Goal: Task Accomplishment & Management: Manage account settings

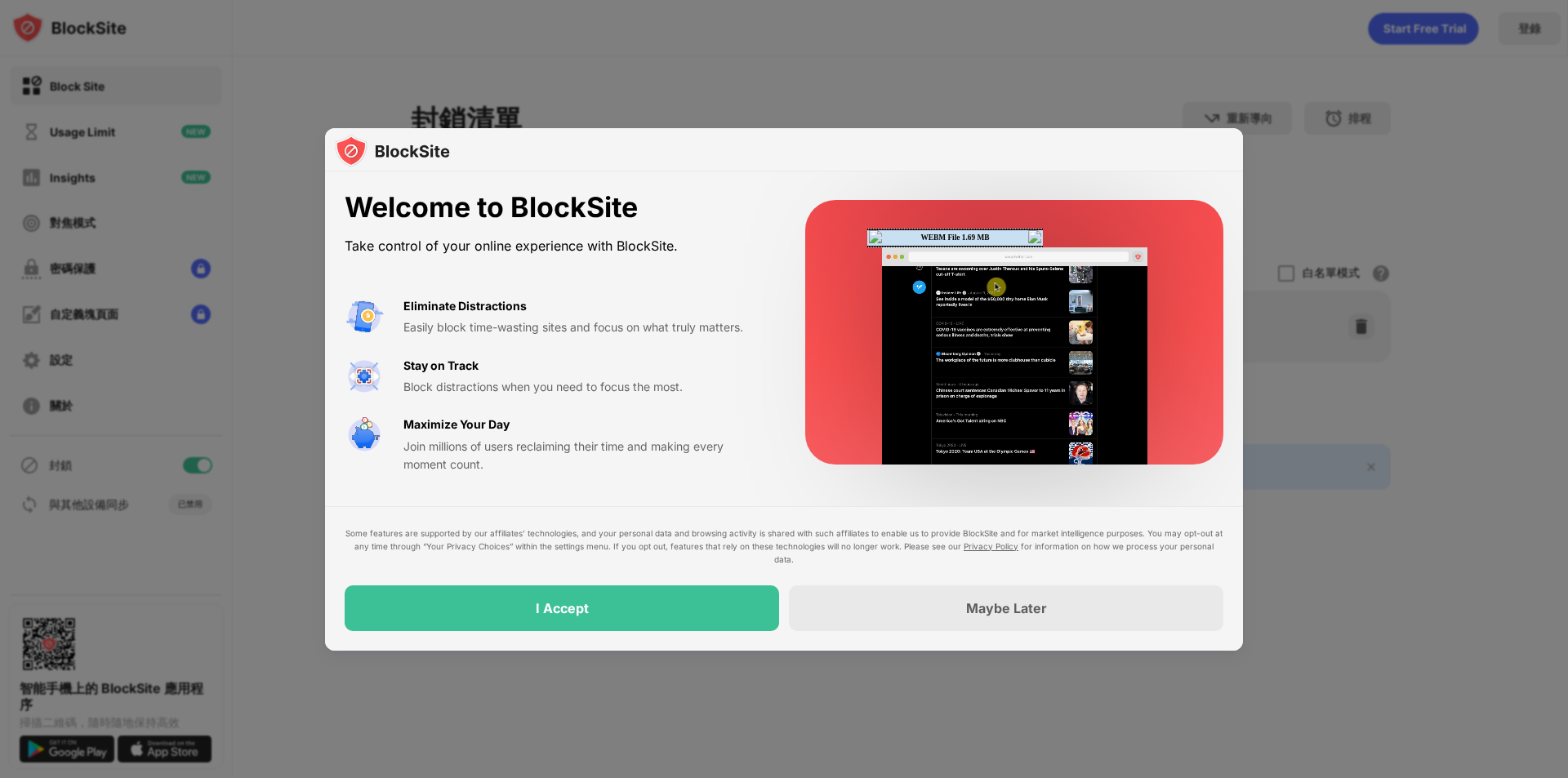
click at [703, 216] on div "Welcome to BlockSite" at bounding box center [555, 208] width 421 height 34
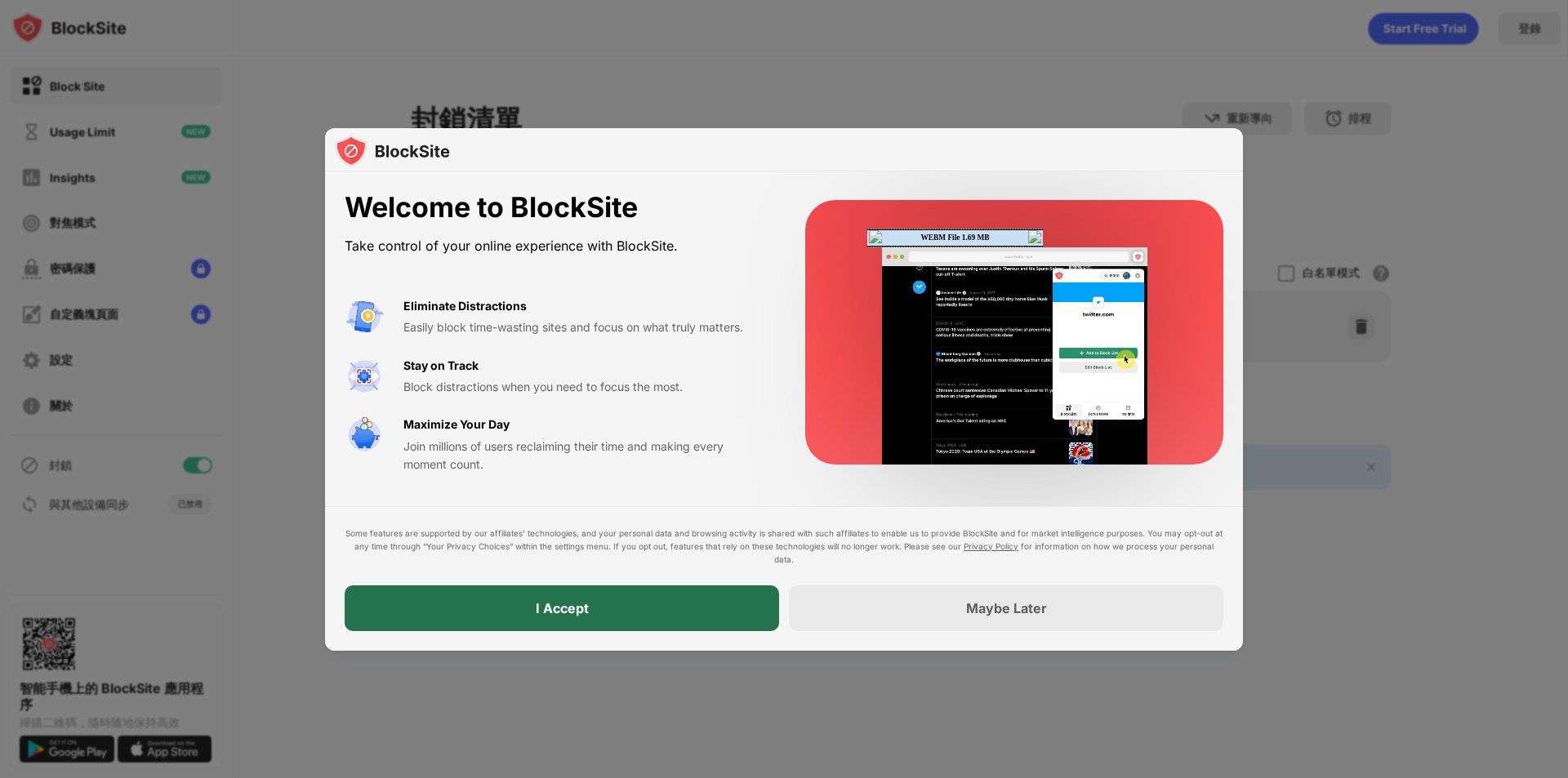
drag, startPoint x: 689, startPoint y: 608, endPoint x: 628, endPoint y: 413, distance: 204.3
click at [629, 413] on div "Welcome to BlockSite Take control of your online experience with BlockSite. Eli…" at bounding box center [784, 411] width 918 height 478
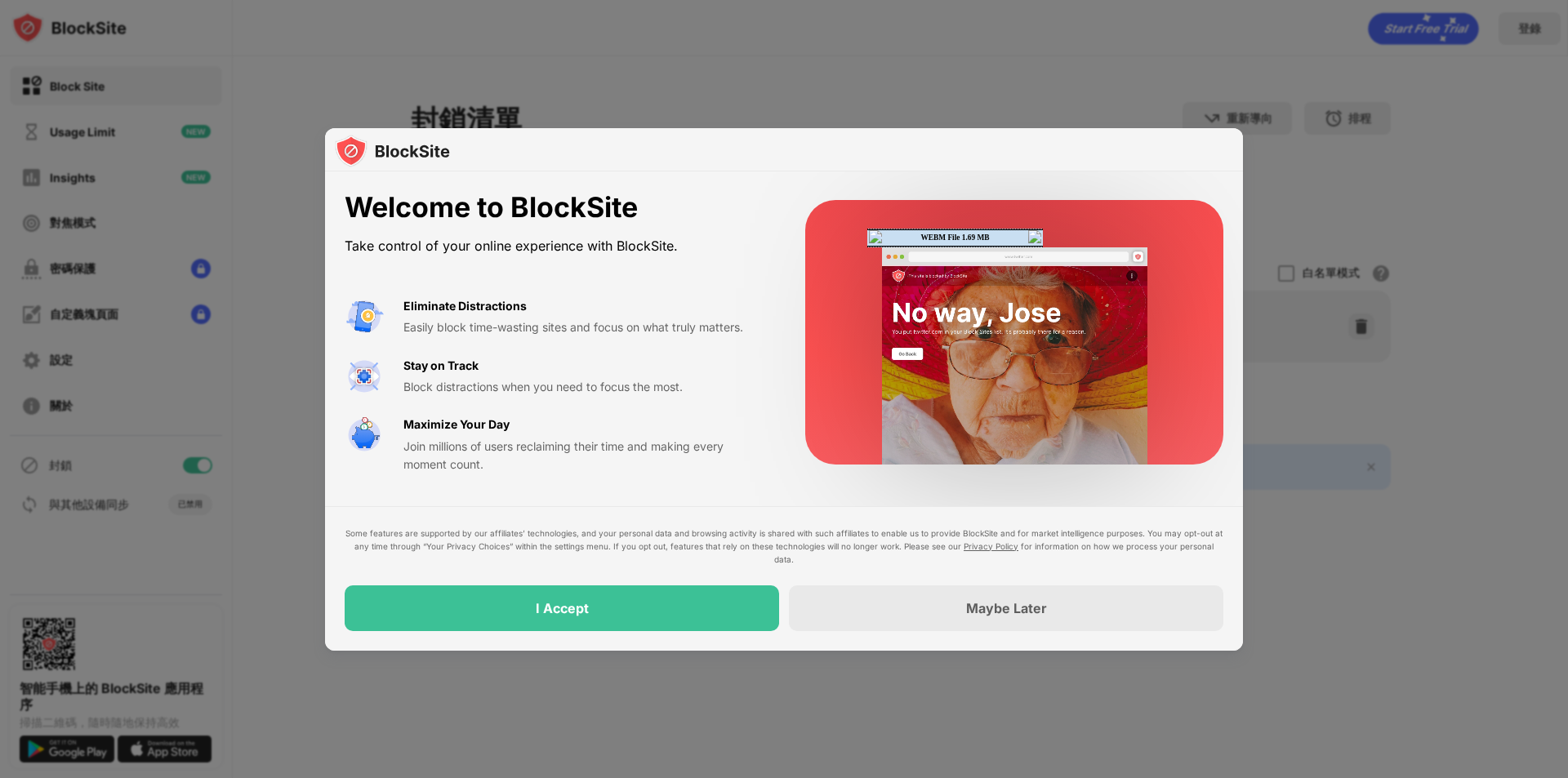
drag, startPoint x: 526, startPoint y: 478, endPoint x: 422, endPoint y: 318, distance: 190.8
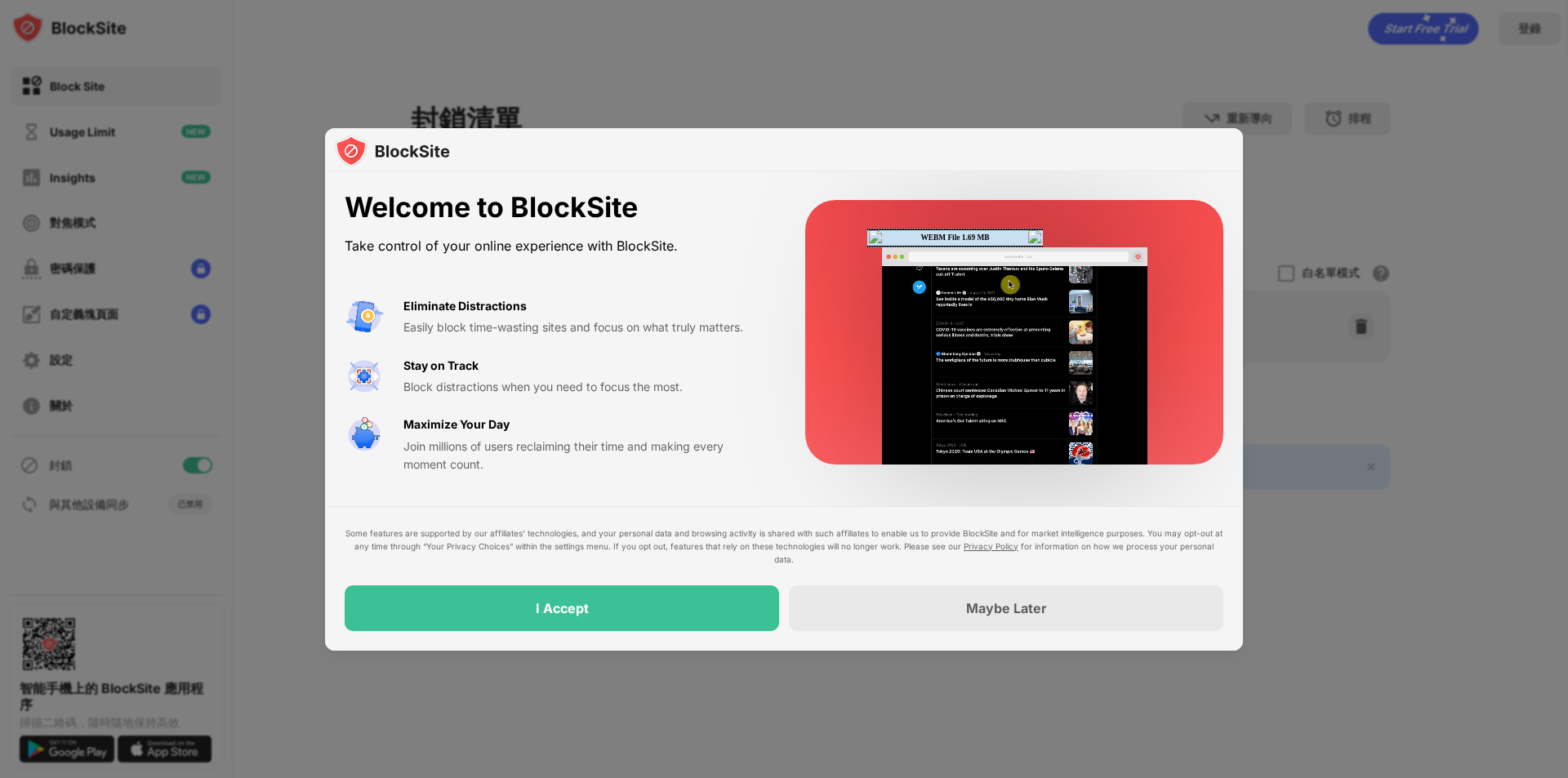
click at [427, 377] on div "Welcome to BlockSite Take control of your online experience with BlockSite. Eli…" at bounding box center [784, 332] width 918 height 322
drag, startPoint x: 529, startPoint y: 404, endPoint x: 537, endPoint y: 415, distance: 13.6
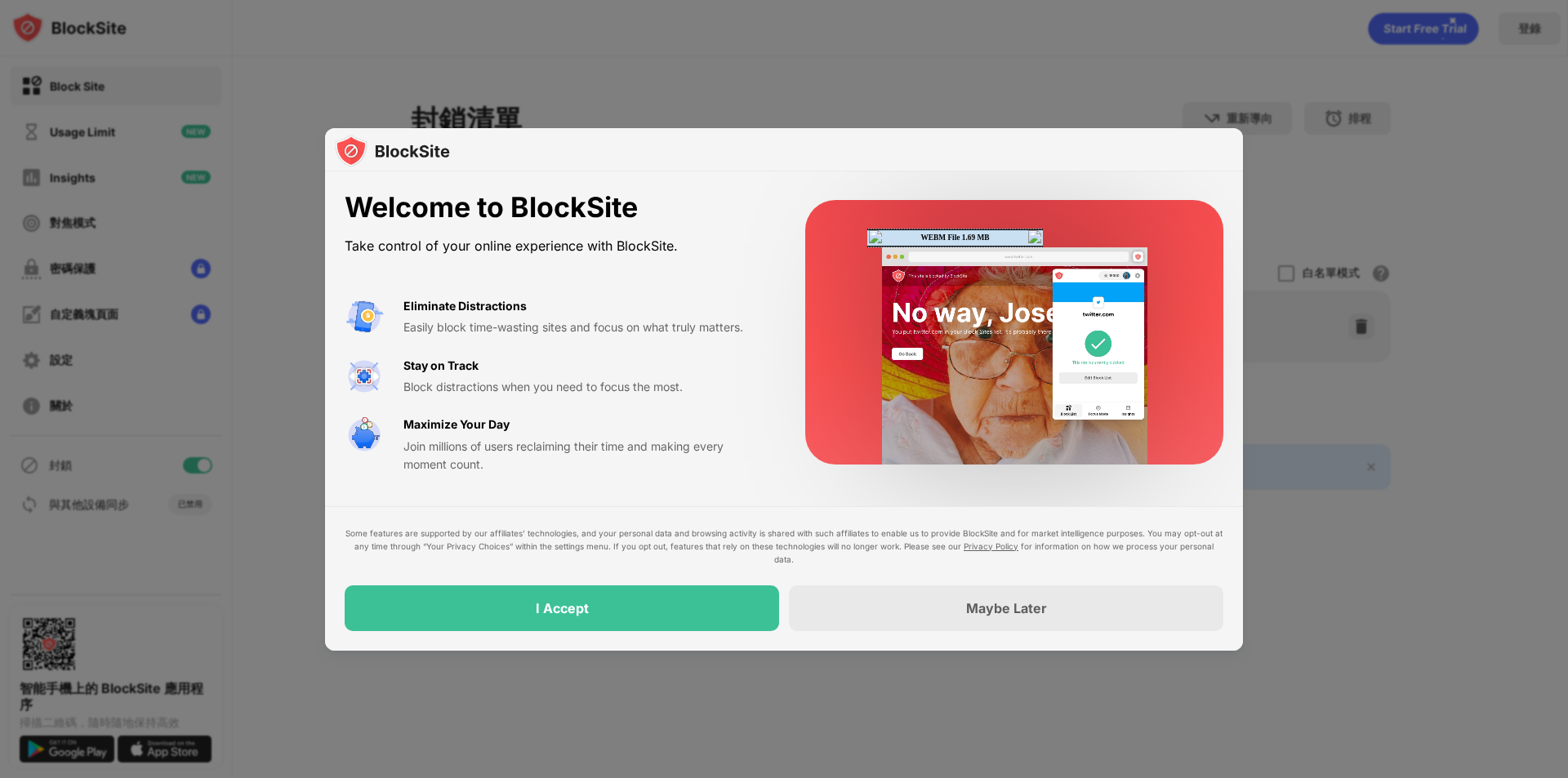
click at [533, 408] on div "Eliminate Distractions Easily block time-wasting sites and focus on what truly …" at bounding box center [555, 386] width 421 height 177
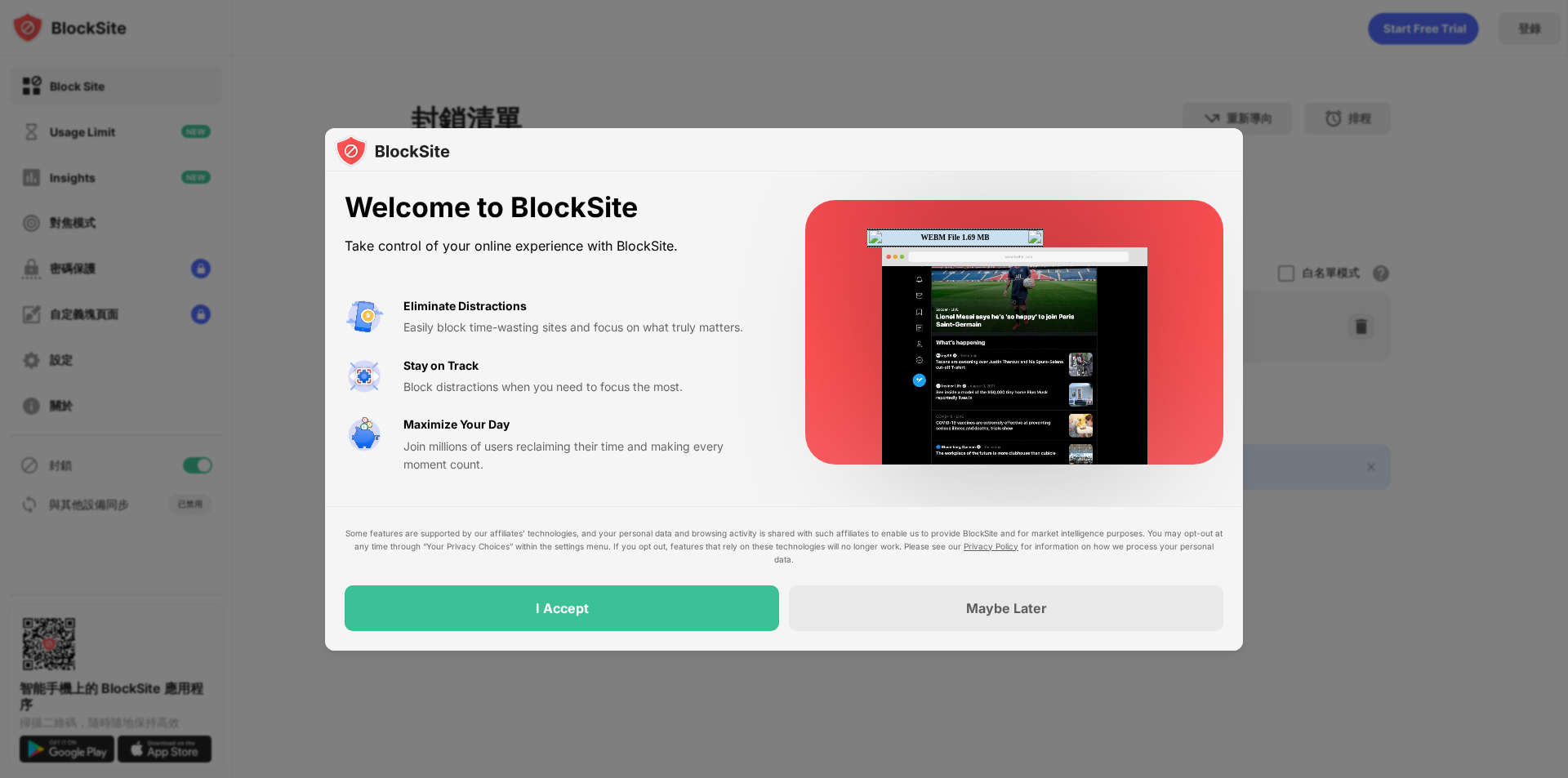
drag, startPoint x: 600, startPoint y: 610, endPoint x: 649, endPoint y: 467, distance: 151.2
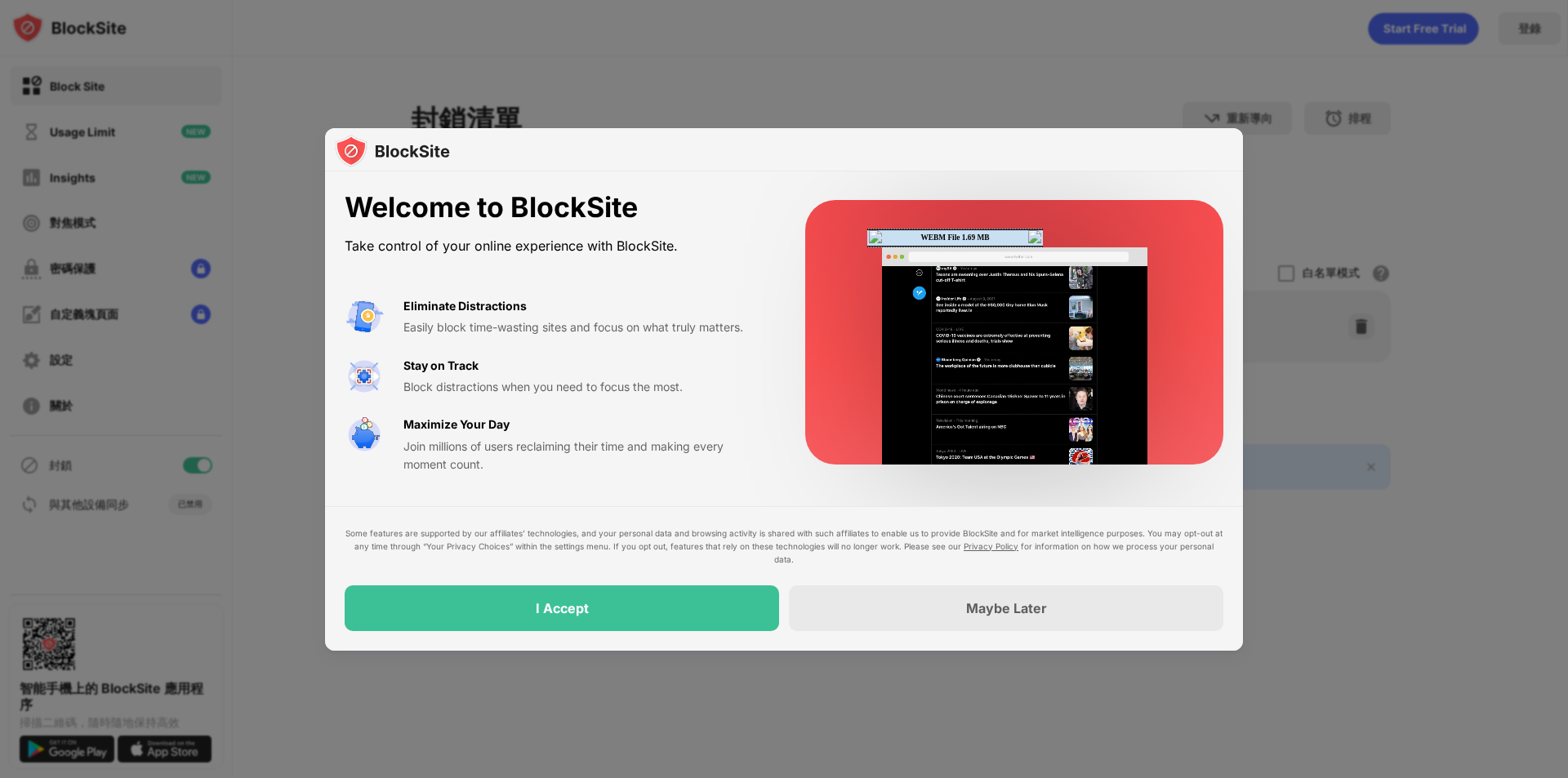
click at [649, 467] on div "Welcome to BlockSite Take control of your online experience with BlockSite. Eli…" at bounding box center [784, 411] width 918 height 478
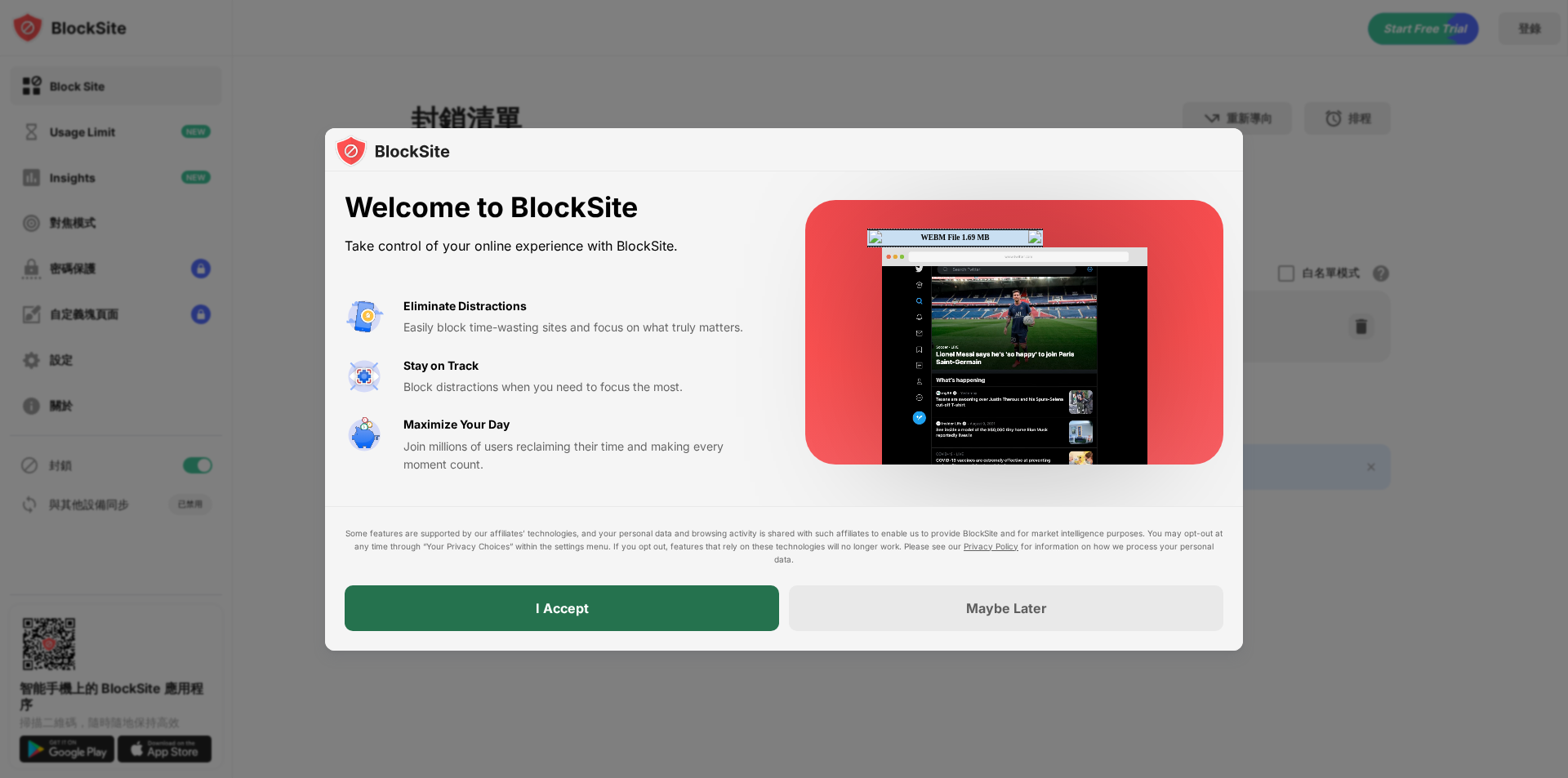
click at [679, 601] on div "I Accept" at bounding box center [561, 608] width 434 height 46
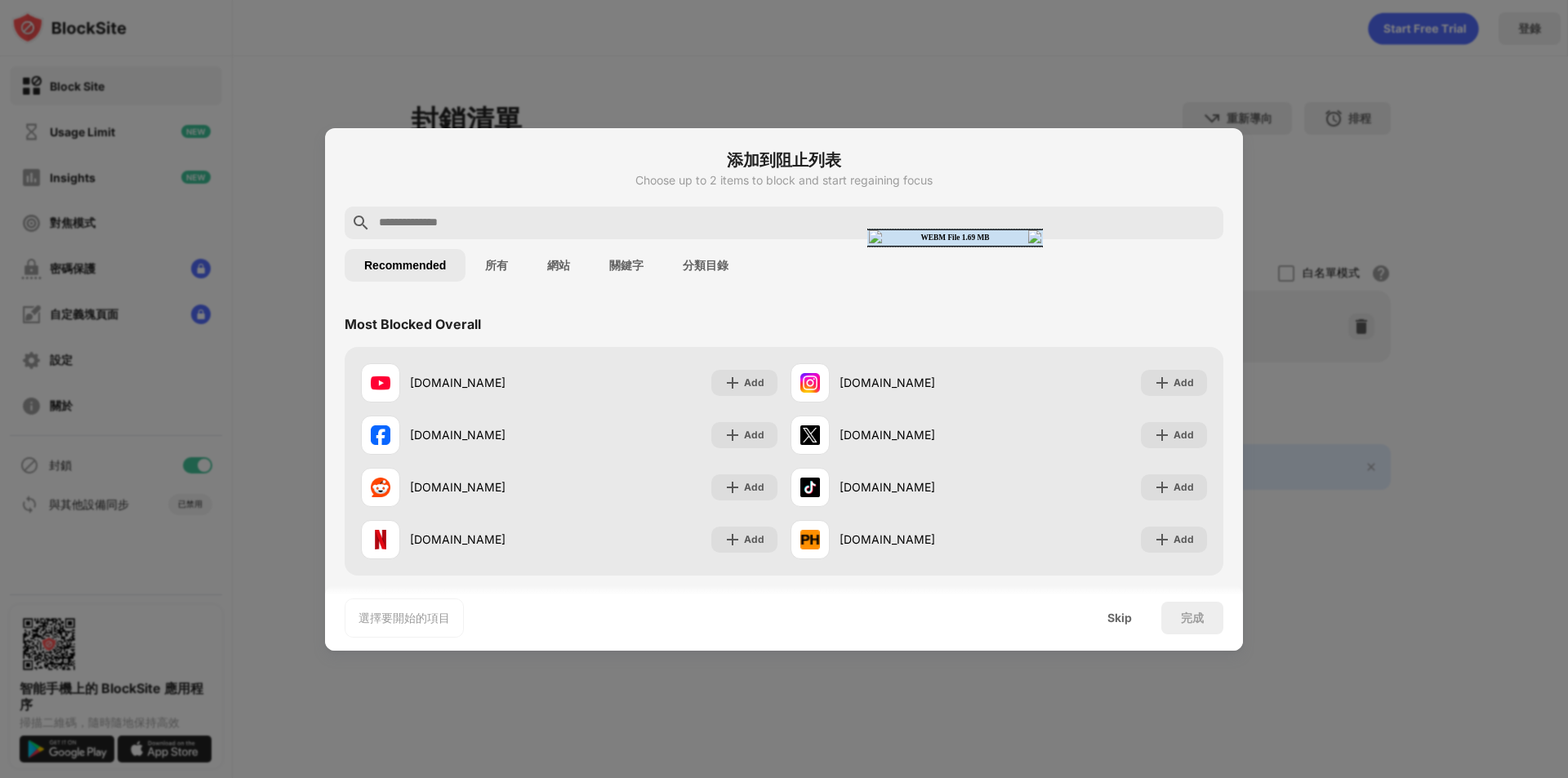
click at [1038, 239] on img at bounding box center [1035, 237] width 13 height 13
click at [550, 270] on button "網站" at bounding box center [558, 265] width 62 height 33
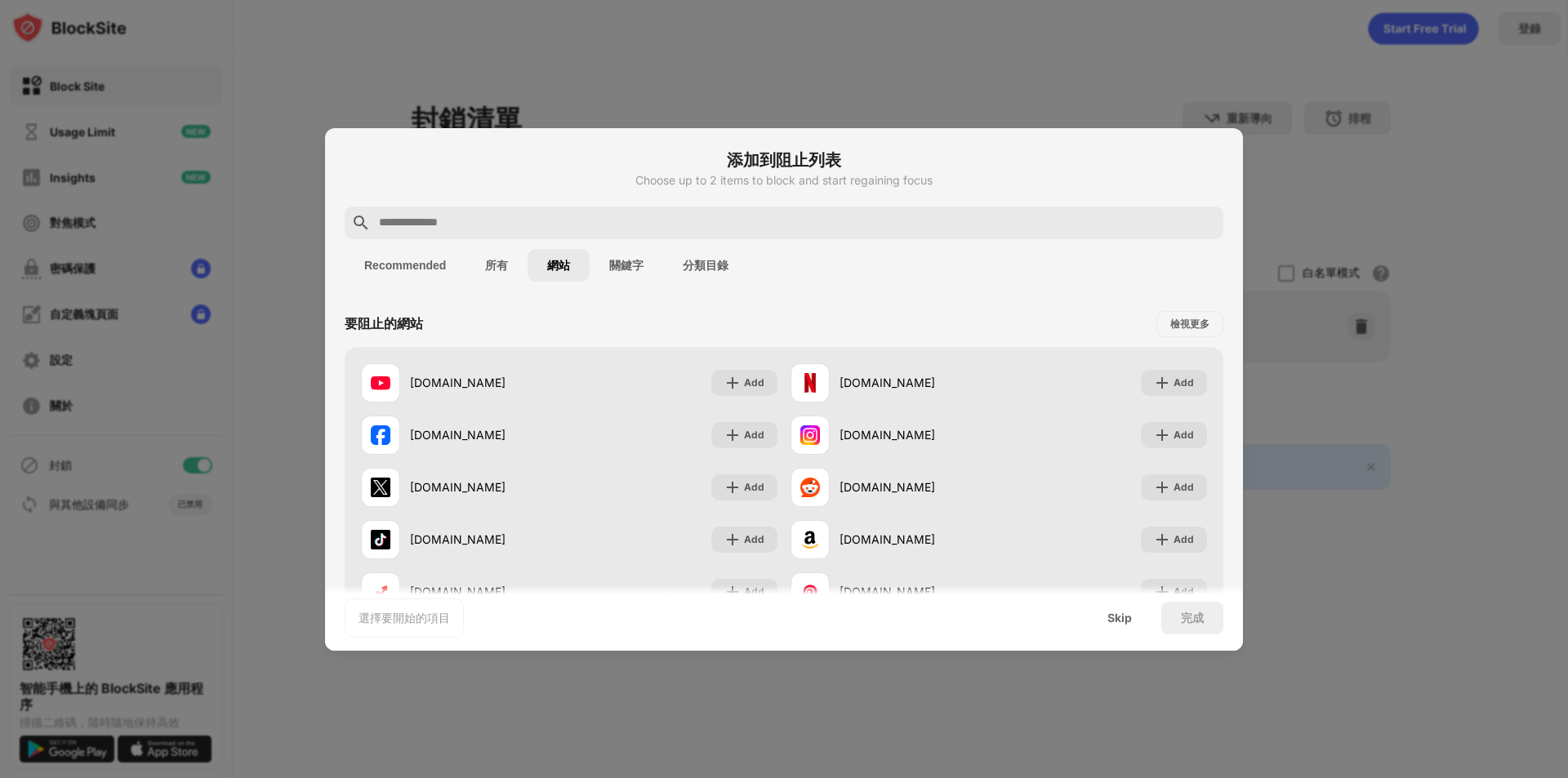
click at [575, 216] on input "text" at bounding box center [797, 222] width 840 height 20
click at [524, 233] on div at bounding box center [784, 222] width 879 height 33
click at [524, 229] on input "text" at bounding box center [797, 222] width 840 height 20
paste input "**********"
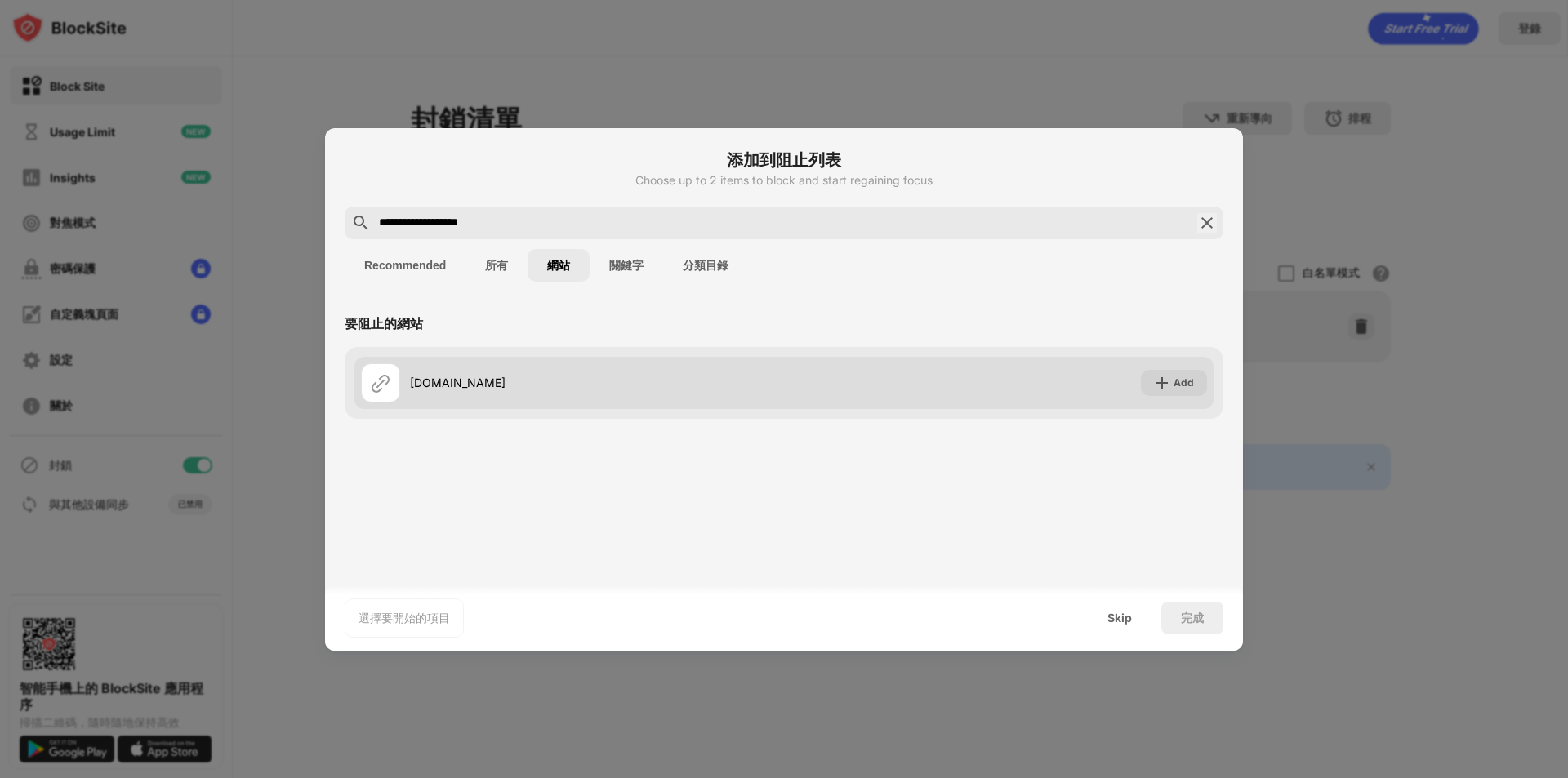
type input "**********"
click at [1174, 386] on div "Add" at bounding box center [1184, 382] width 21 height 16
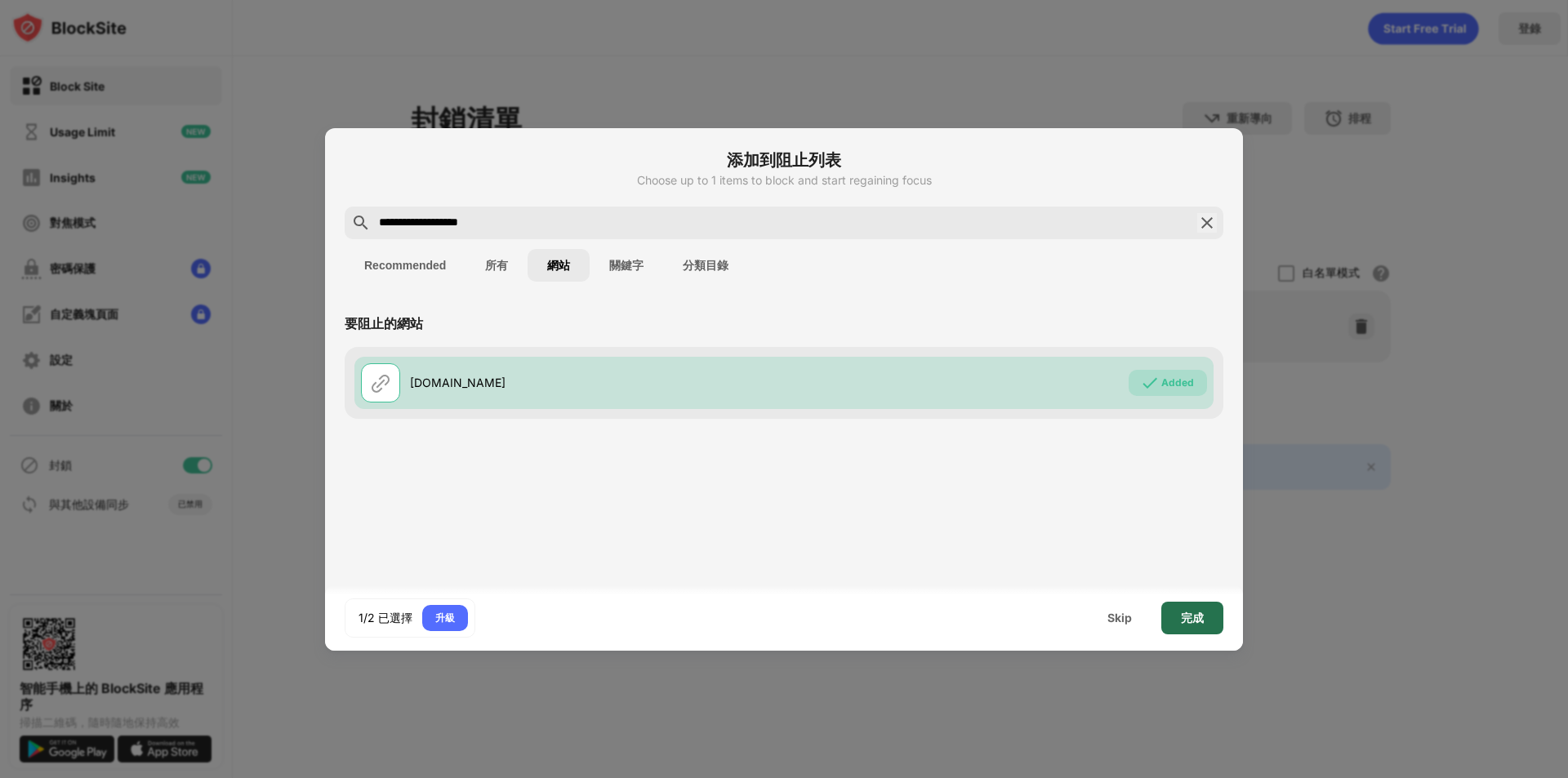
click at [1194, 615] on div "完成" at bounding box center [1192, 618] width 22 height 13
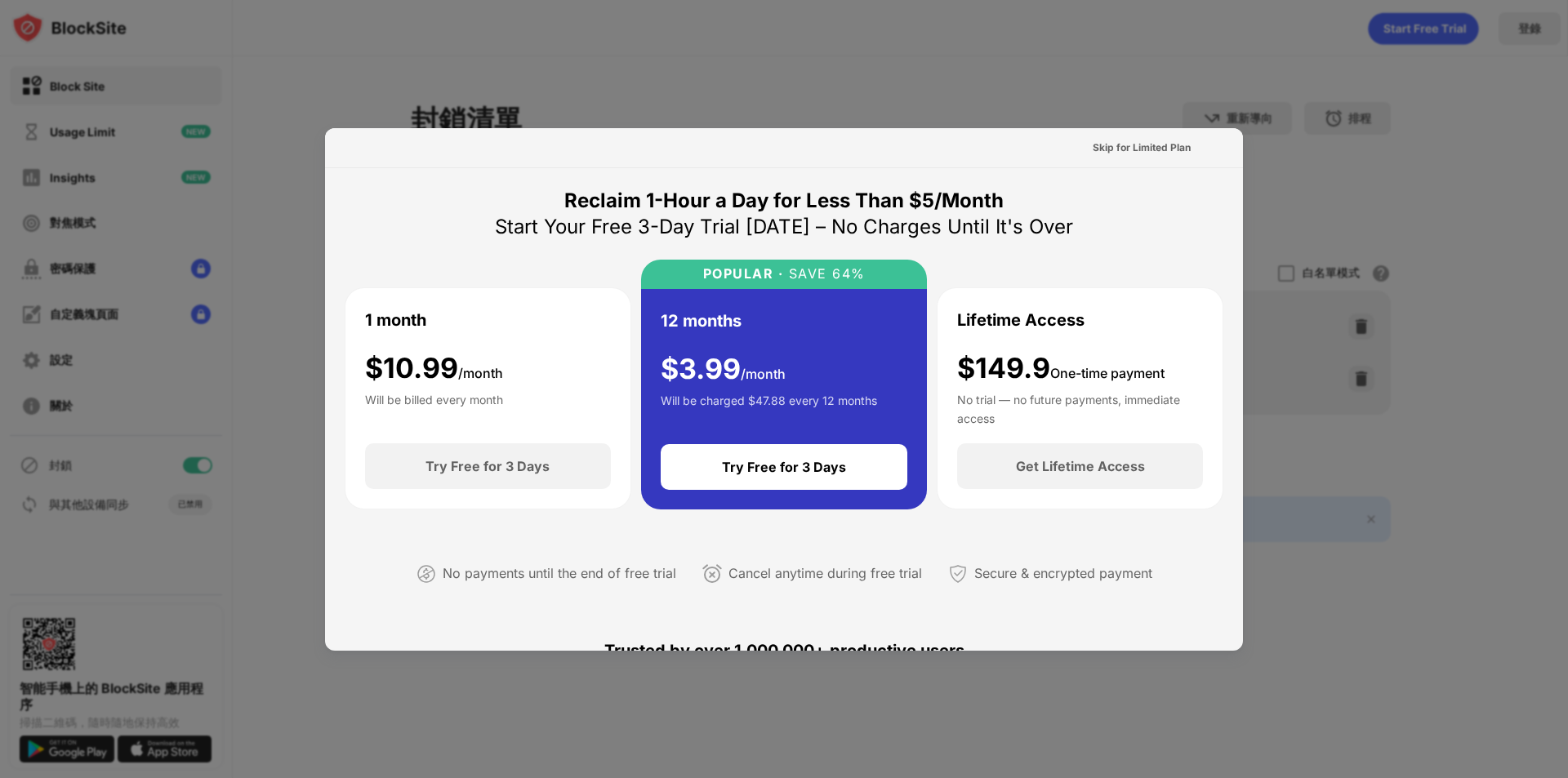
drag, startPoint x: 628, startPoint y: 188, endPoint x: 714, endPoint y: 188, distance: 86.0
click at [714, 188] on div "Reclaim 1-Hour a Day for Less Than $5/Month" at bounding box center [784, 201] width 439 height 26
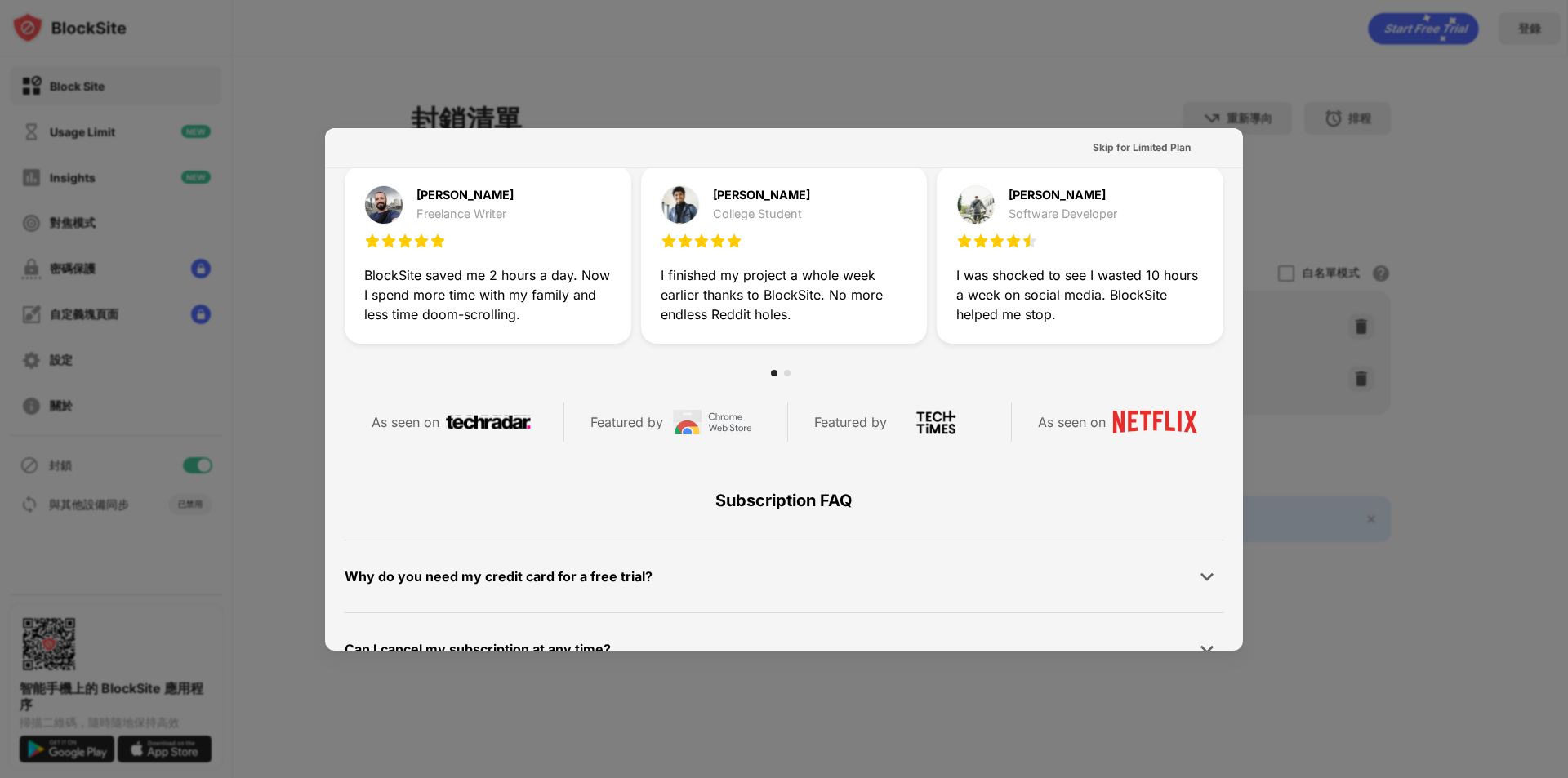
scroll to position [572, 0]
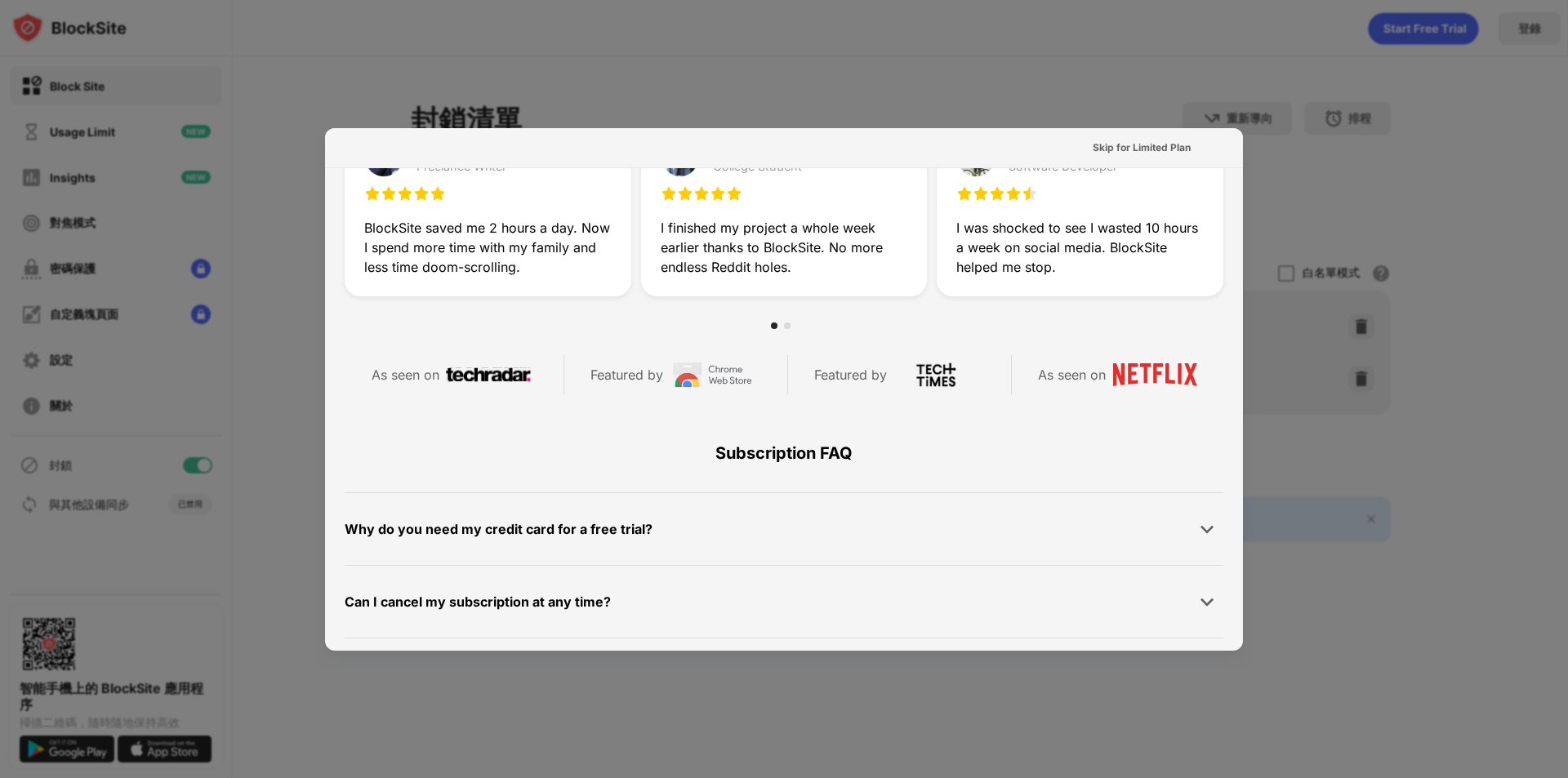
click at [1287, 422] on div at bounding box center [784, 389] width 1568 height 778
click at [220, 422] on div at bounding box center [784, 389] width 1568 height 778
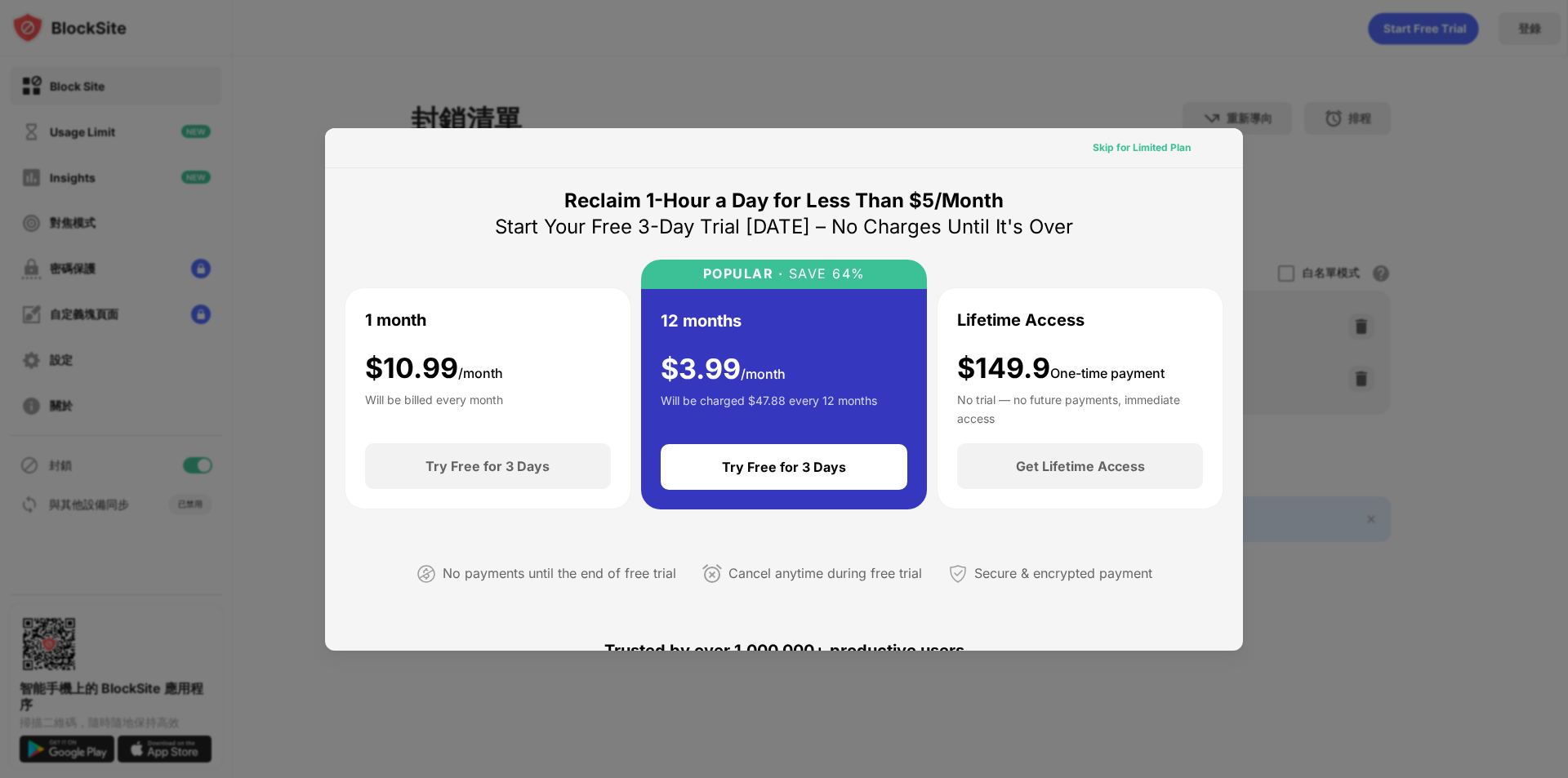
click at [1153, 150] on div "Skip for Limited Plan" at bounding box center [1141, 148] width 98 height 16
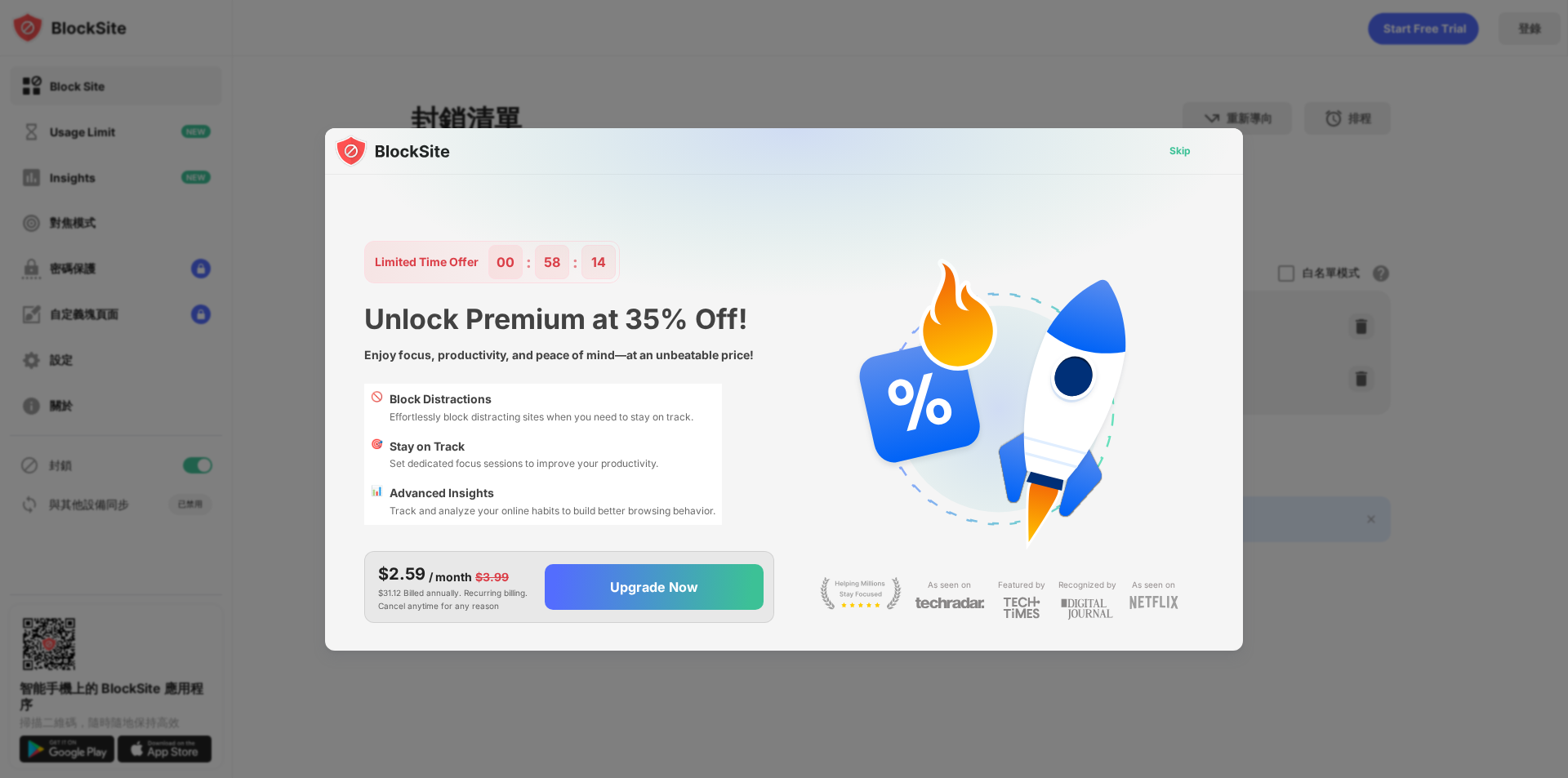
click at [1176, 153] on div "Skip" at bounding box center [1180, 150] width 21 height 16
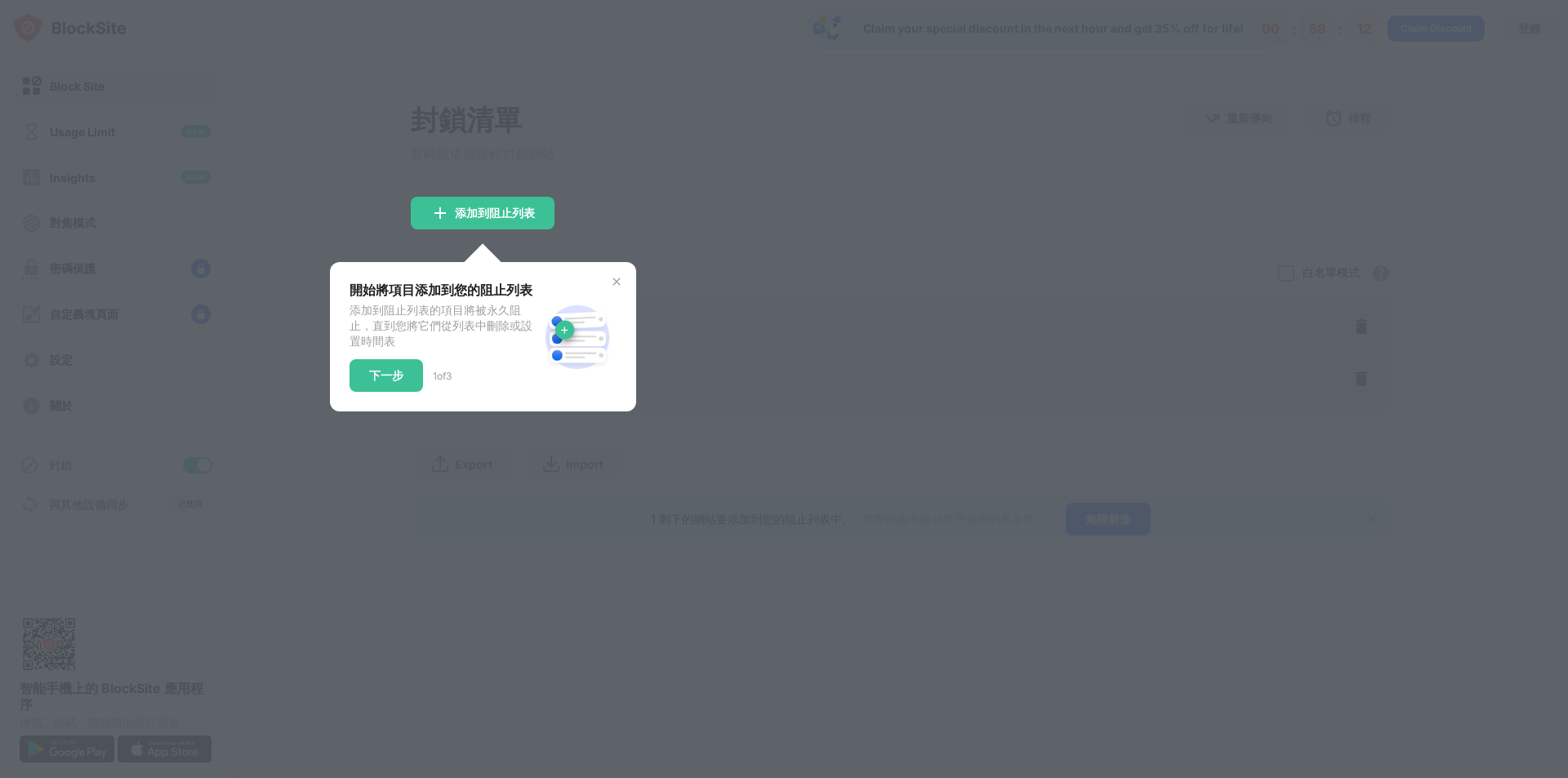
click at [631, 289] on div "開始將項目添加到您的阻止列表 添加到阻止列表的項目將被永久阻止，直到您將它們從列表中刪除或設置時間表 下一步 1 of 3" at bounding box center [483, 337] width 306 height 149
click at [383, 377] on div "下一步" at bounding box center [386, 375] width 35 height 13
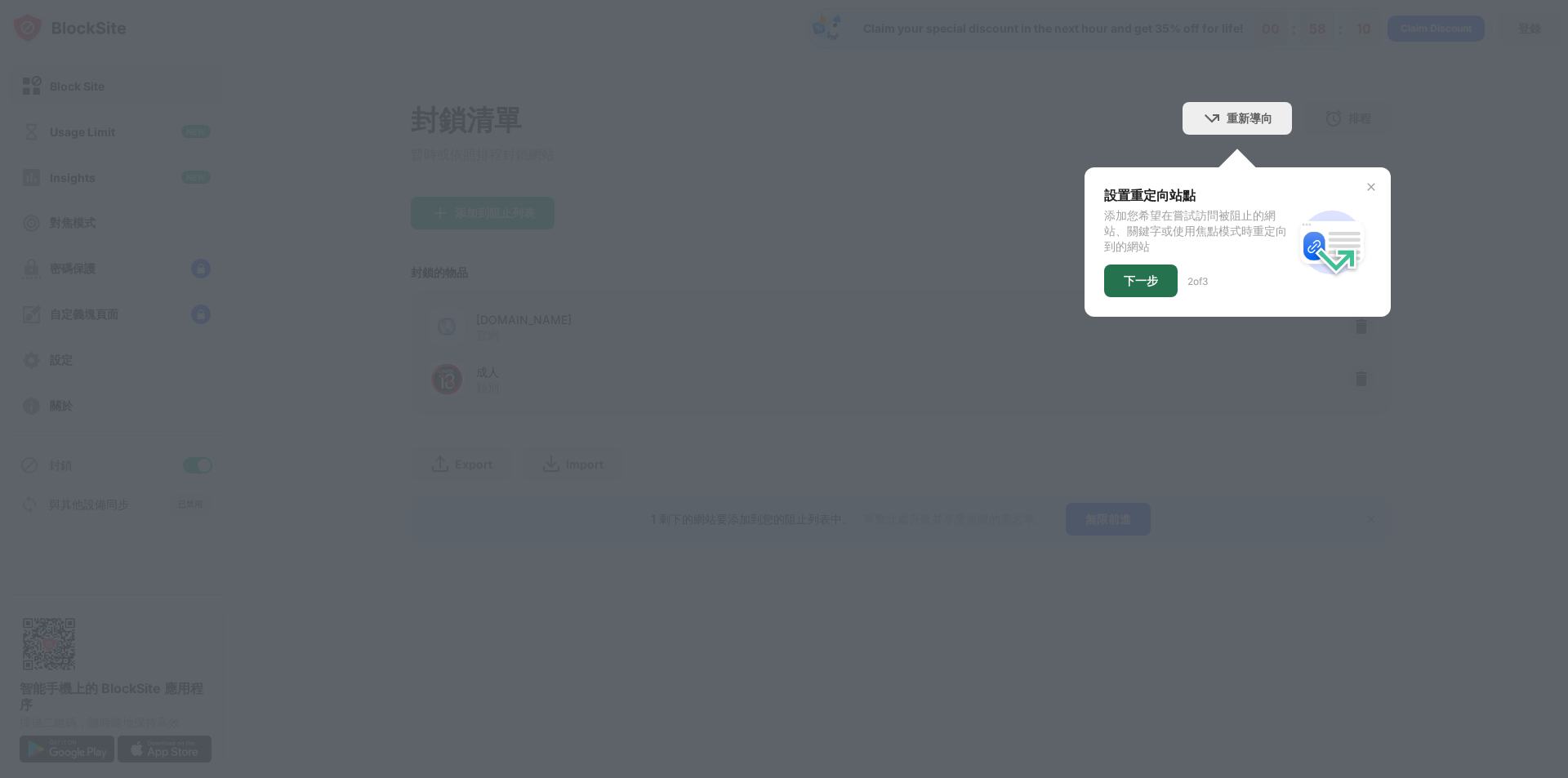
click at [1167, 286] on div "下一步" at bounding box center [1140, 280] width 74 height 33
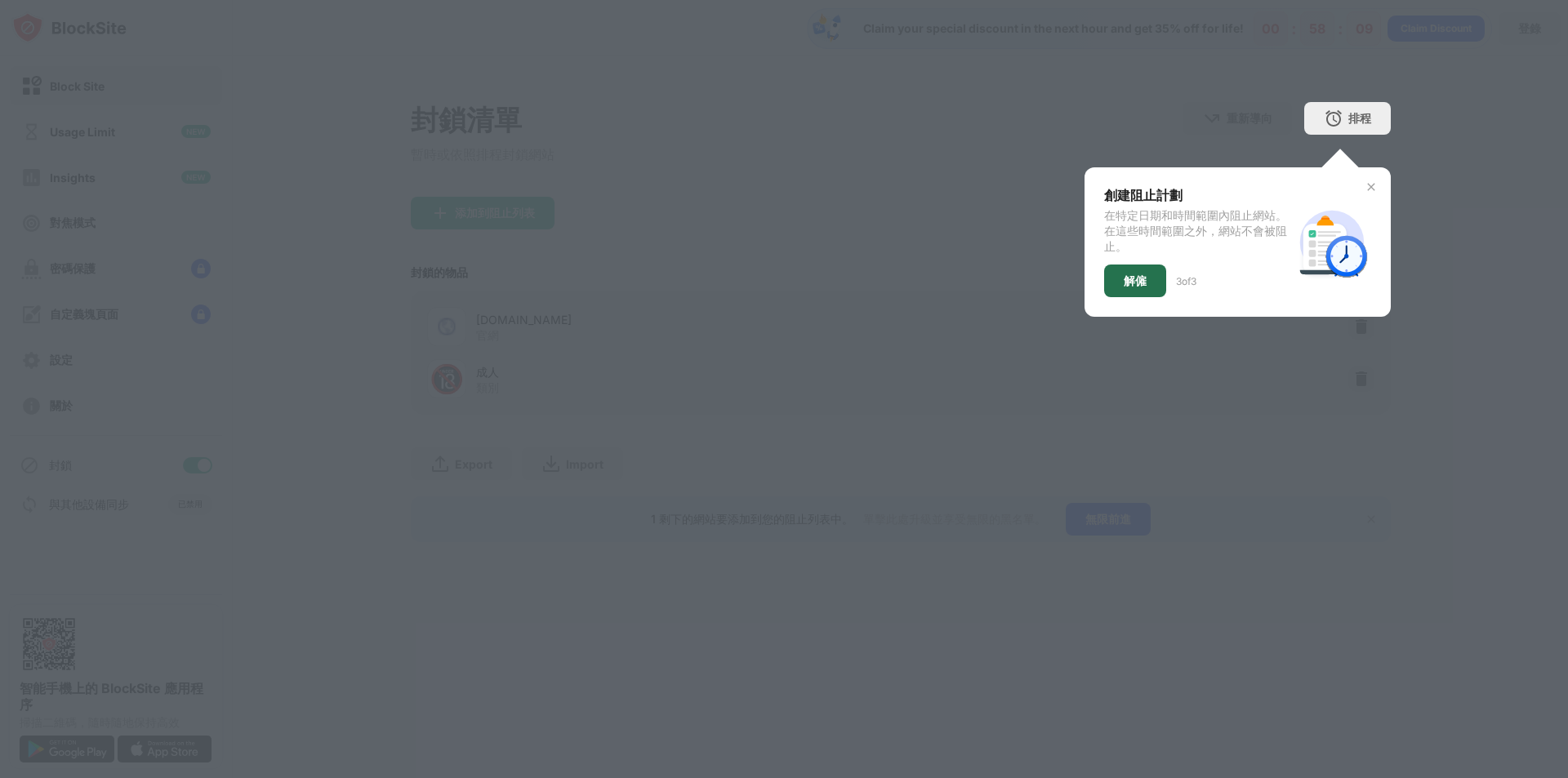
click at [1164, 276] on div "解僱" at bounding box center [1135, 280] width 62 height 33
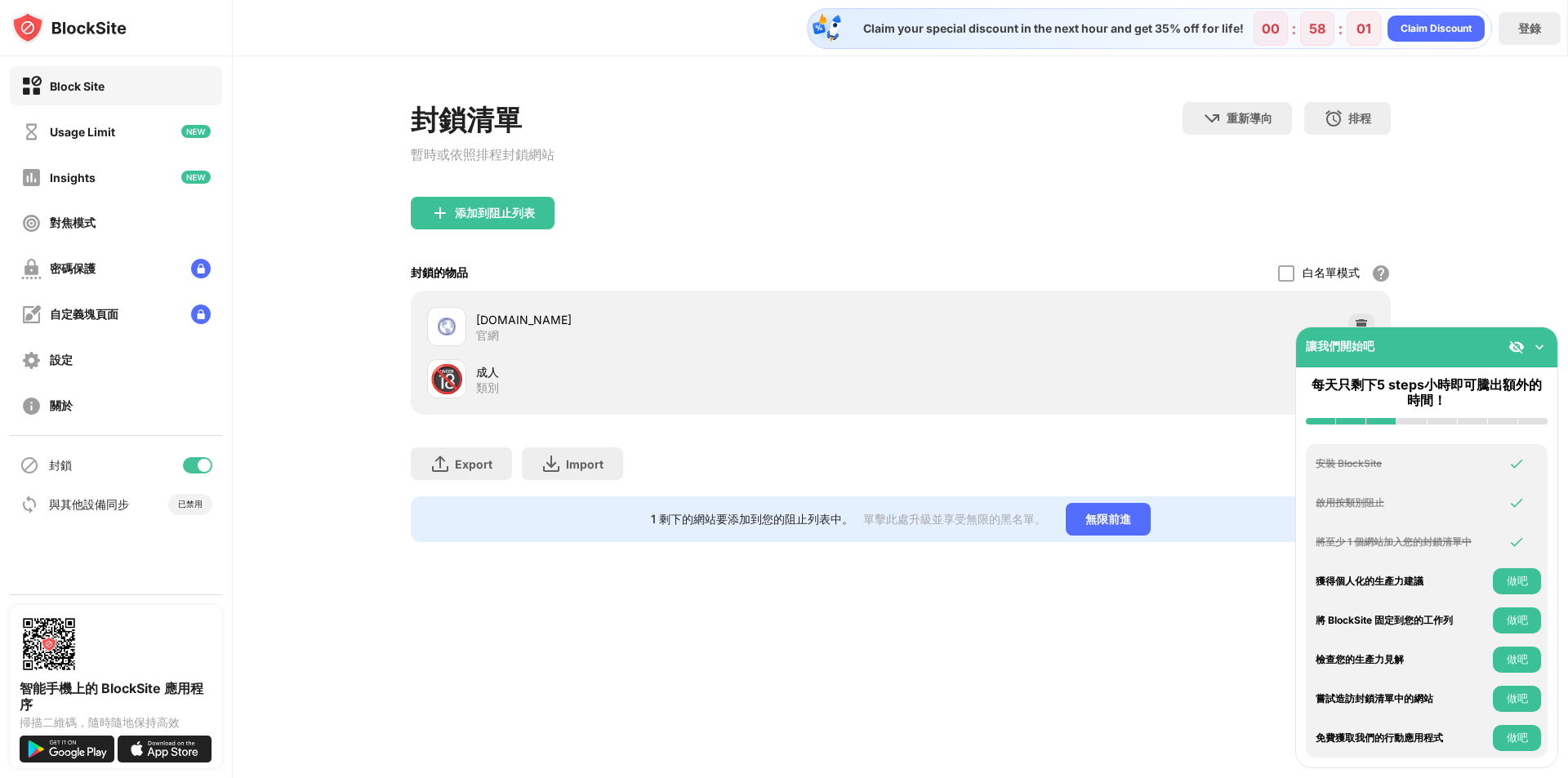
click at [1547, 358] on div "讓我們開始吧" at bounding box center [1427, 347] width 261 height 40
click at [1539, 345] on img at bounding box center [1539, 347] width 16 height 16
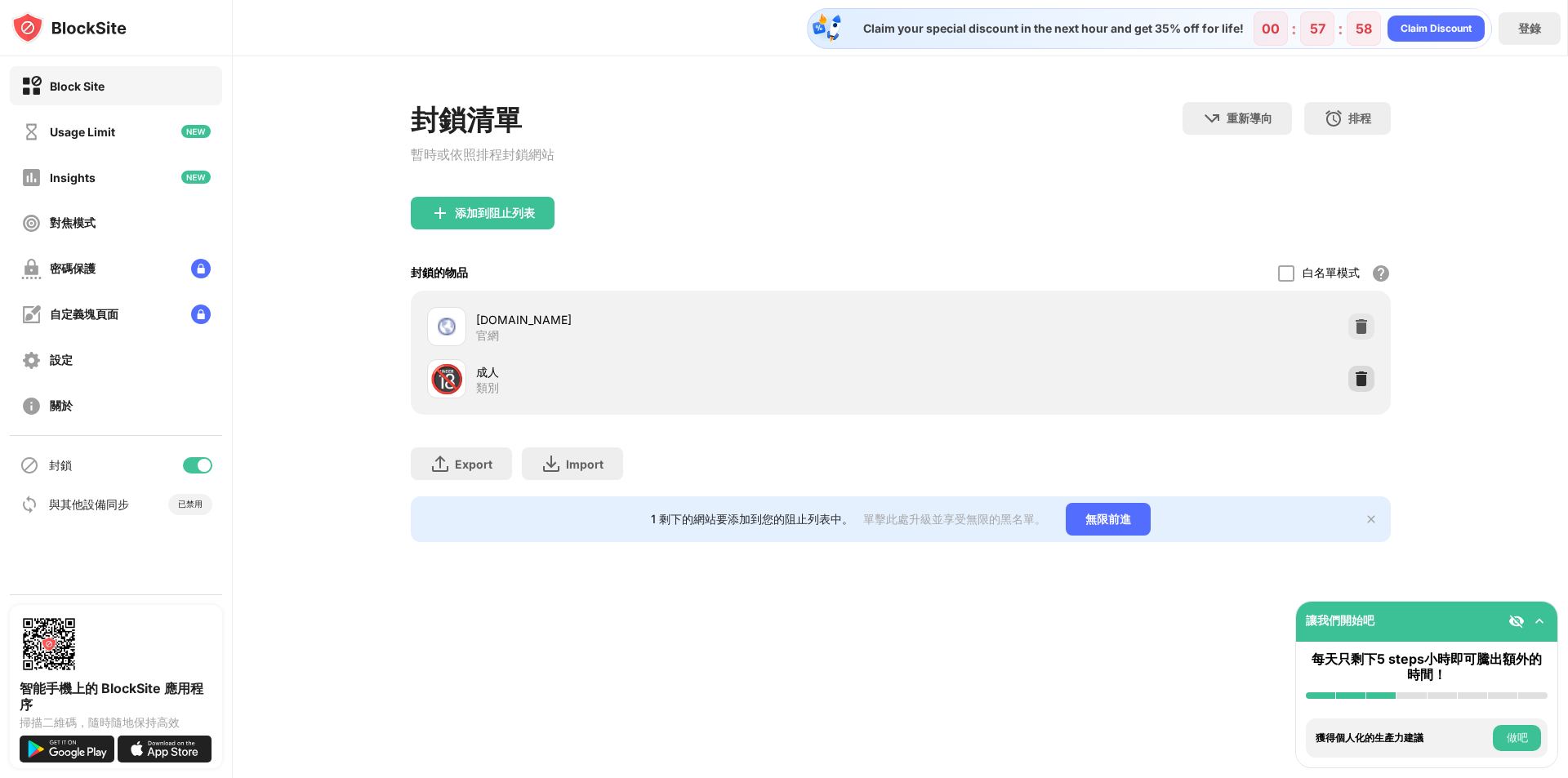
click at [1357, 387] on img at bounding box center [1361, 378] width 16 height 16
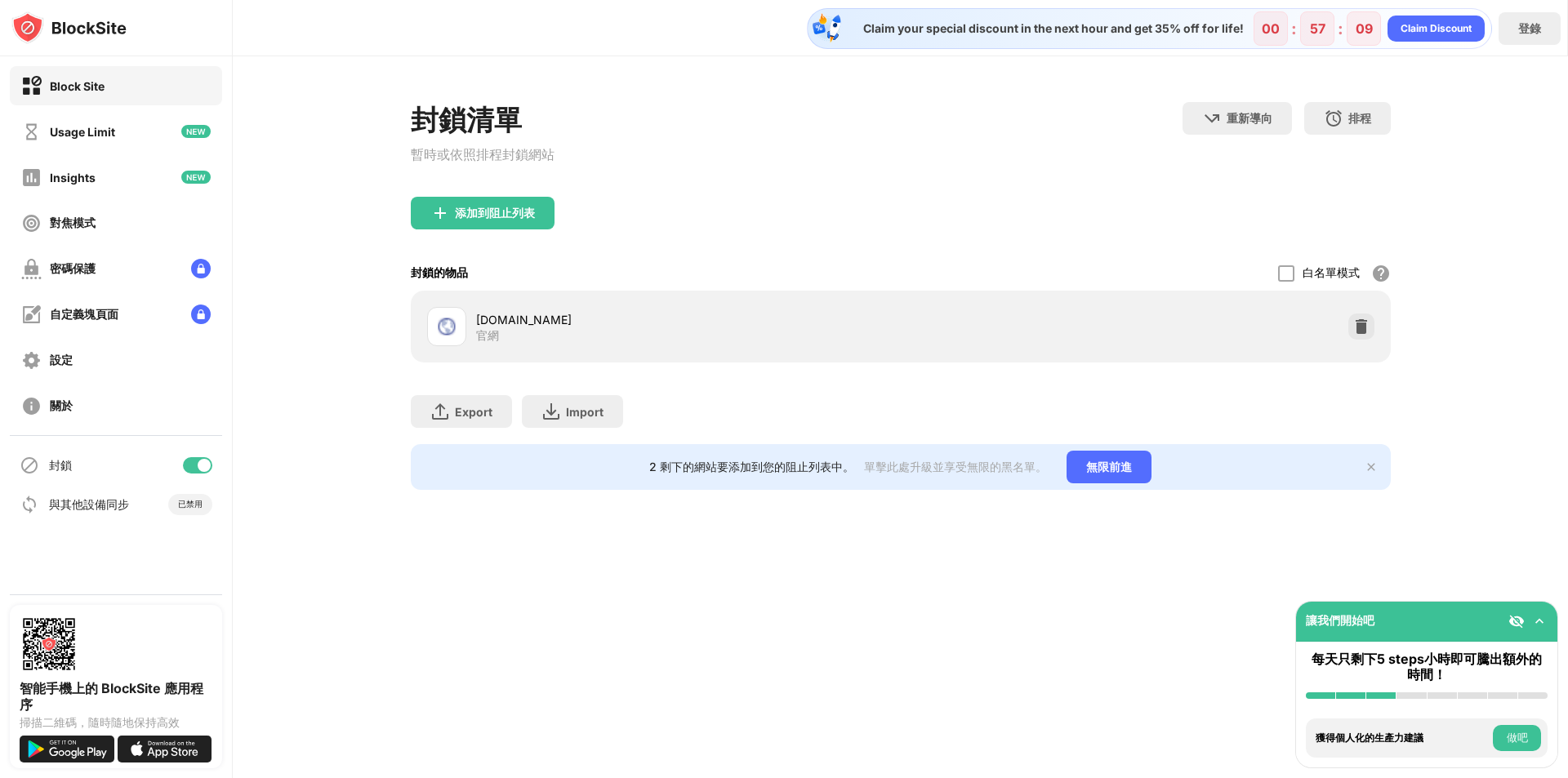
drag, startPoint x: 643, startPoint y: 473, endPoint x: 786, endPoint y: 476, distance: 143.0
click at [786, 476] on div "2 剩下的網站要添加到您的阻止列表中。 單擊此處升級並享受無限的黑名單。 無限前進" at bounding box center [900, 467] width 980 height 46
click at [106, 398] on div "關於" at bounding box center [115, 406] width 212 height 39
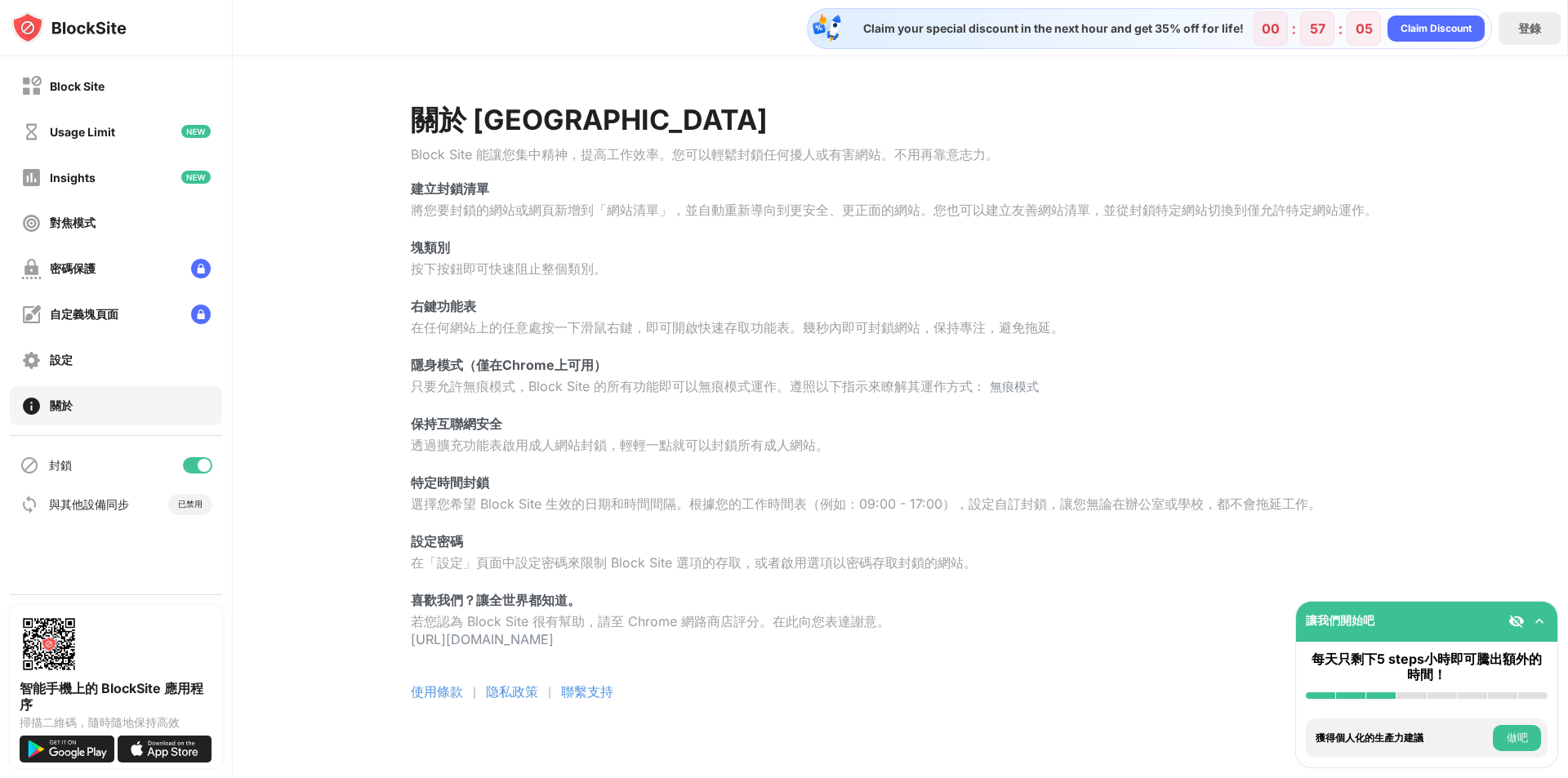
scroll to position [13, 0]
click at [76, 88] on div "Block Site" at bounding box center [77, 86] width 55 height 14
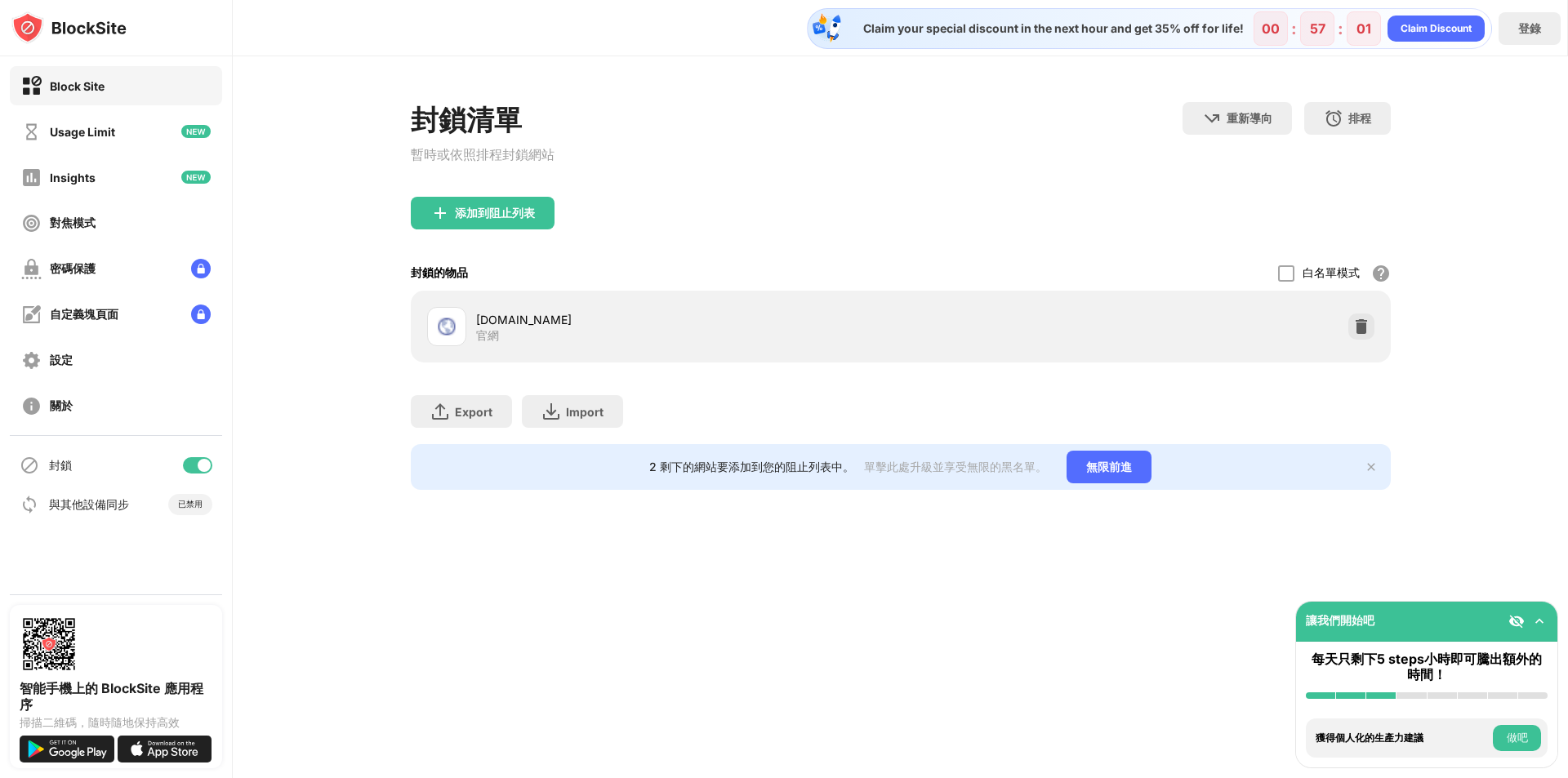
click at [1166, 37] on div "Claim your special discount in the next hour and get 35% off for life! 00 : 57 …" at bounding box center [1150, 29] width 685 height 41
click at [1189, 28] on div "Claim your special discount in the next hour and get 35% off for life!" at bounding box center [1049, 29] width 390 height 15
click at [118, 142] on div "Usage Limit" at bounding box center [115, 132] width 212 height 39
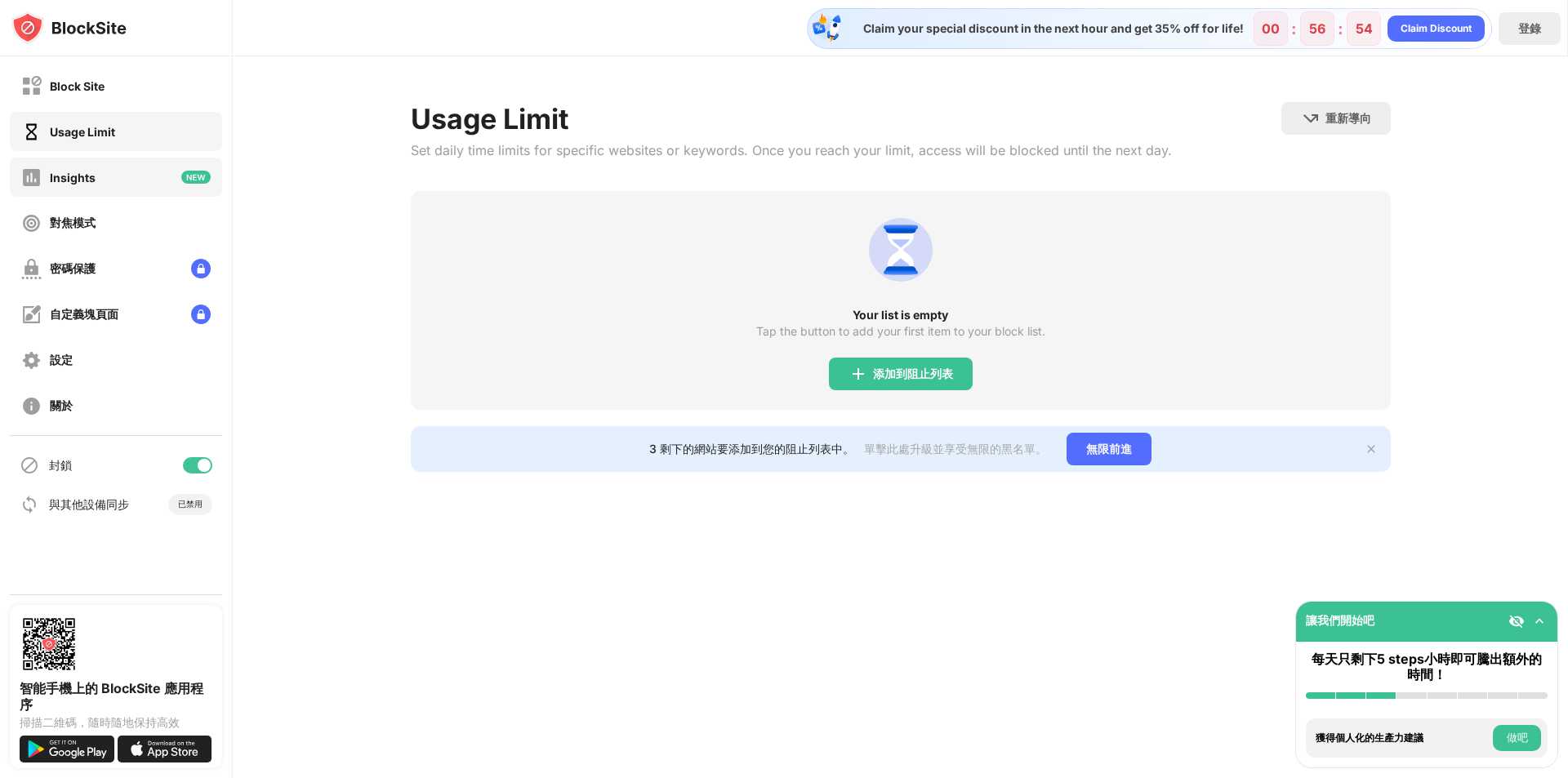
click at [130, 171] on div "Insights" at bounding box center [115, 177] width 212 height 39
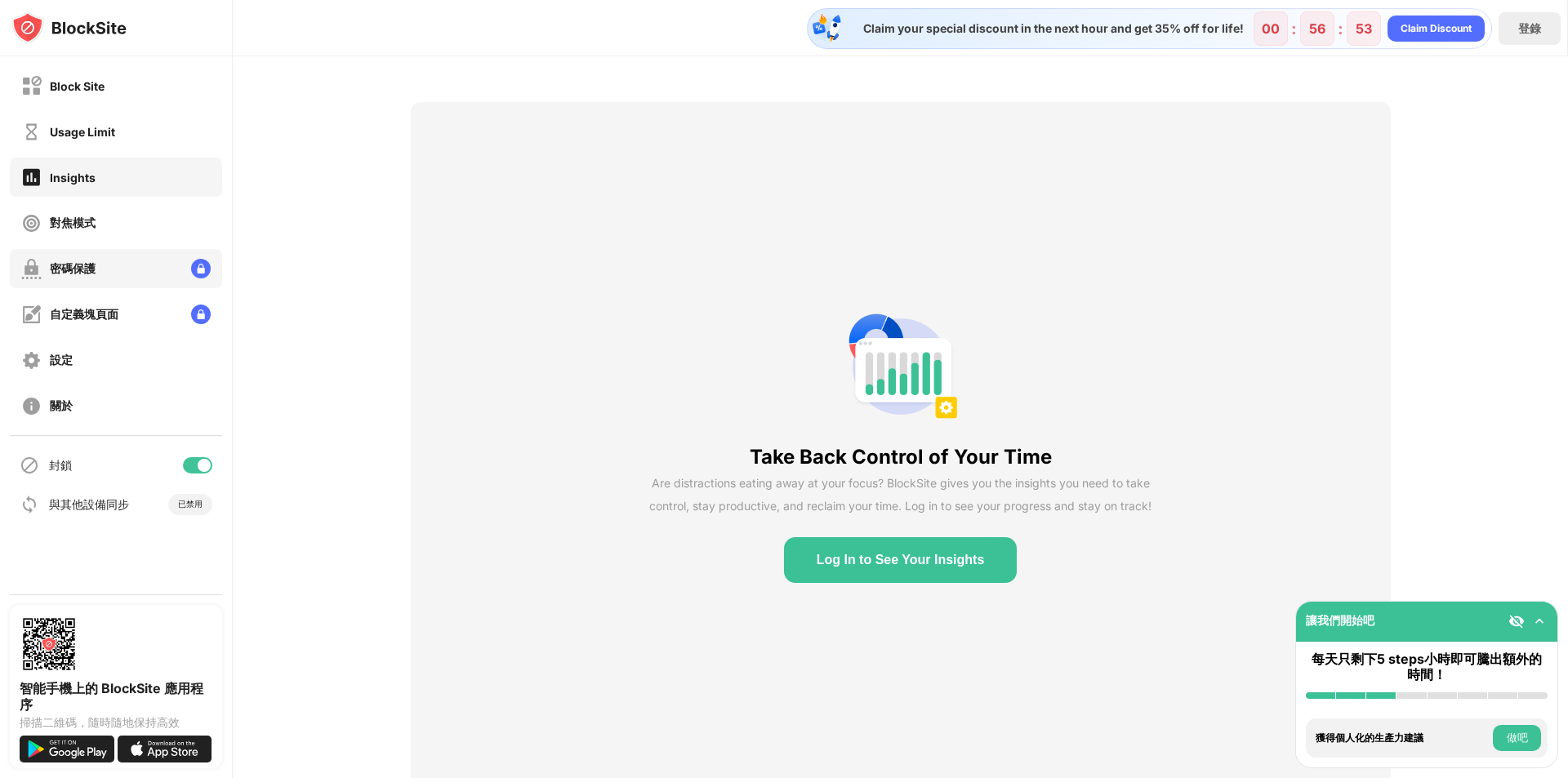
click at [150, 277] on div "密碼保護" at bounding box center [115, 269] width 212 height 39
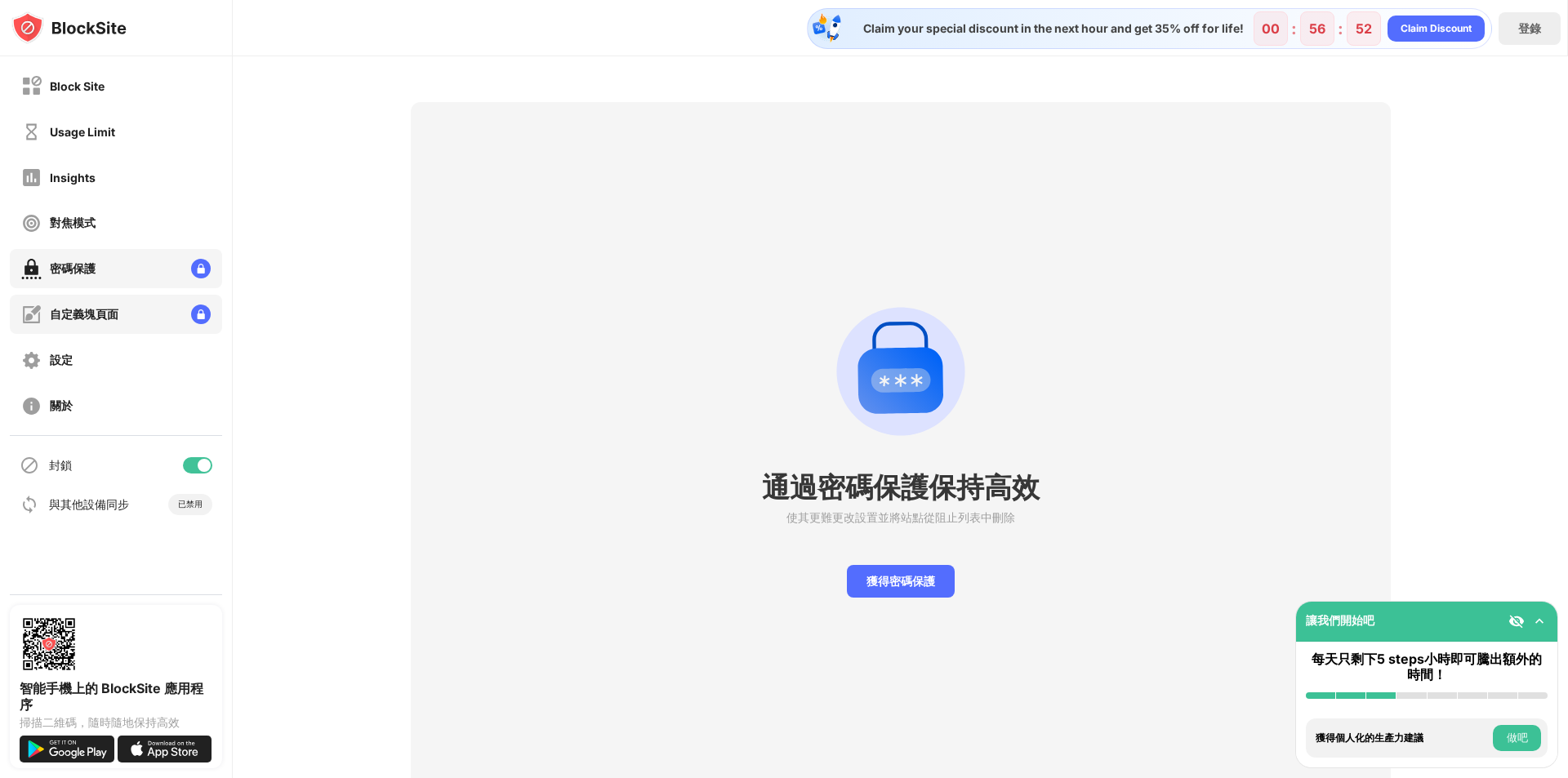
click at [148, 305] on div "自定義塊頁面" at bounding box center [115, 315] width 212 height 39
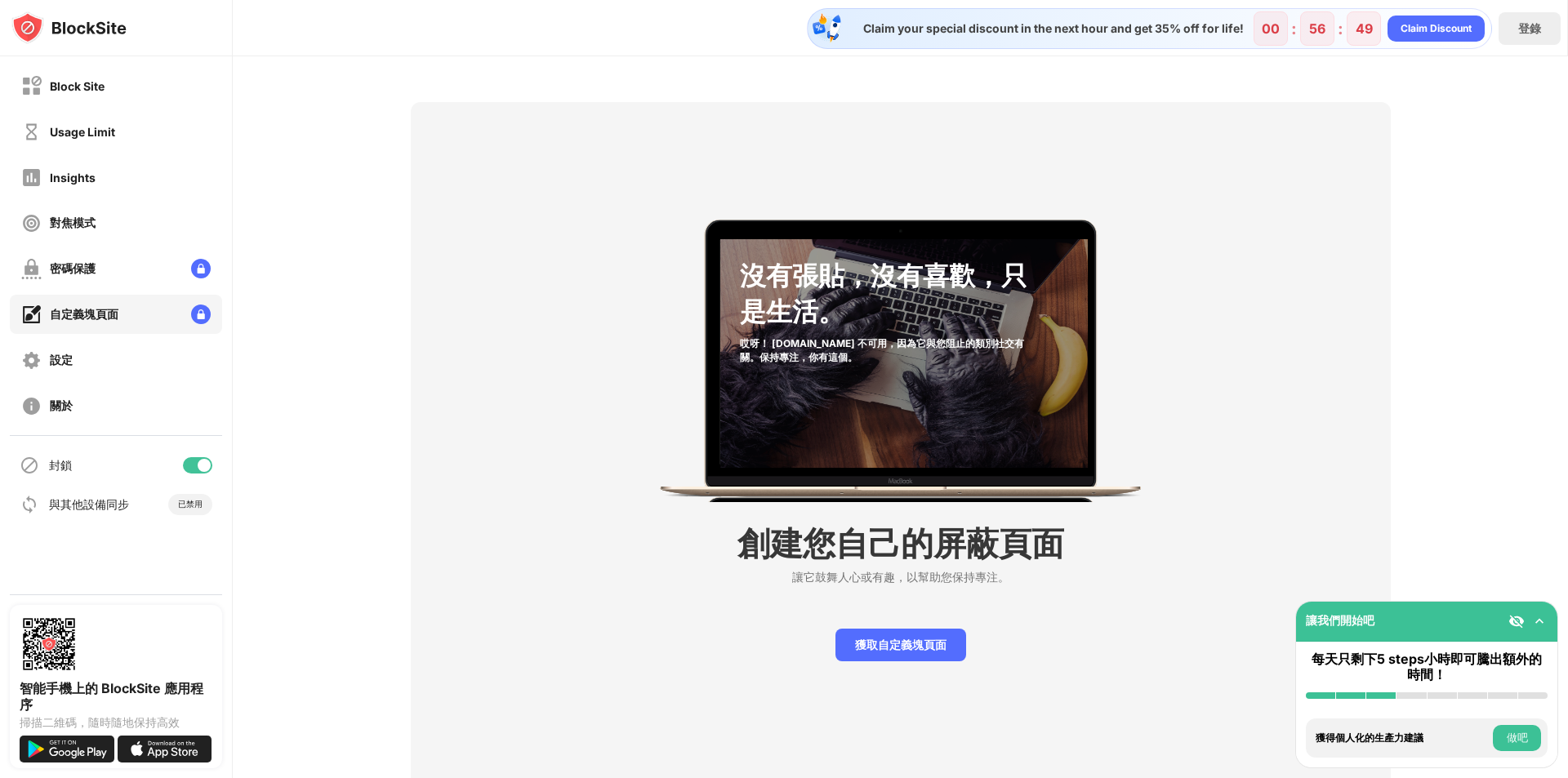
click at [107, 509] on div "與其他設備同步" at bounding box center [89, 505] width 80 height 16
click at [114, 82] on div "Block Site" at bounding box center [115, 86] width 212 height 39
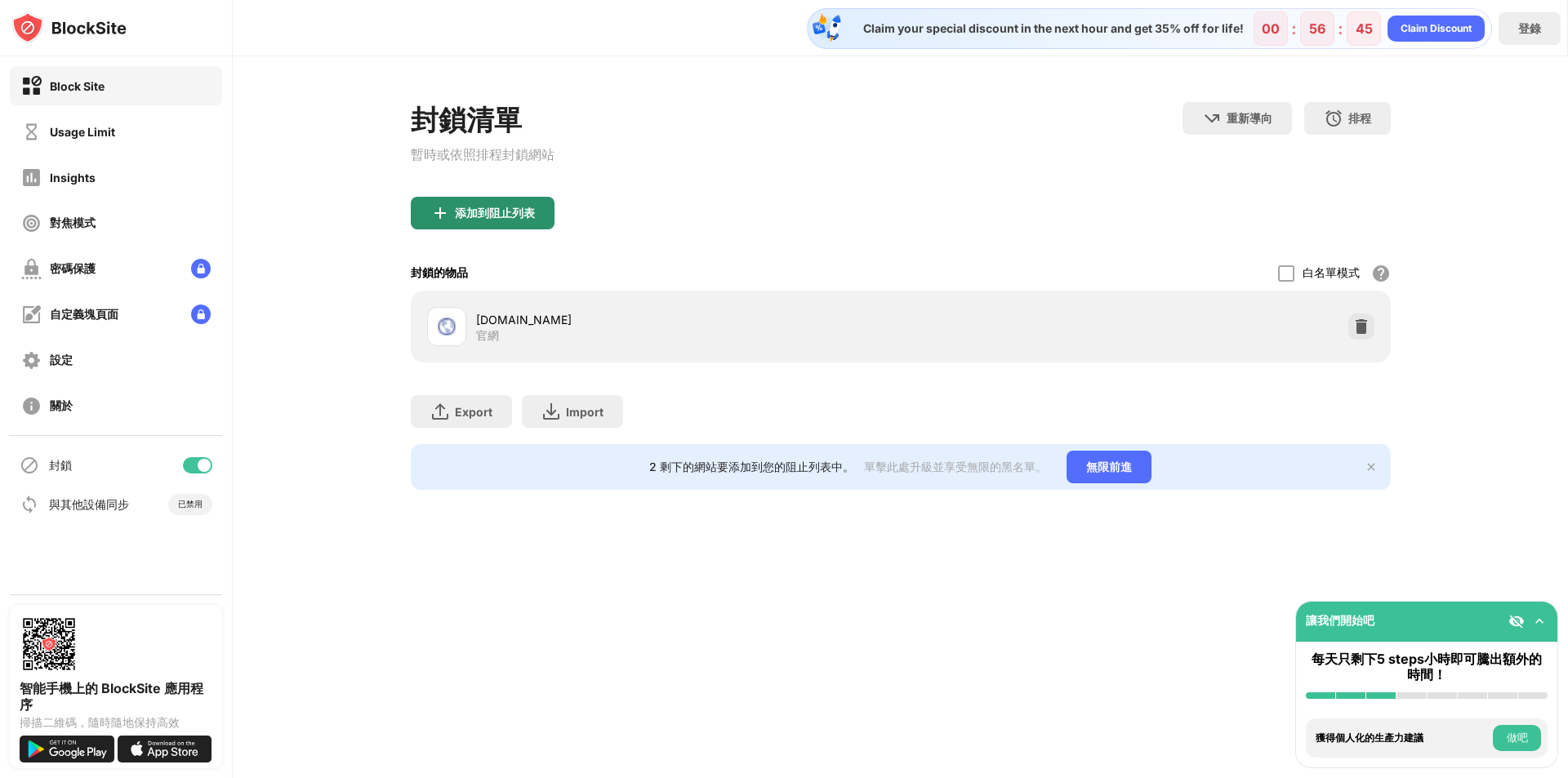
click at [465, 219] on div "添加到阻止列表" at bounding box center [495, 213] width 80 height 13
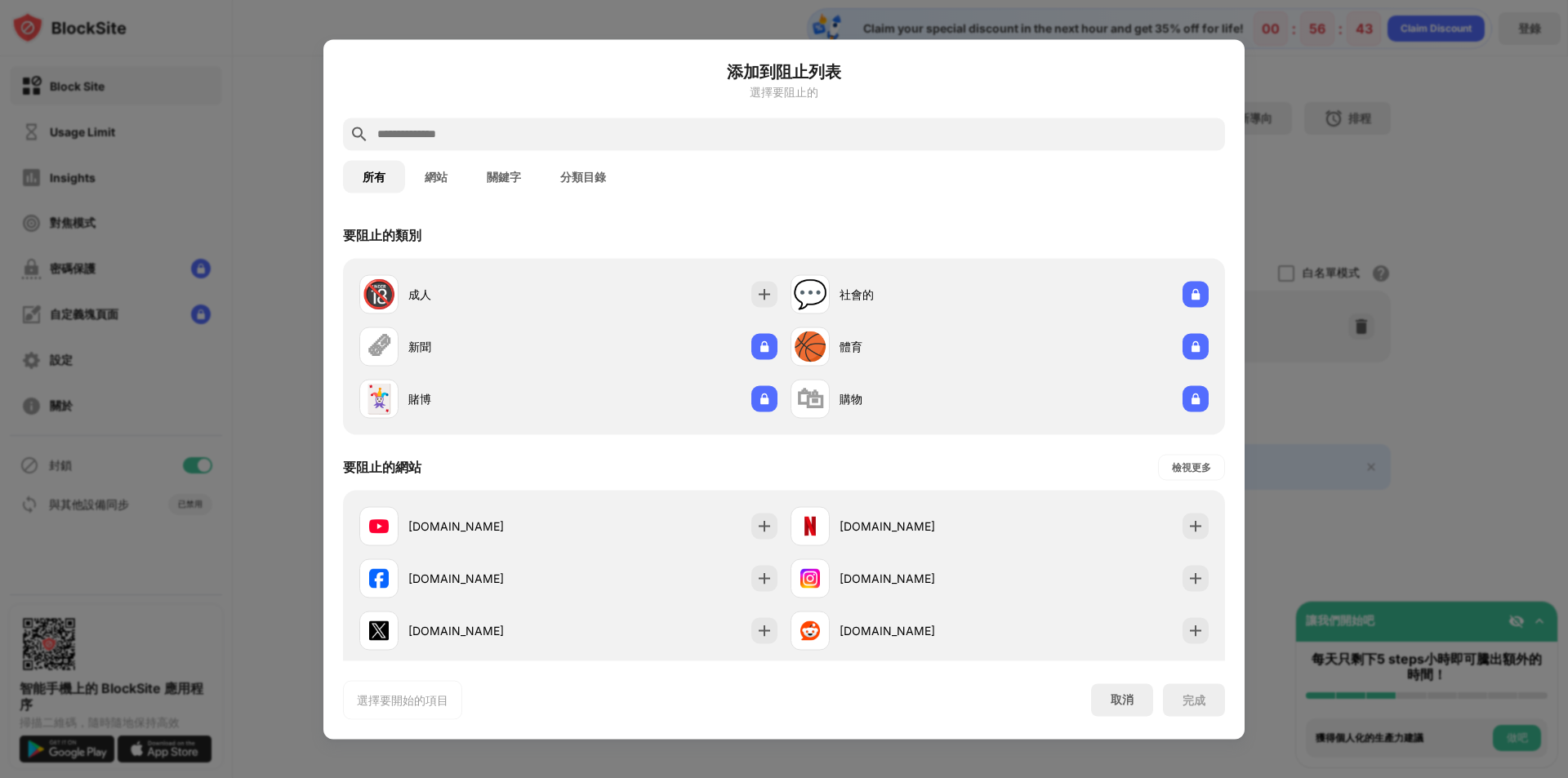
click at [691, 131] on input "text" at bounding box center [797, 134] width 842 height 20
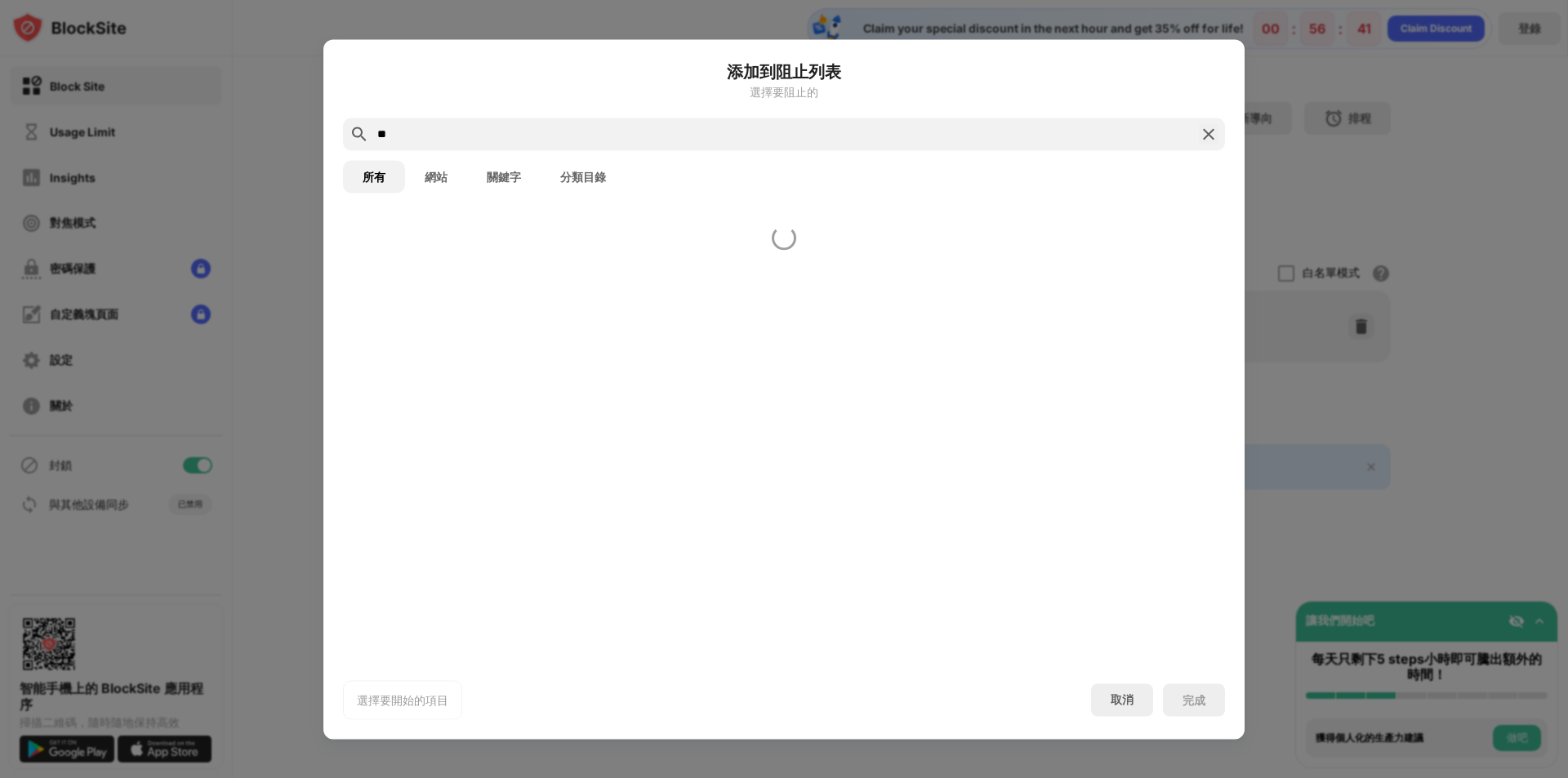
type input "*"
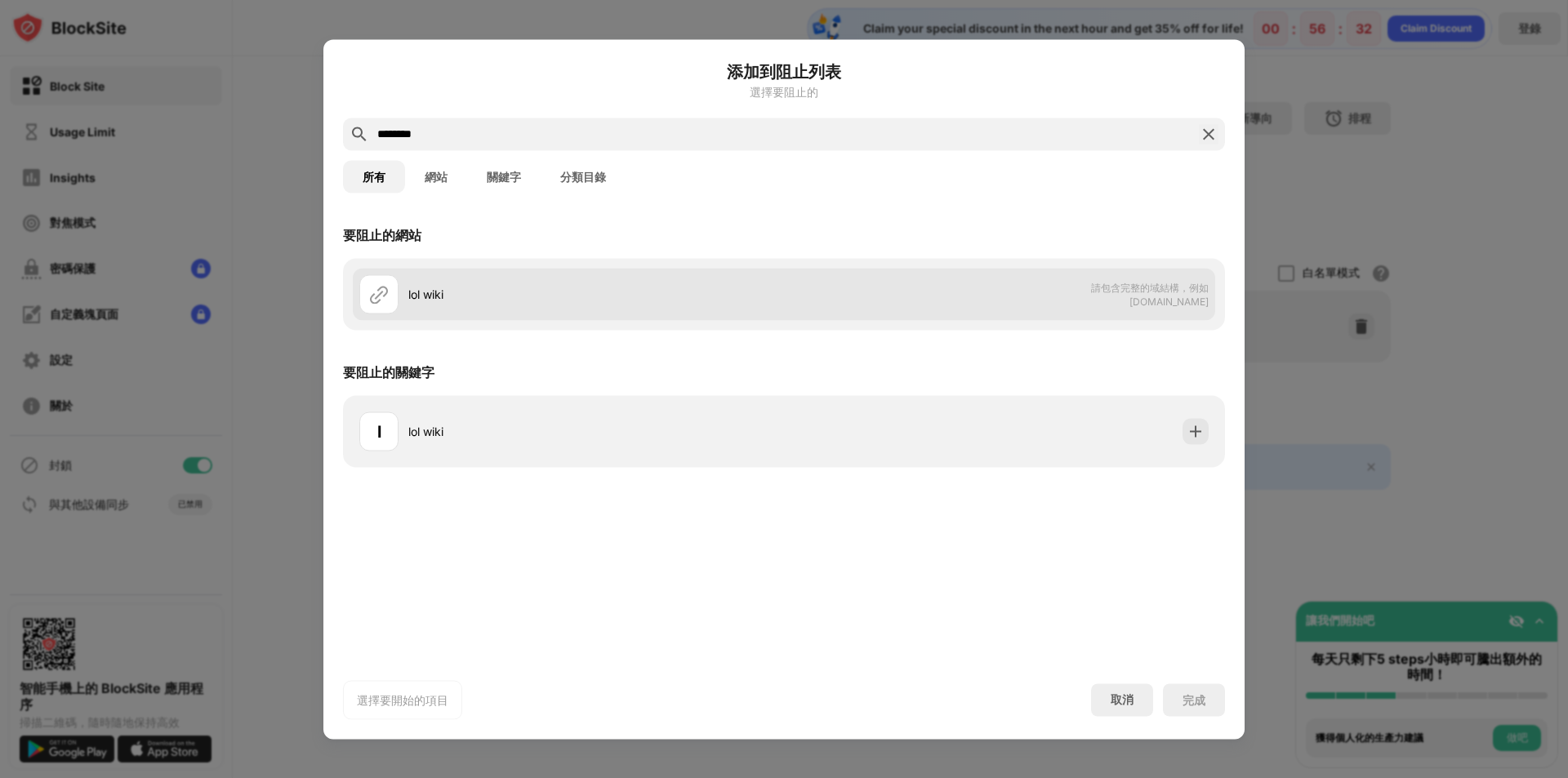
click at [565, 306] on div "lol wiki" at bounding box center [572, 294] width 425 height 39
click at [767, 294] on div "lol wiki" at bounding box center [596, 294] width 375 height 17
click at [384, 298] on img at bounding box center [378, 293] width 20 height 20
click at [384, 296] on img at bounding box center [378, 293] width 20 height 20
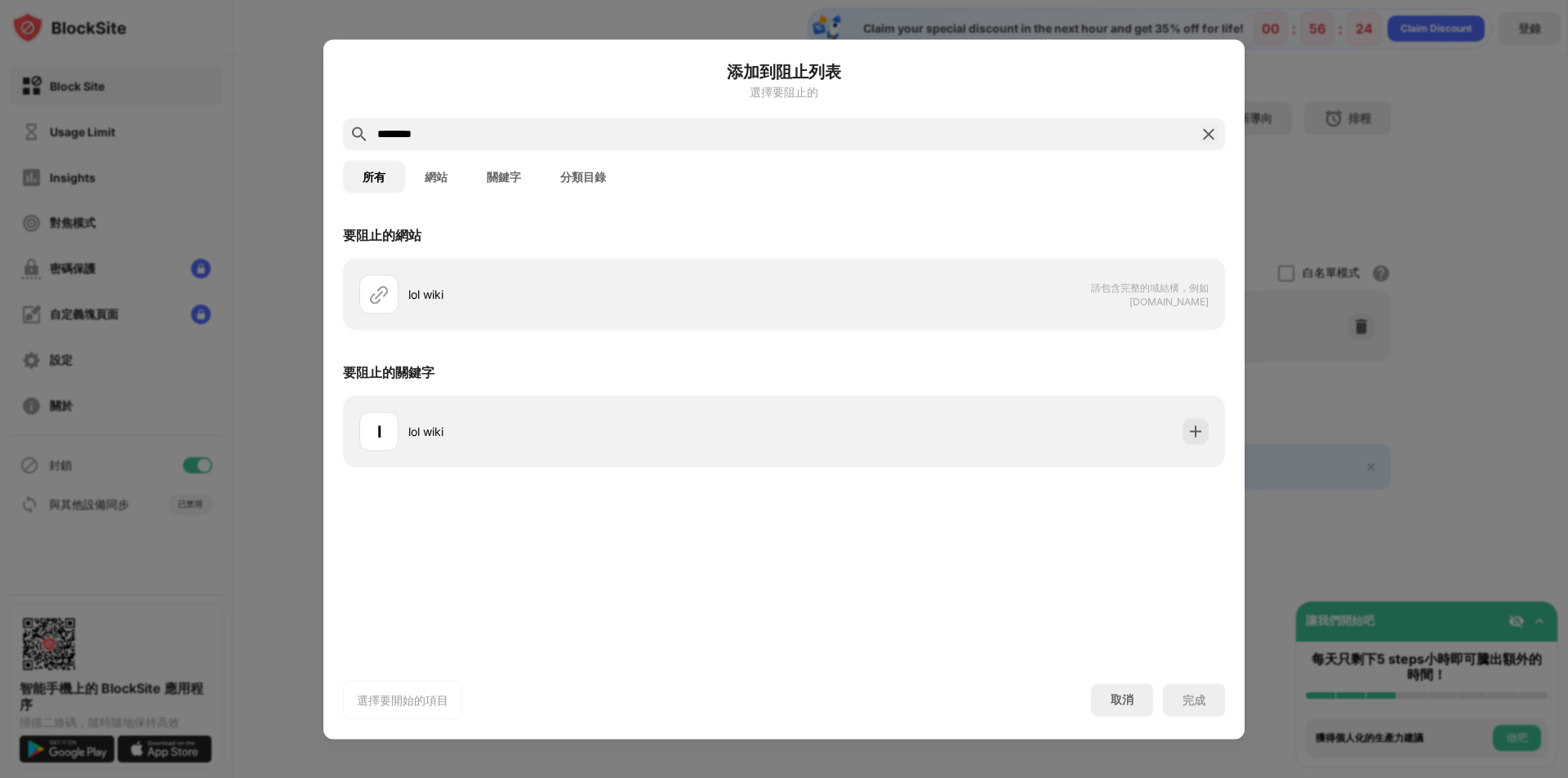
click at [436, 180] on button "網站" at bounding box center [436, 176] width 62 height 33
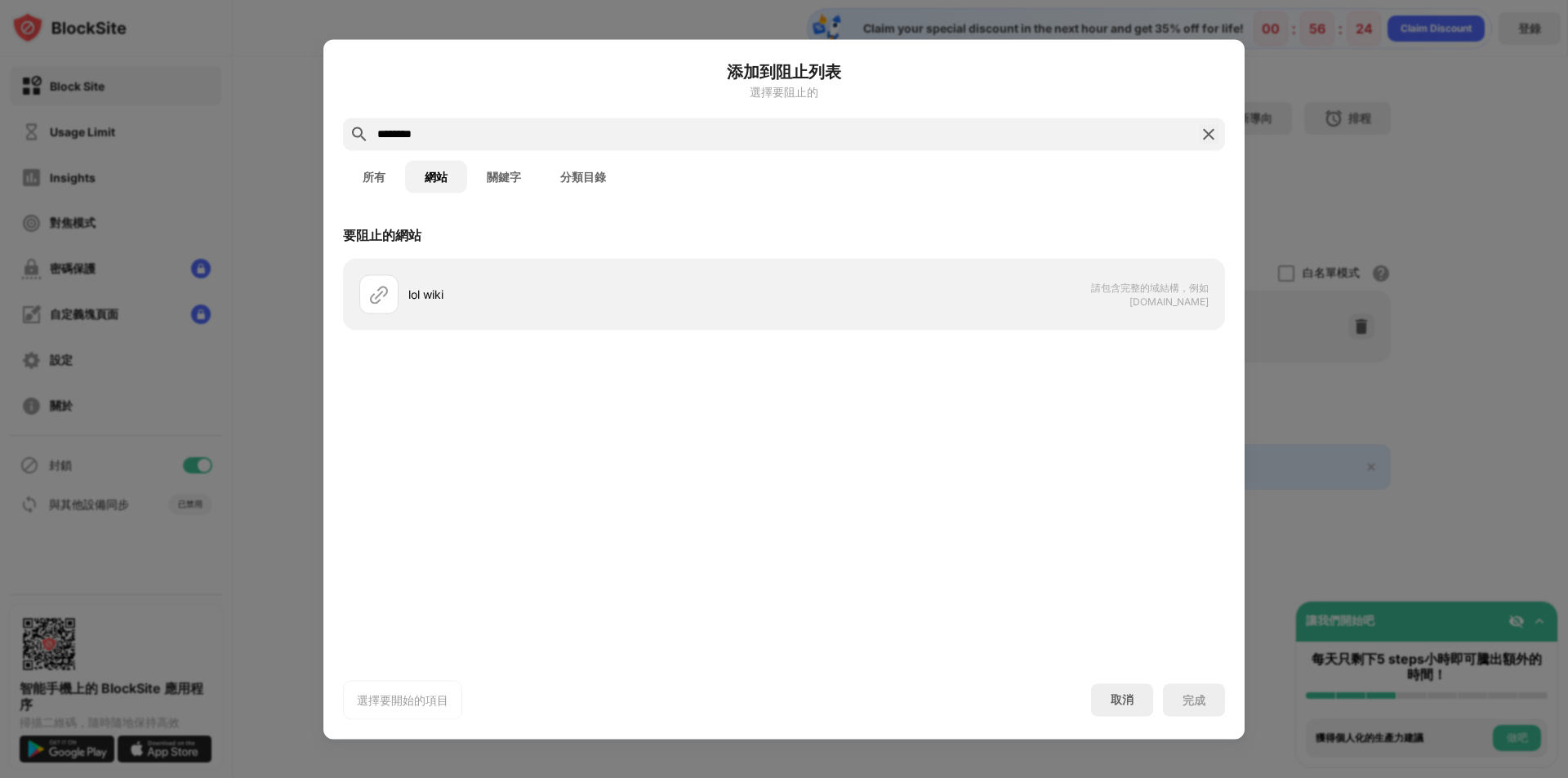
click at [384, 179] on button "所有" at bounding box center [374, 176] width 62 height 33
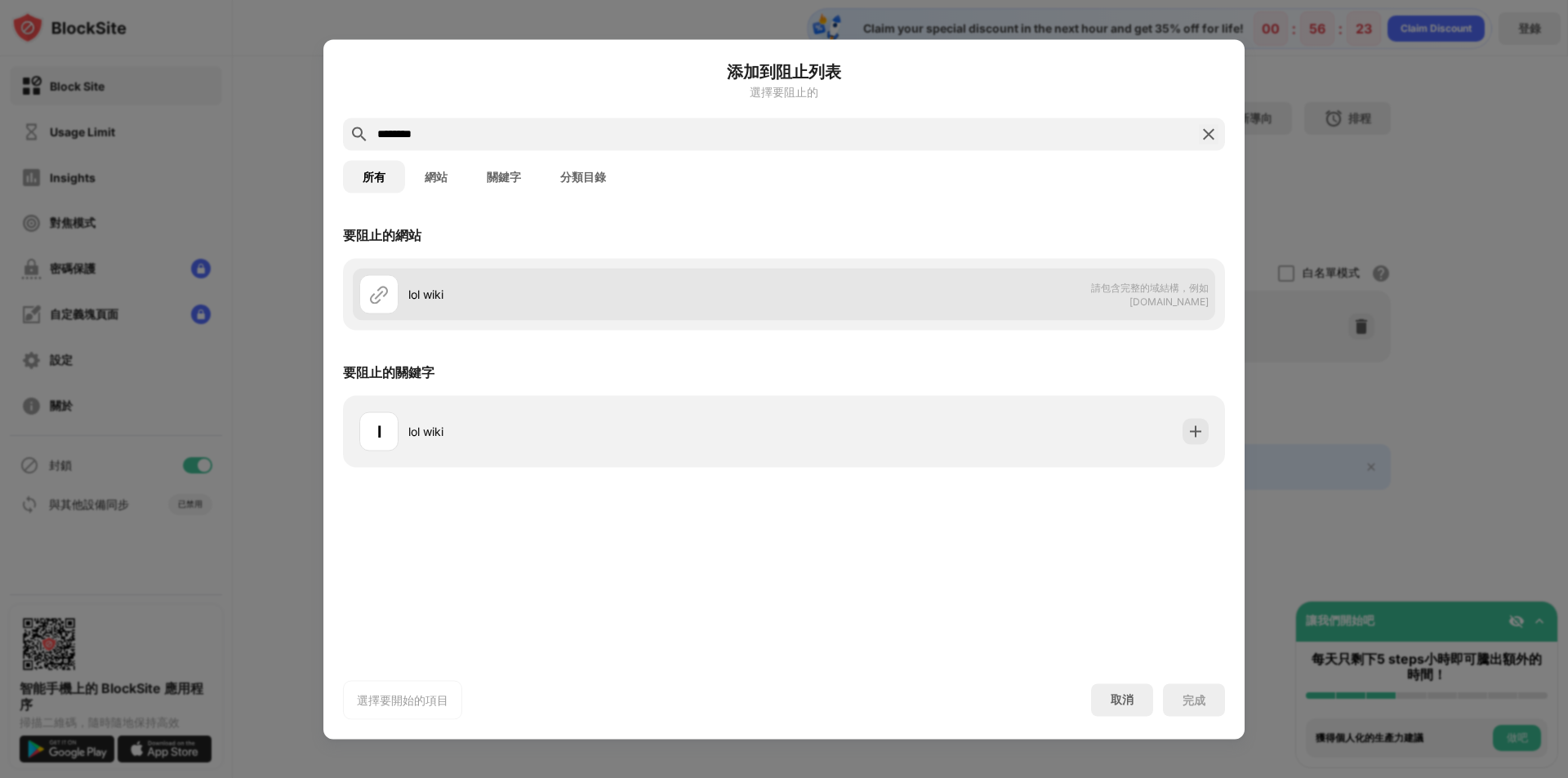
click at [491, 303] on div "lol wiki" at bounding box center [572, 294] width 425 height 39
drag, startPoint x: 491, startPoint y: 303, endPoint x: 777, endPoint y: 304, distance: 286.0
click at [491, 303] on div "lol wiki" at bounding box center [572, 294] width 425 height 39
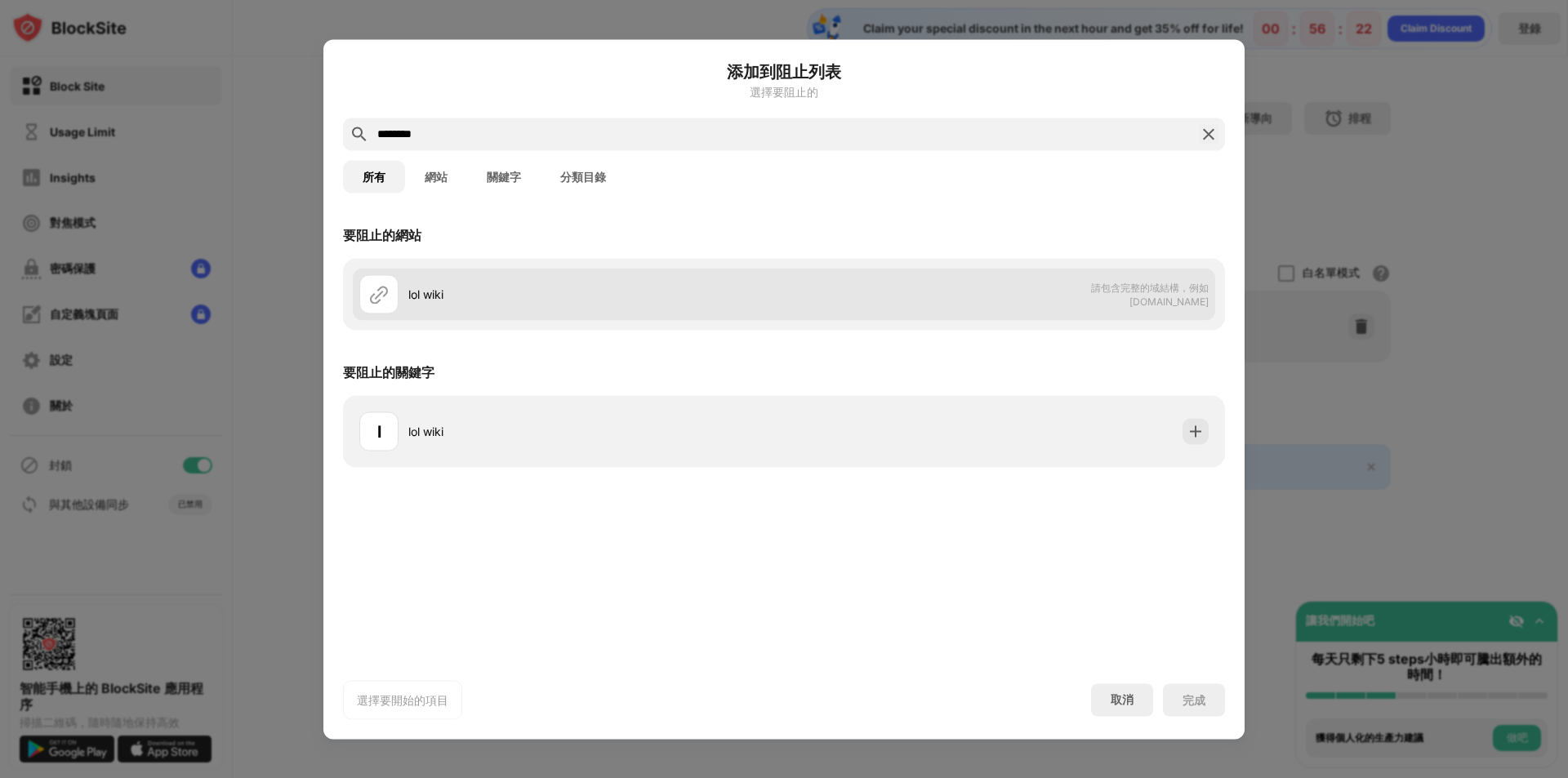
click at [1164, 288] on span "請包含完整的域結構，例如 domain.com" at bounding box center [1124, 294] width 168 height 26
click at [1165, 290] on span "請包含完整的域結構，例如 domain.com" at bounding box center [1124, 294] width 168 height 26
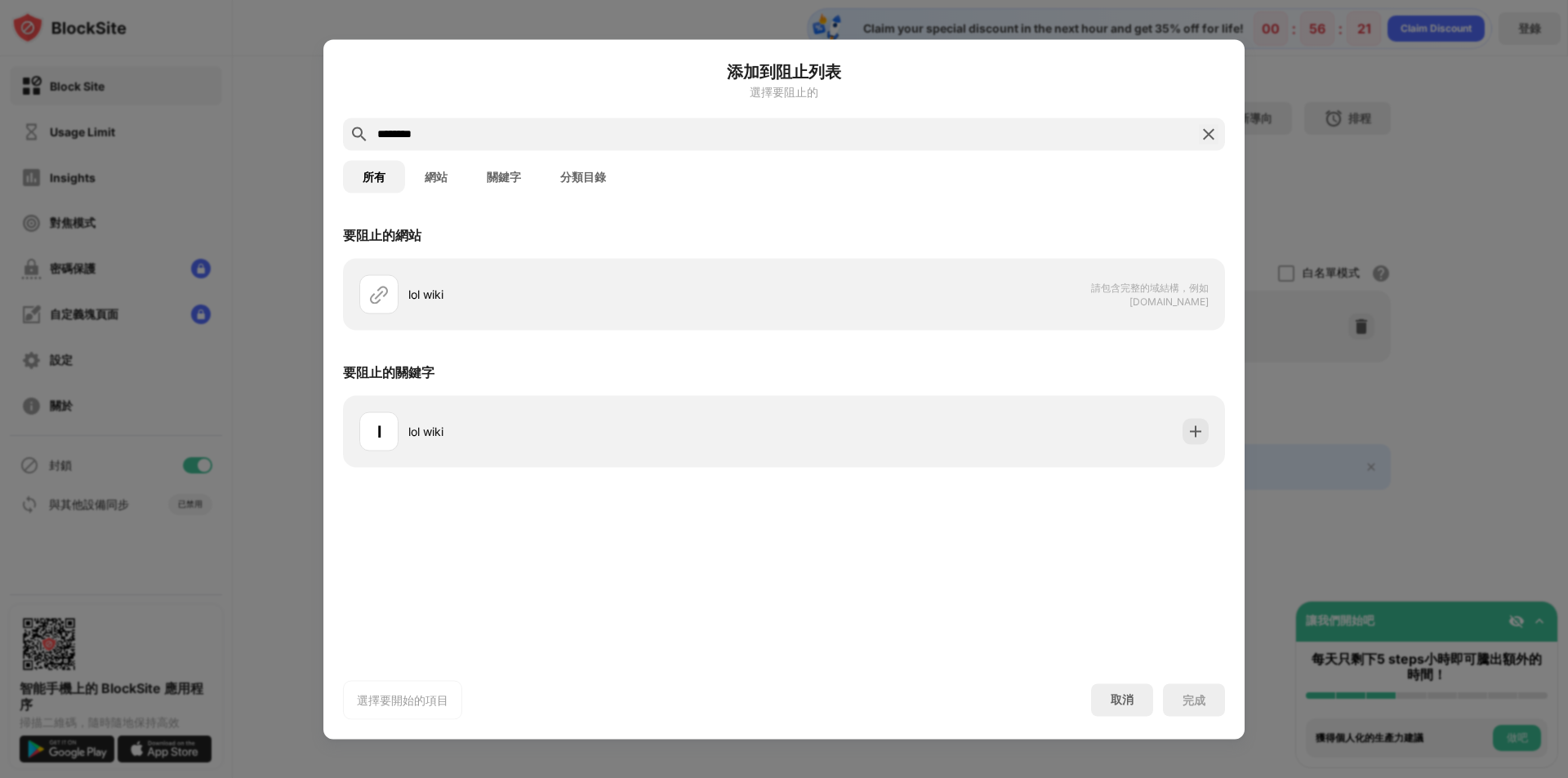
click at [582, 130] on input "********" at bounding box center [784, 134] width 816 height 20
drag, startPoint x: 556, startPoint y: 134, endPoint x: 233, endPoint y: 134, distance: 323.0
click at [233, 777] on div "添加到阻止列表 選擇要阻止的 ******** 所有 網站 關鍵字 分類目錄 要阻止的網站 lol wiki 請包含完整的域結構，例如 domain.com …" at bounding box center [784, 778] width 1568 height 0
click at [719, 127] on input "********" at bounding box center [784, 134] width 816 height 20
drag, startPoint x: 703, startPoint y: 145, endPoint x: 0, endPoint y: 158, distance: 703.1
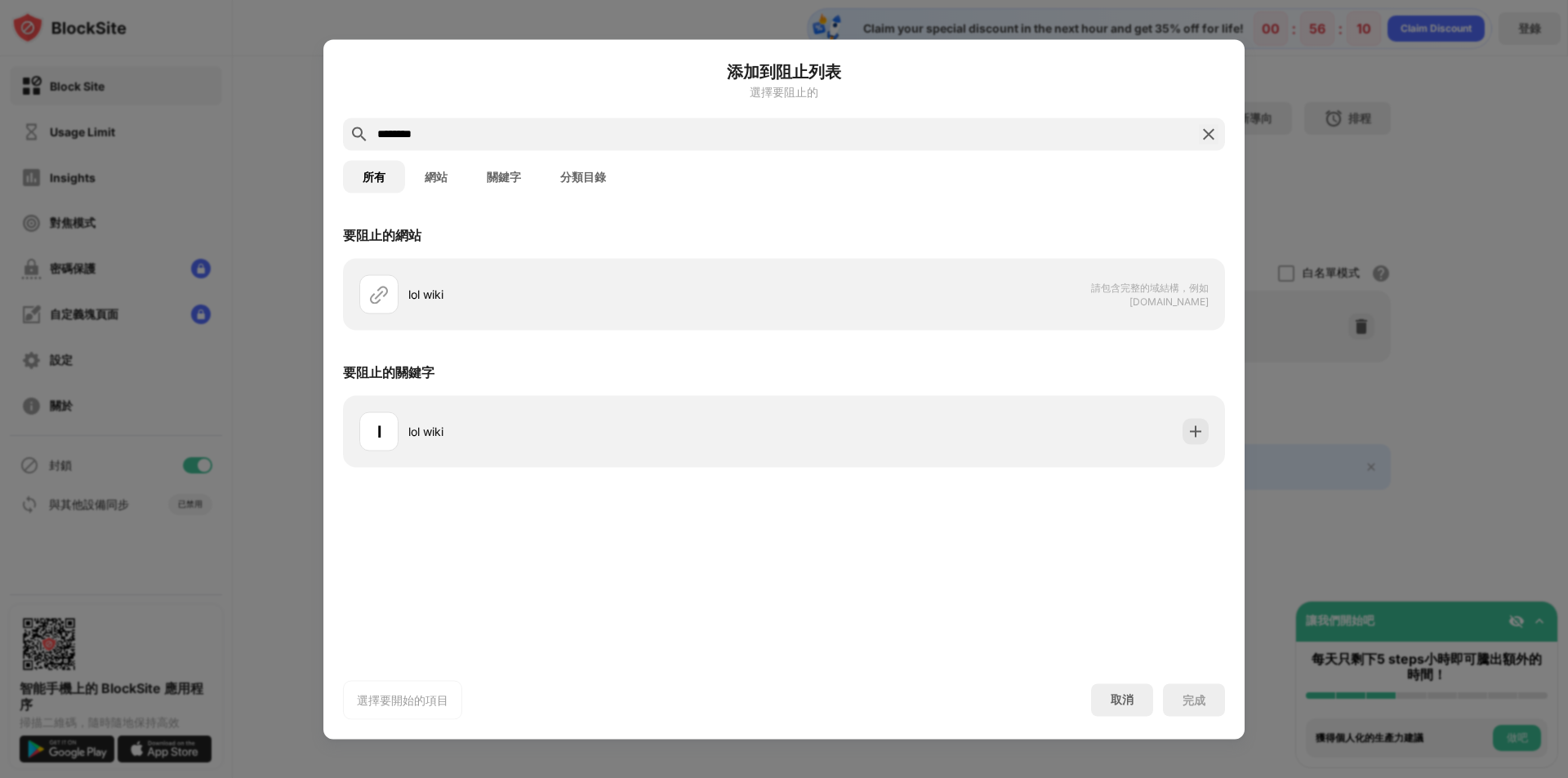
click at [0, 777] on div "添加到阻止列表 選擇要阻止的 ******** 所有 網站 關鍵字 分類目錄 要阻止的網站 lol wiki 請包含完整的域結構，例如 domain.com …" at bounding box center [784, 778] width 1568 height 0
drag, startPoint x: 440, startPoint y: 133, endPoint x: 199, endPoint y: 147, distance: 241.4
click at [199, 777] on div "添加到阻止列表 選擇要阻止的 ******** 所有 網站 關鍵字 分類目錄 要阻止的網站 lol wiki 請包含完整的域結構，例如 domain.com …" at bounding box center [784, 778] width 1568 height 0
paste input "**********"
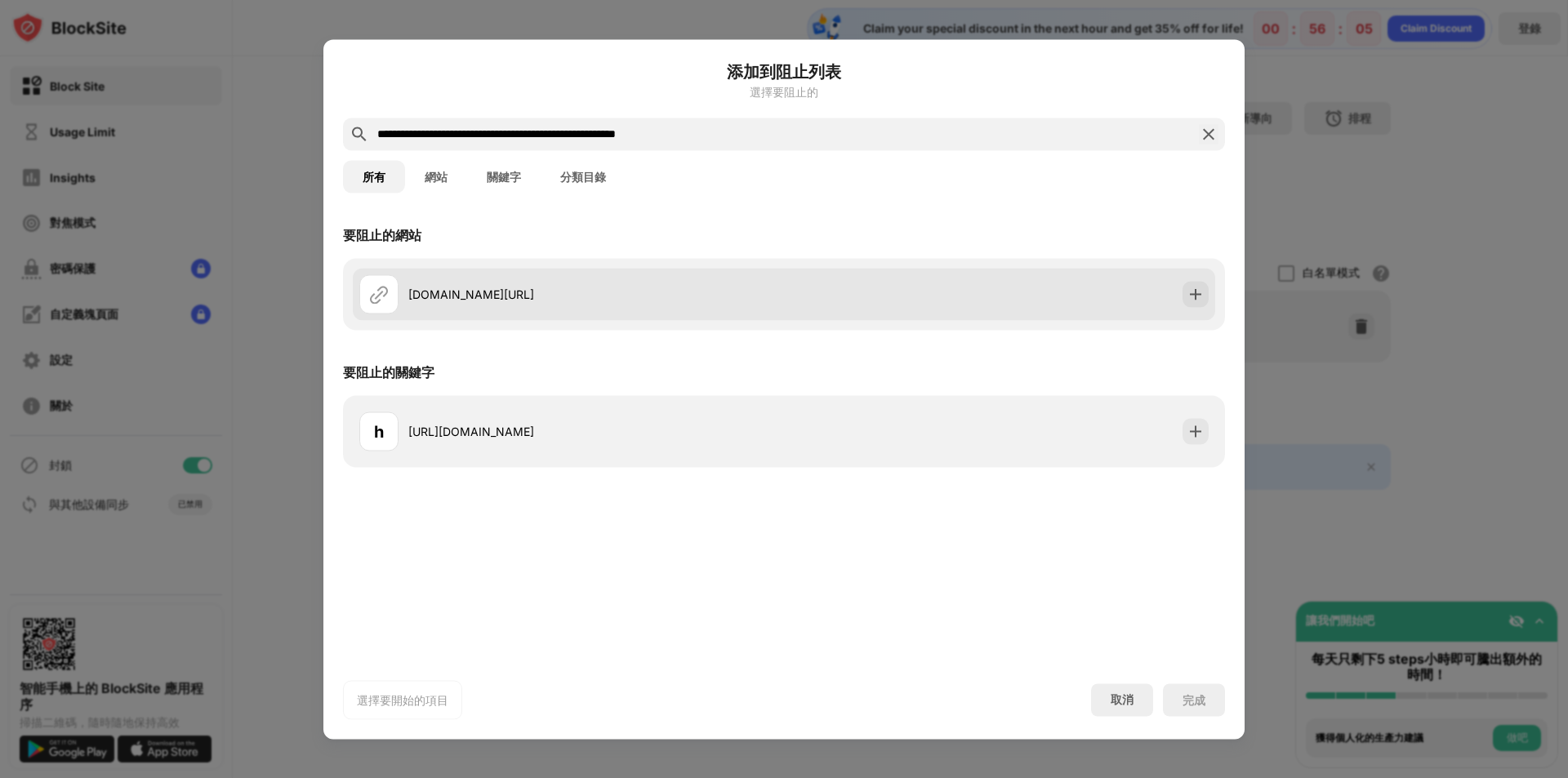
click at [571, 310] on div "lol.fandom.com/wiki/League_of_Legends_Esports_Wiki" at bounding box center [572, 294] width 425 height 39
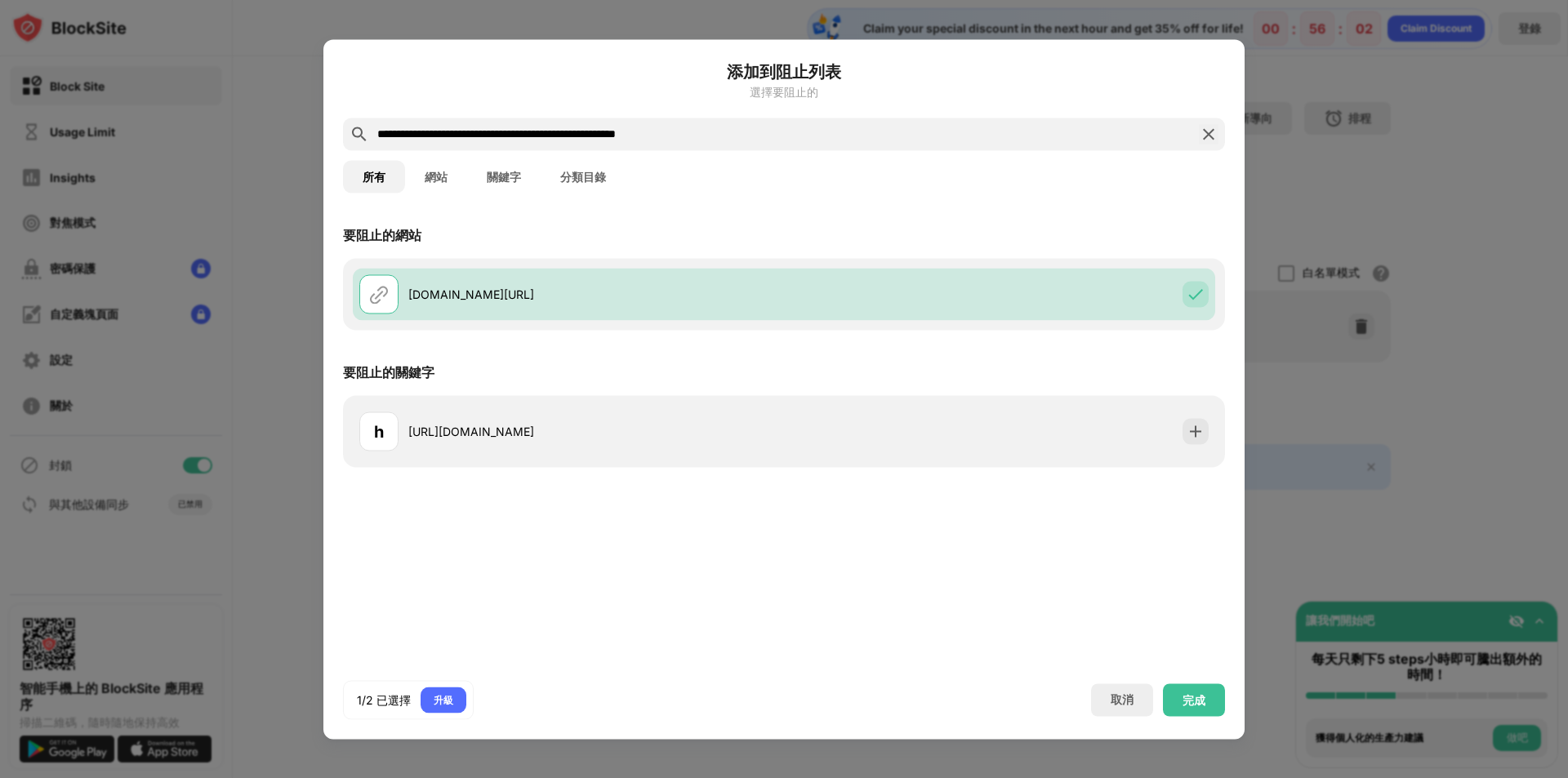
drag, startPoint x: 713, startPoint y: 142, endPoint x: 513, endPoint y: 141, distance: 200.0
click at [513, 141] on input "**********" at bounding box center [784, 134] width 816 height 20
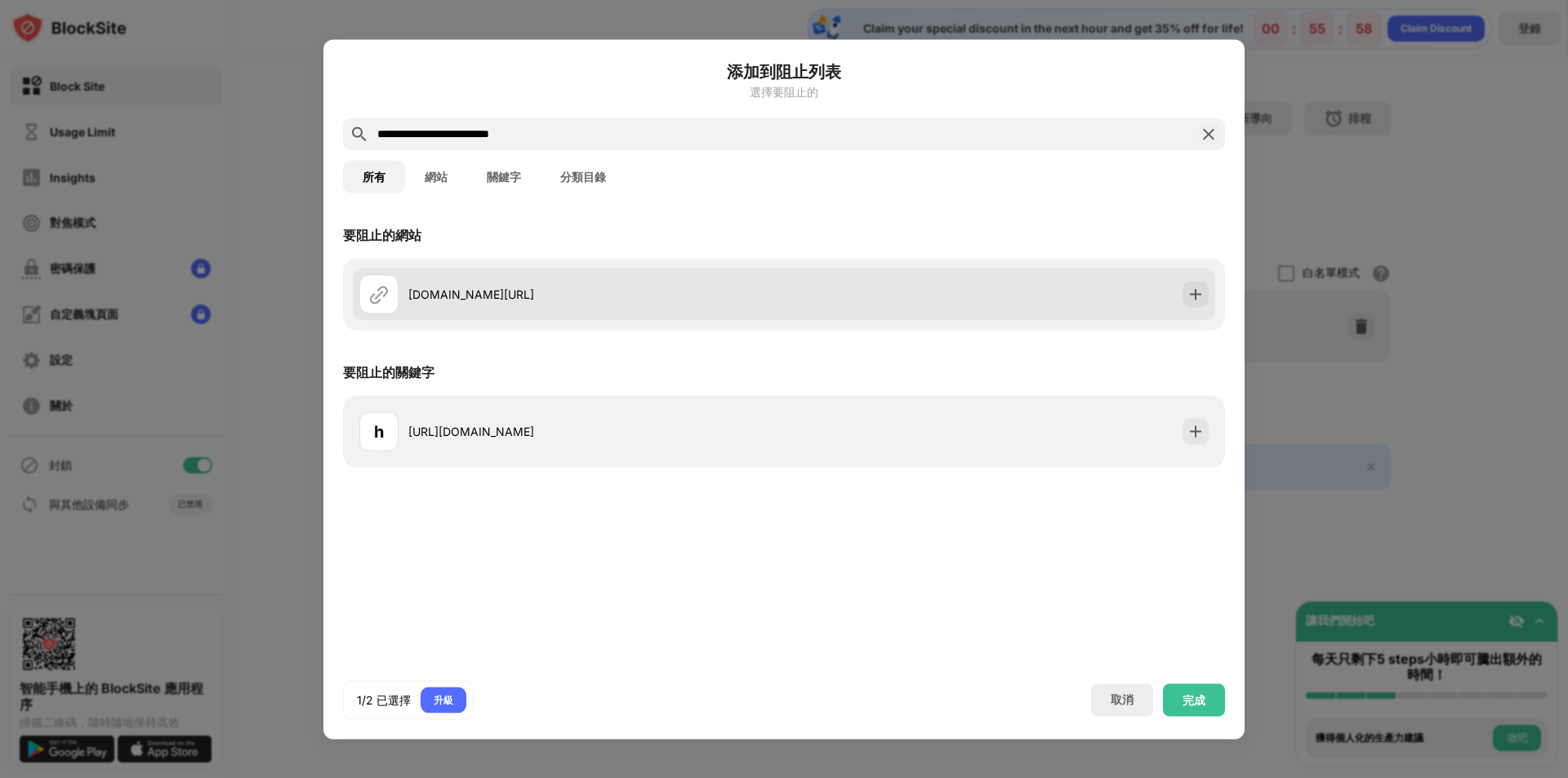
type input "**********"
click at [581, 303] on div "[DOMAIN_NAME][URL]" at bounding box center [596, 294] width 375 height 17
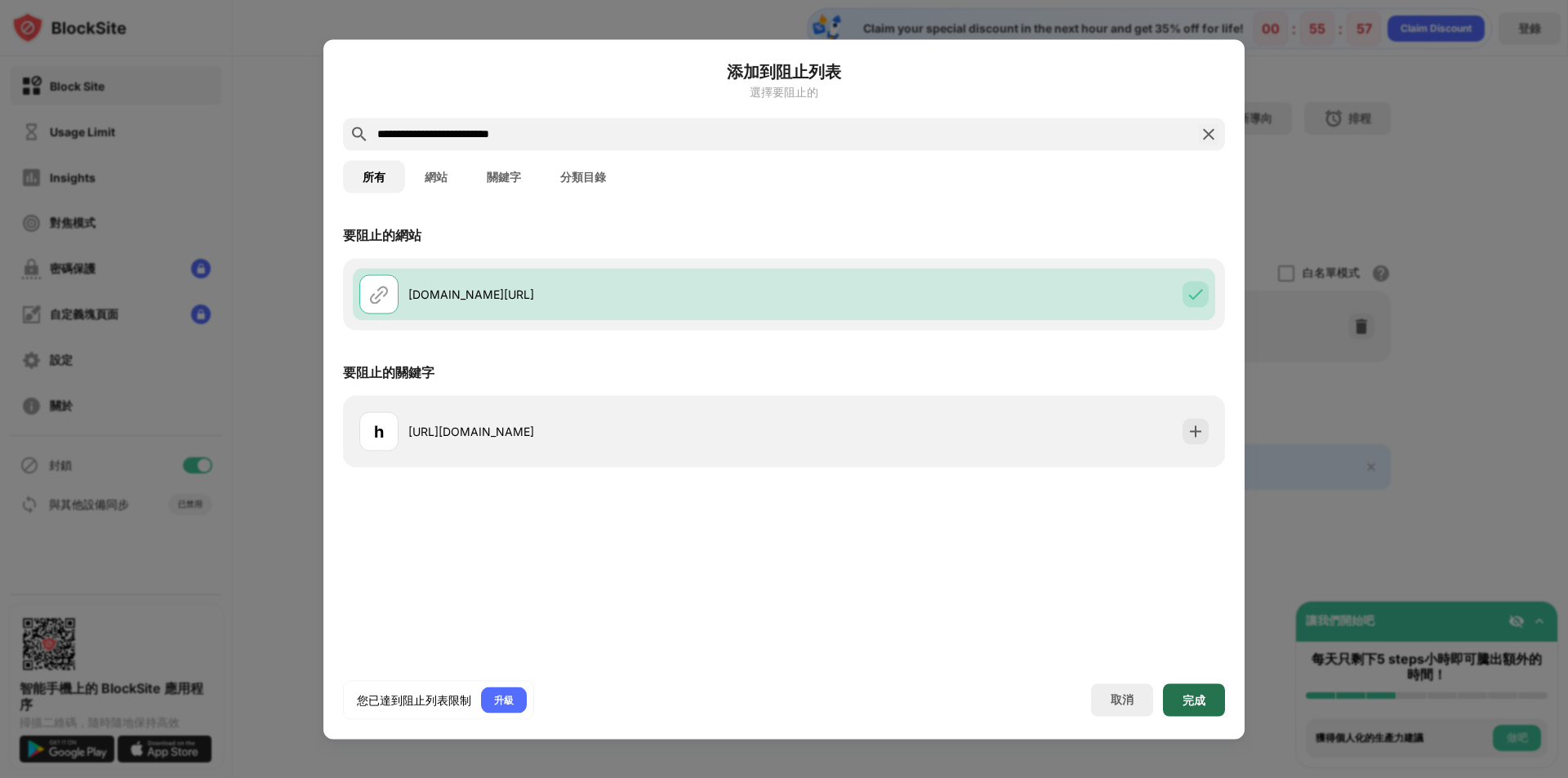
click at [1205, 708] on div "完成" at bounding box center [1194, 700] width 62 height 33
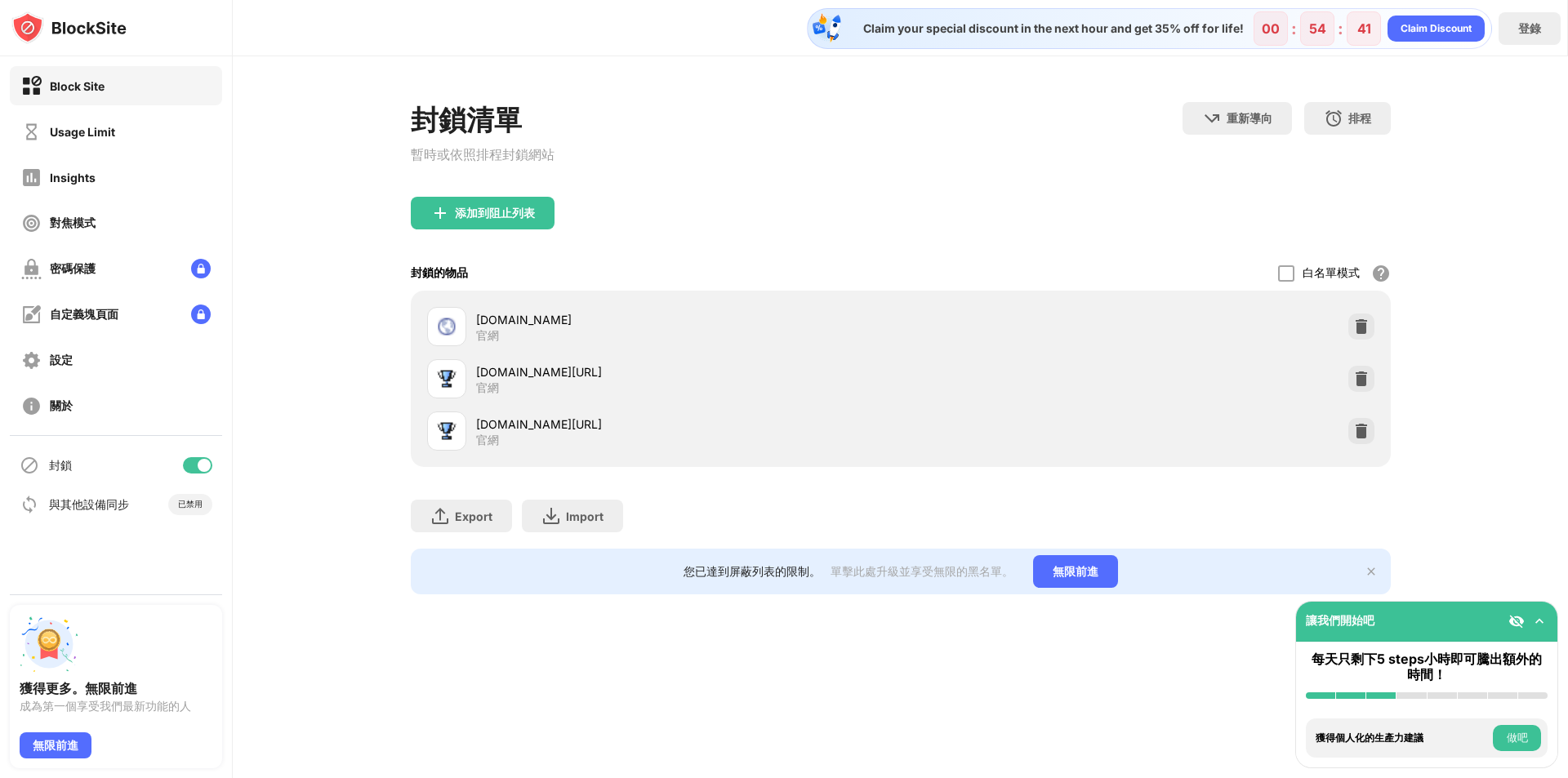
click at [1003, 134] on div "封鎖清單 暫時或依照排程封鎖網站 重新導向 按一下設定重新導向網站 排程 選擇阻止列表將處於活動狀態的日期和時間範圍。（僅適用於網站項目）" at bounding box center [900, 149] width 980 height 94
drag, startPoint x: 866, startPoint y: 30, endPoint x: 994, endPoint y: 35, distance: 128.1
click at [994, 35] on div "Claim your special discount in the next hour and get 35% off for life!" at bounding box center [1049, 29] width 390 height 15
click at [1536, 618] on img at bounding box center [1539, 621] width 16 height 16
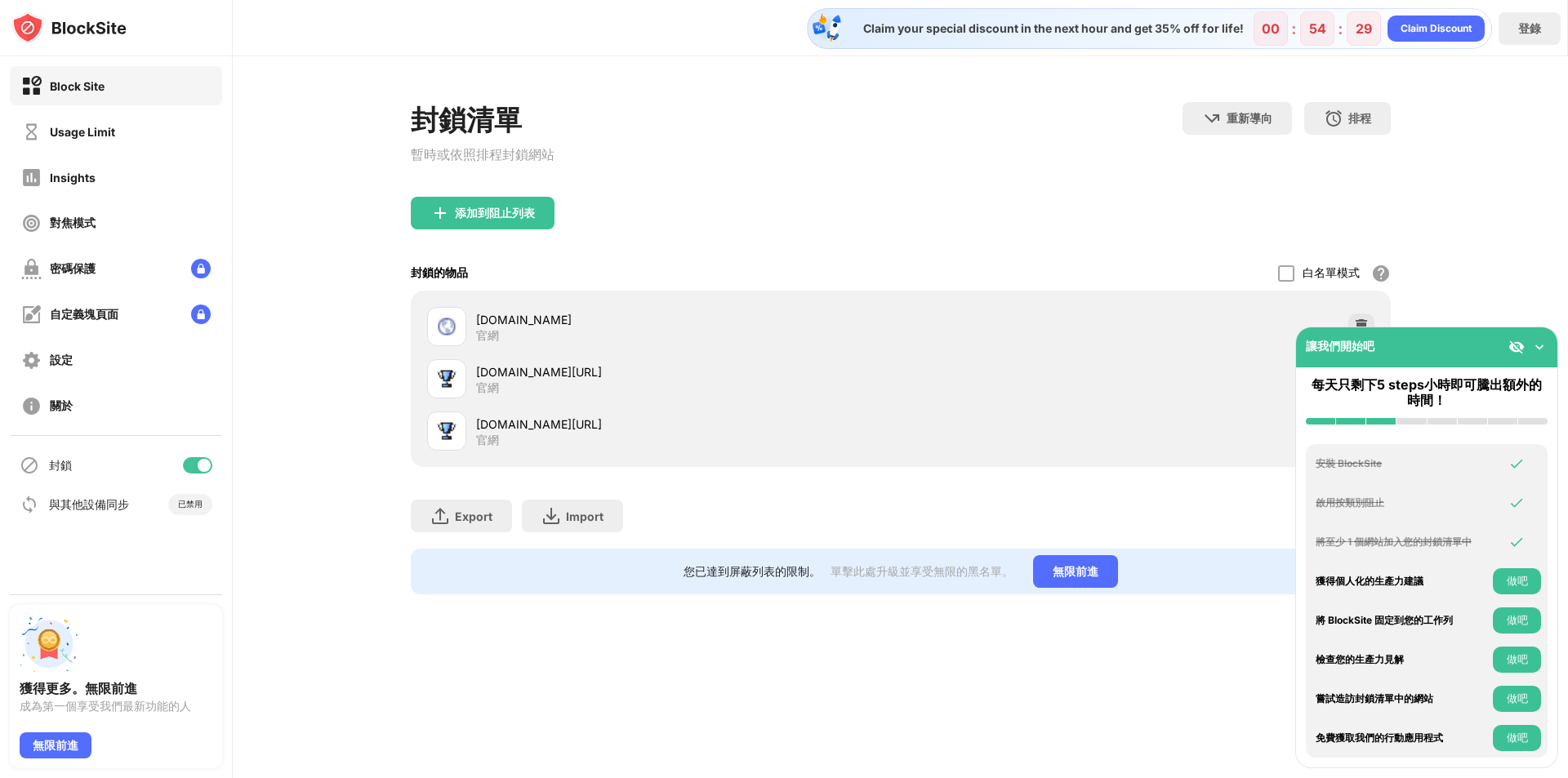
click at [1345, 740] on div "免費獲取我們的行動應用程式" at bounding box center [1402, 738] width 173 height 11
click at [1003, 705] on div "Claim your special discount in the next hour and get 35% off for life! 00 : 54 …" at bounding box center [900, 389] width 1335 height 778
click at [507, 230] on div "添加到阻止列表" at bounding box center [483, 213] width 144 height 33
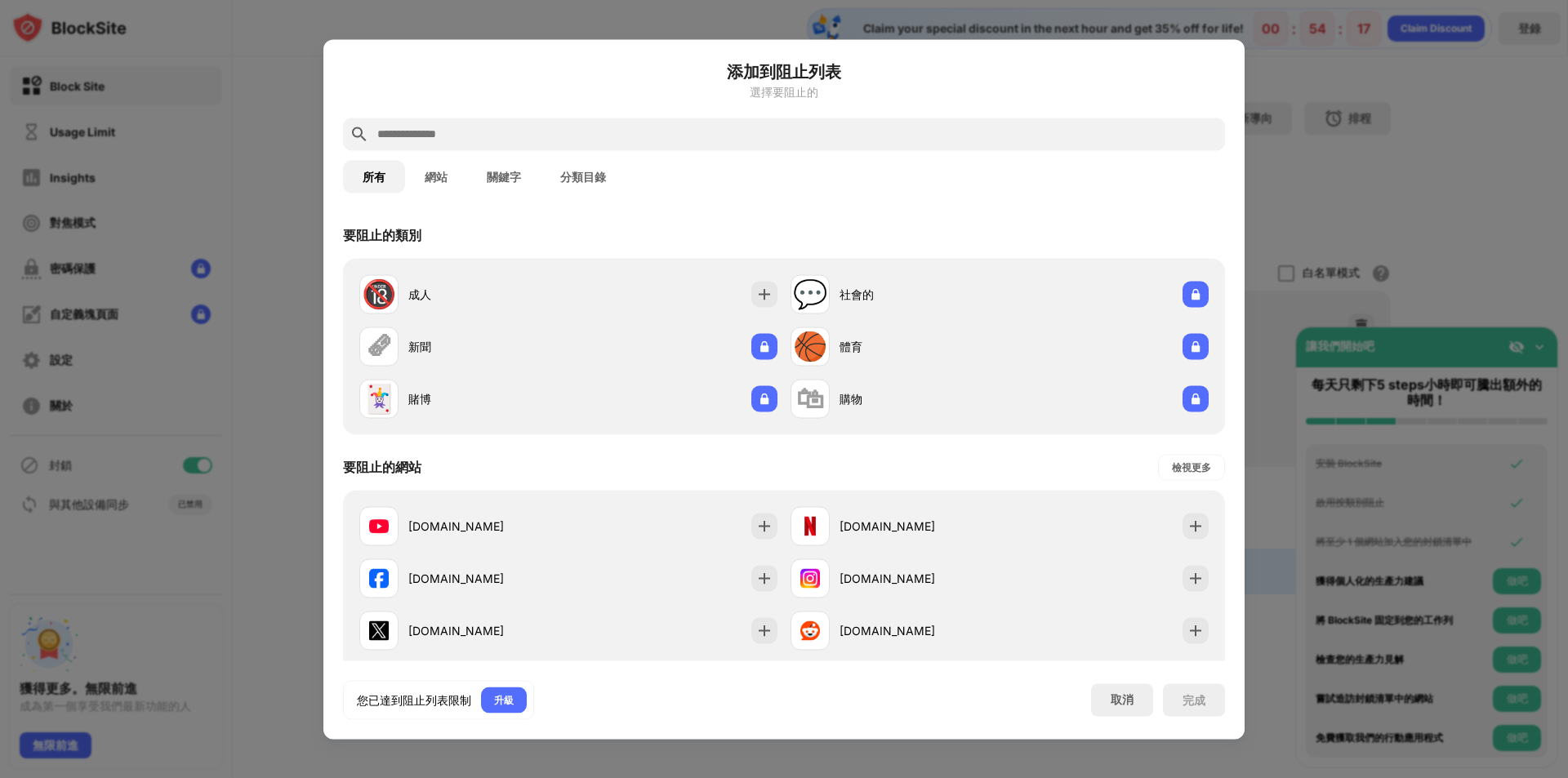
click at [608, 141] on input "text" at bounding box center [797, 134] width 842 height 20
paste input "**********"
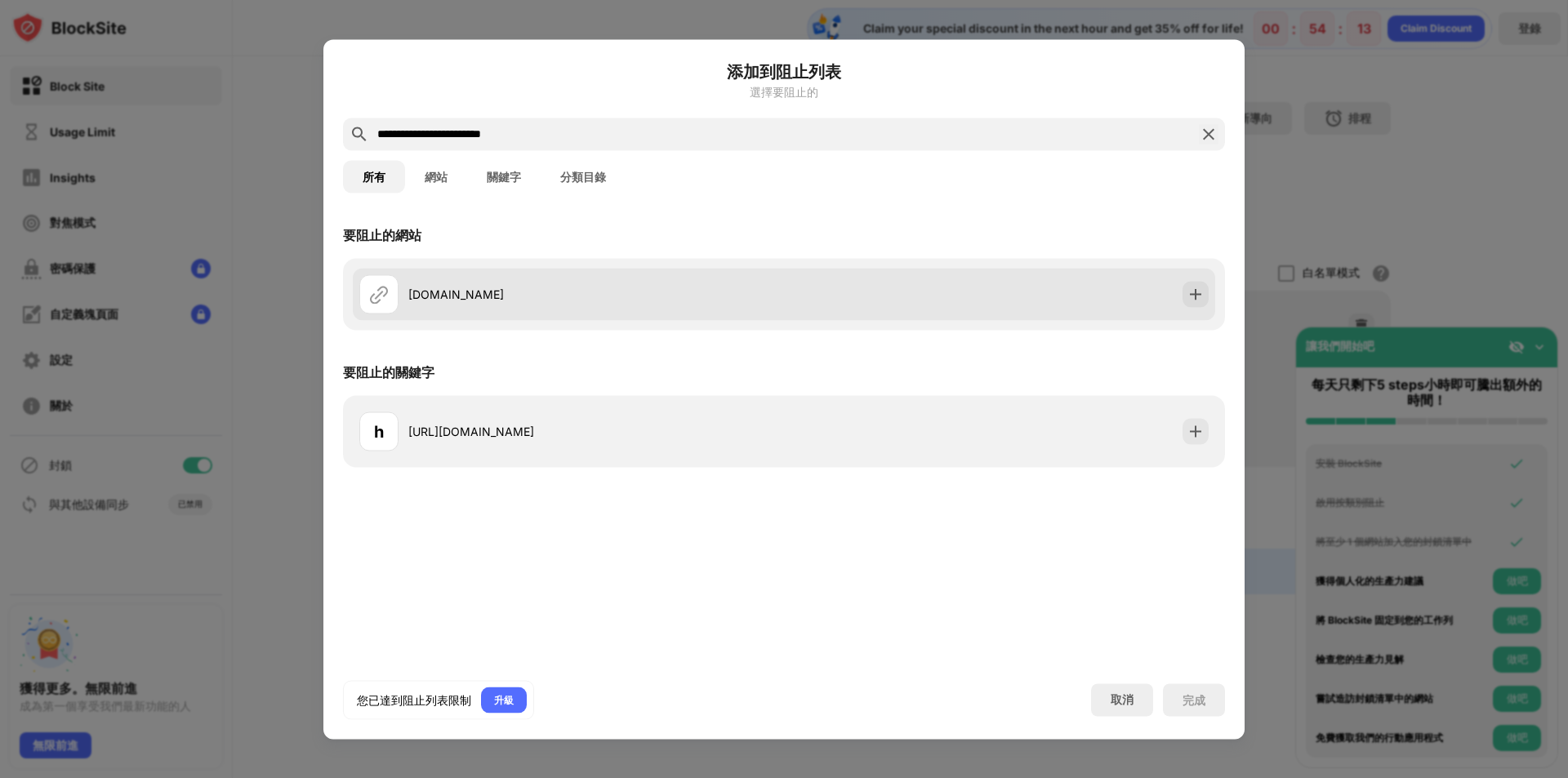
type input "**********"
click at [1213, 288] on div "[DOMAIN_NAME]" at bounding box center [784, 294] width 862 height 52
click at [1194, 298] on img at bounding box center [1194, 293] width 16 height 16
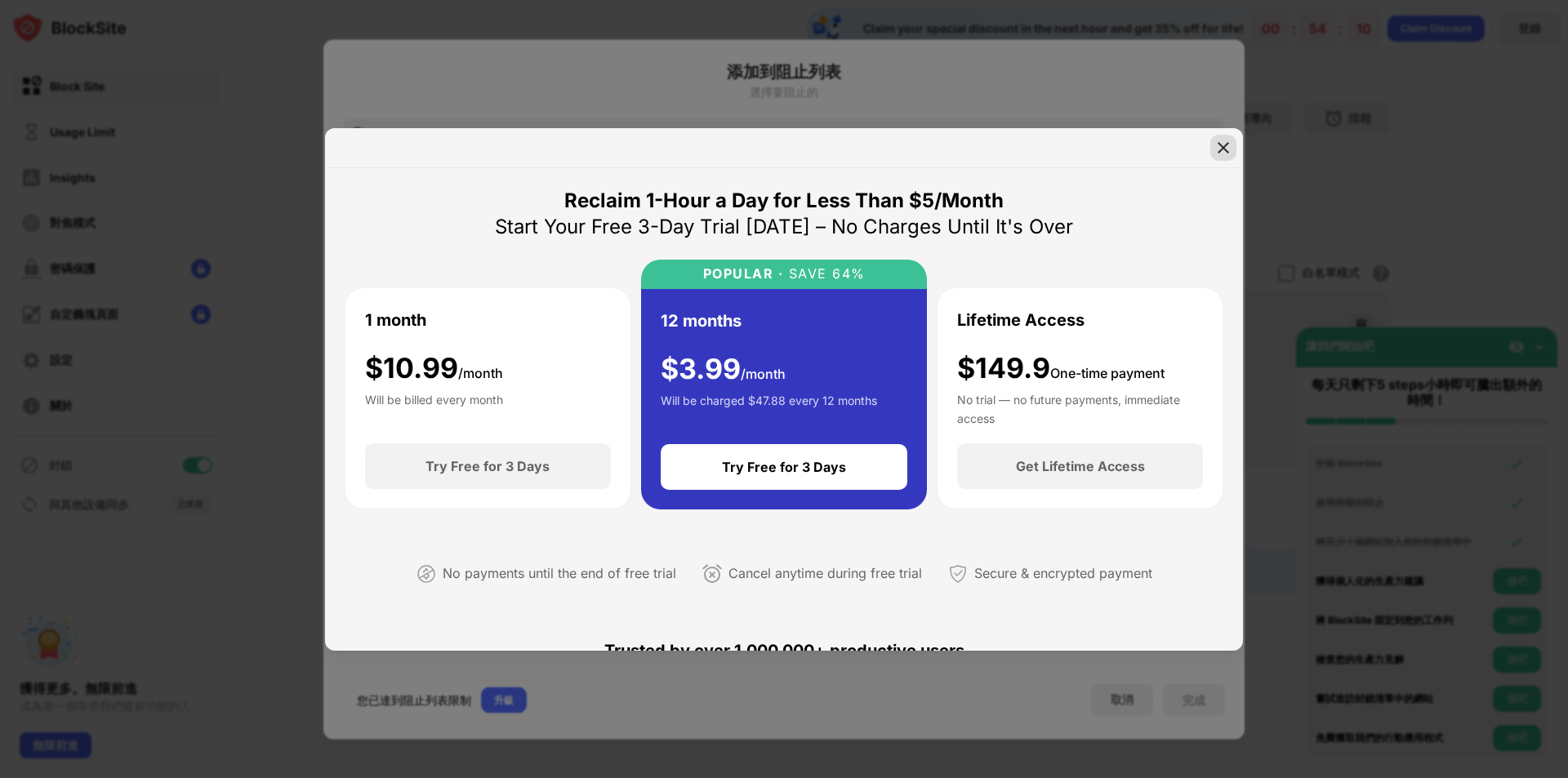
click at [1220, 145] on img at bounding box center [1222, 148] width 16 height 16
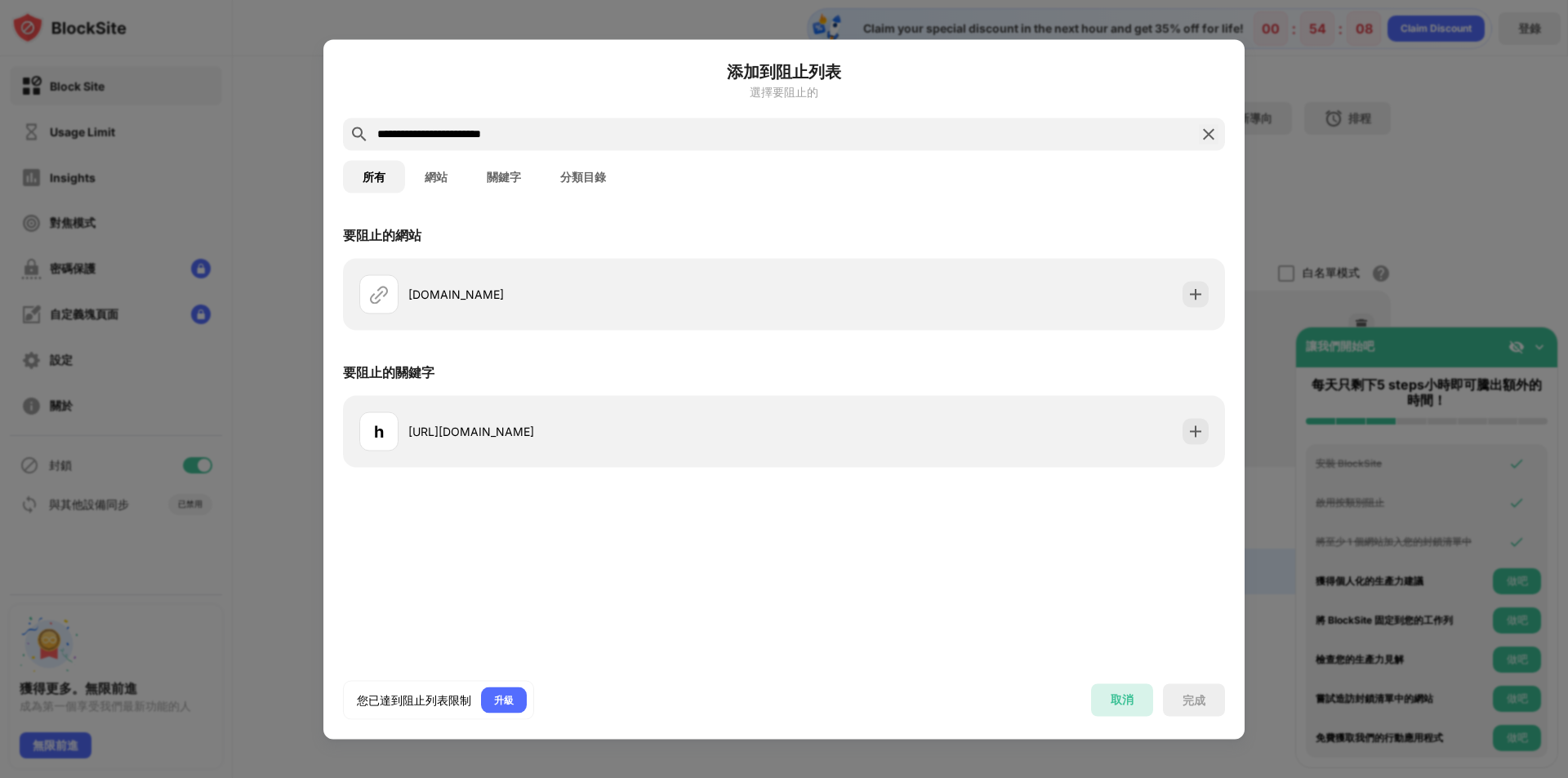
click at [1151, 704] on div "取消" at bounding box center [1122, 700] width 62 height 33
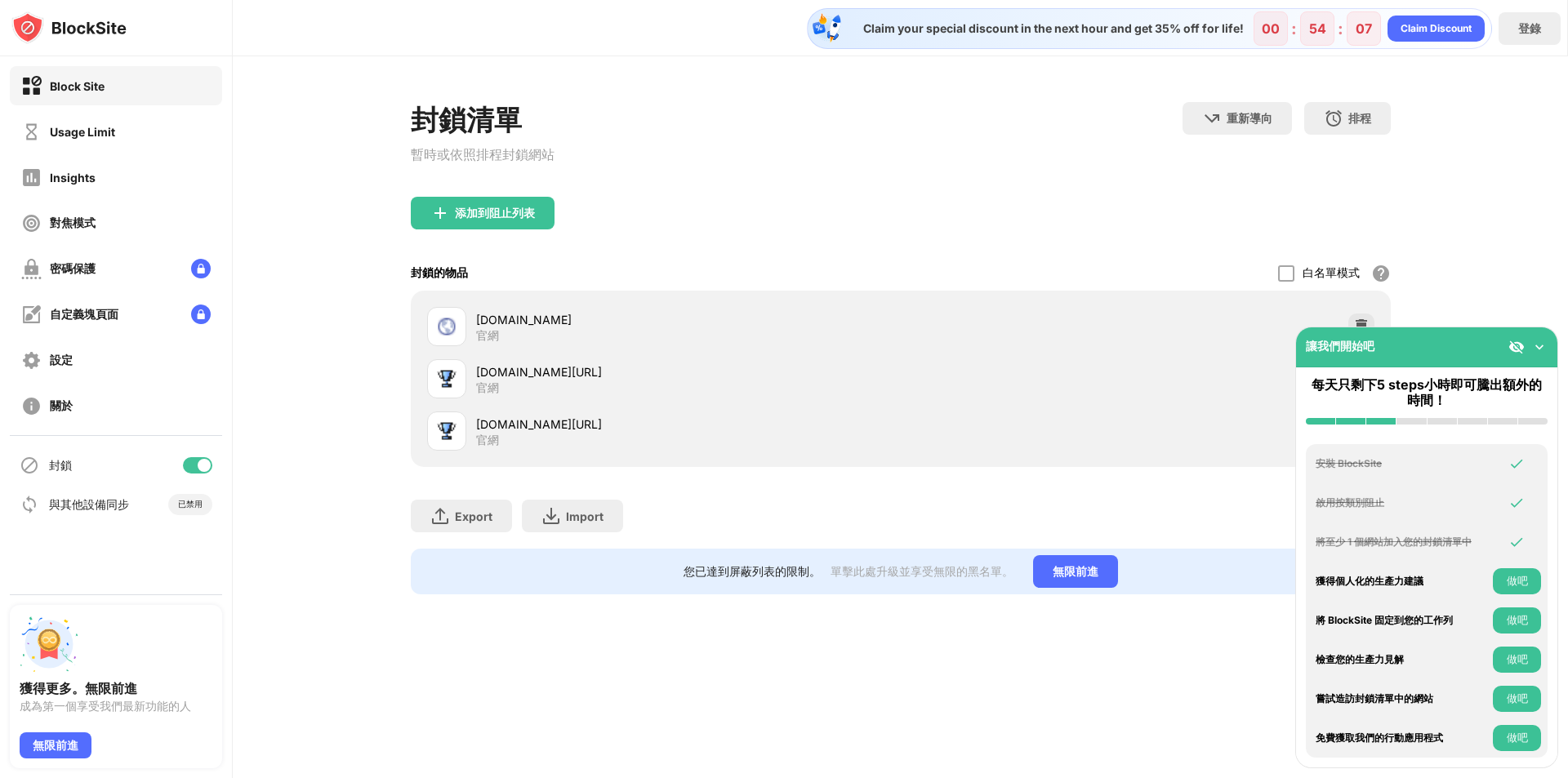
click at [1125, 703] on div "Claim your special discount in the next hour and get 35% off for life! 00 : 54 …" at bounding box center [900, 389] width 1335 height 778
click at [1538, 342] on img at bounding box center [1539, 347] width 16 height 16
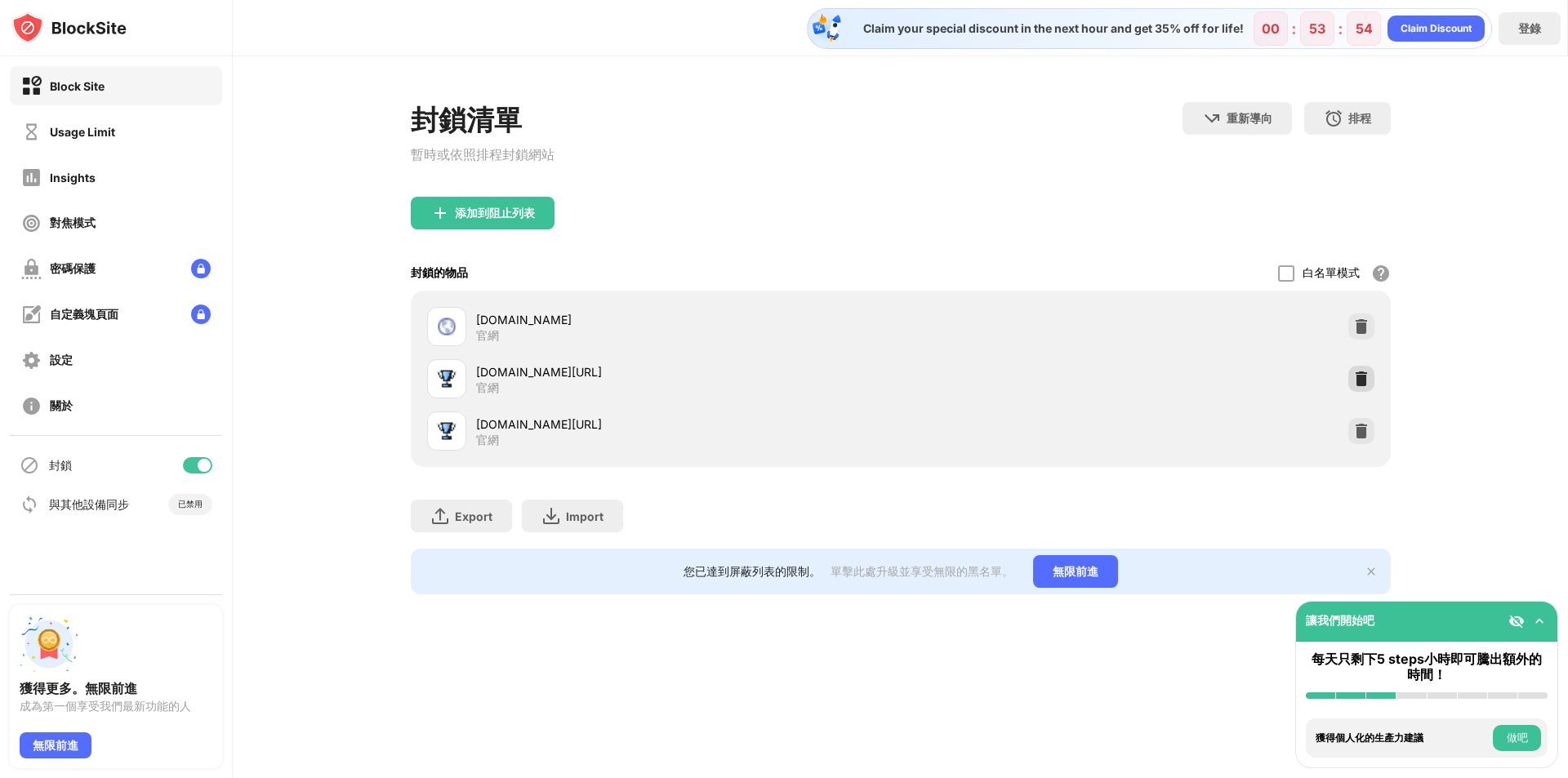
click at [1365, 382] on img at bounding box center [1361, 378] width 16 height 16
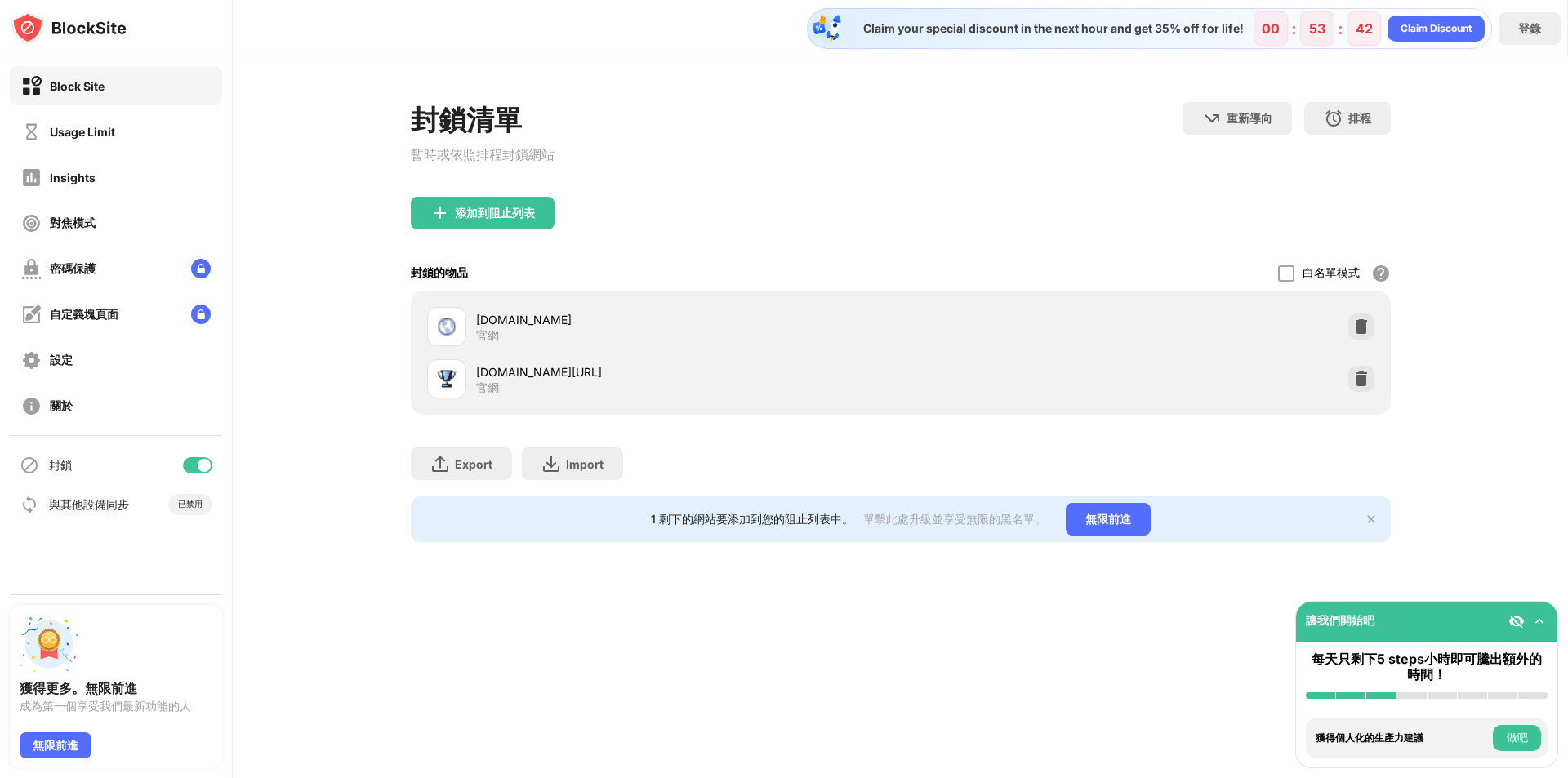
click at [489, 228] on div "添加到阻止列表" at bounding box center [483, 213] width 144 height 33
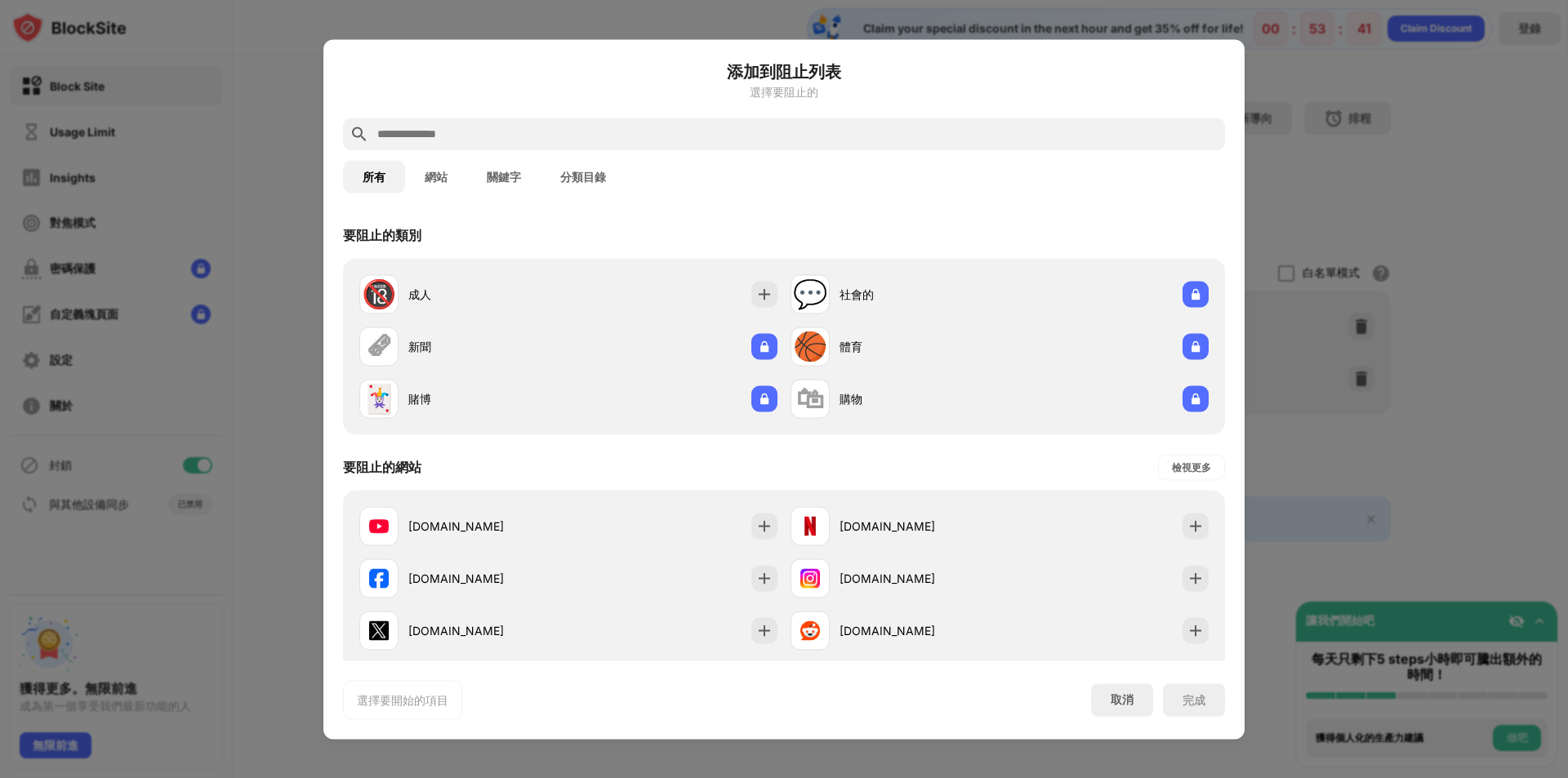
click at [612, 144] on div at bounding box center [784, 134] width 882 height 33
click at [612, 137] on input "text" at bounding box center [797, 134] width 842 height 20
paste input "**********"
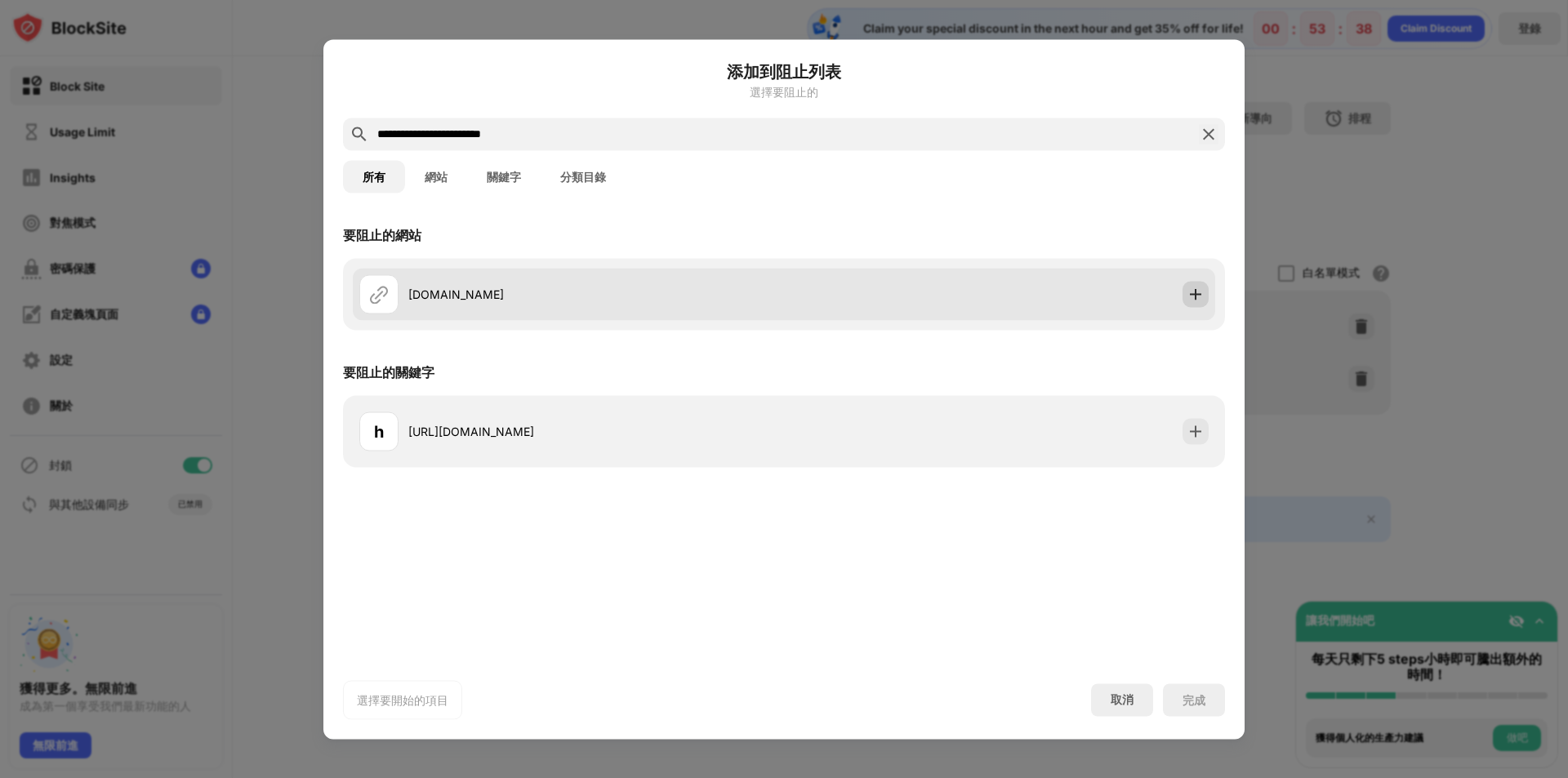
type input "**********"
click at [1194, 303] on div at bounding box center [1195, 294] width 26 height 26
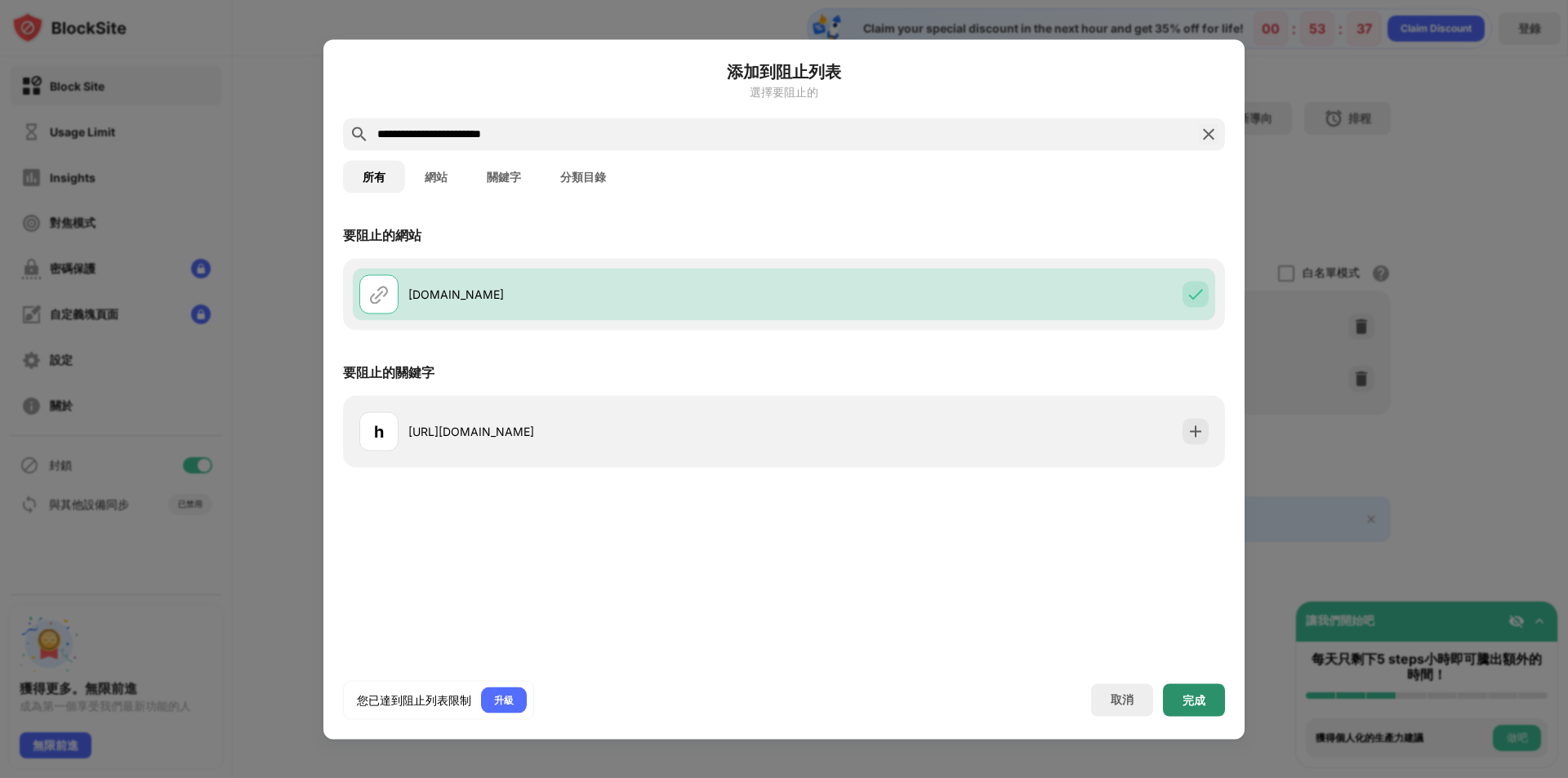
click at [1189, 702] on div "完成" at bounding box center [1194, 700] width 22 height 13
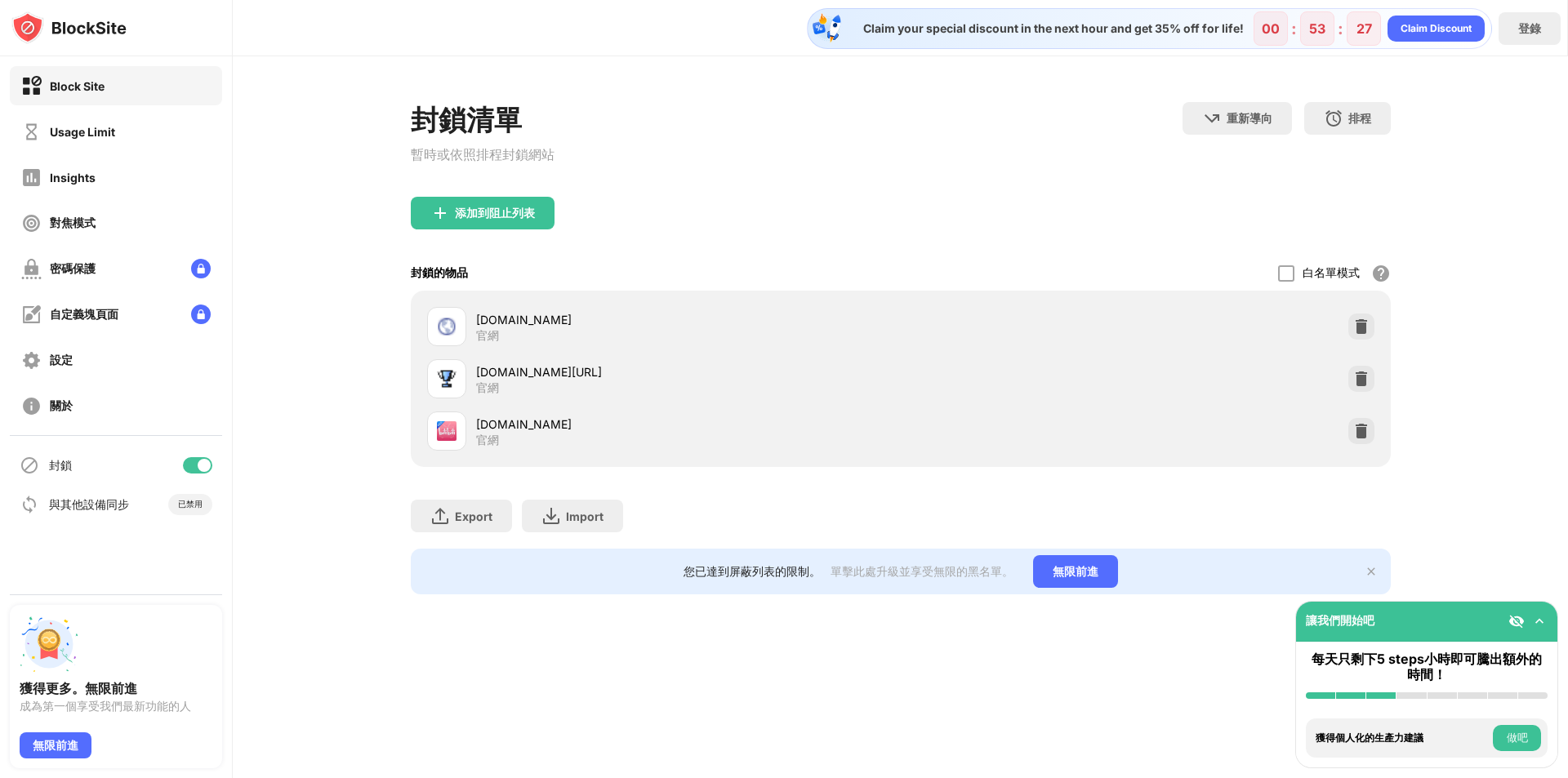
click at [866, 232] on div "添加到阻止列表" at bounding box center [900, 226] width 980 height 59
drag, startPoint x: 682, startPoint y: 576, endPoint x: 821, endPoint y: 587, distance: 139.4
click at [796, 593] on div "您已達到屏蔽列表的限制。 單擊此處升級並享受無限的黑名單。 無限前進" at bounding box center [900, 572] width 980 height 46
drag, startPoint x: 841, startPoint y: 580, endPoint x: 976, endPoint y: 579, distance: 135.0
click at [976, 579] on div "單擊此處升級並享受無限的黑名單。" at bounding box center [922, 572] width 183 height 16
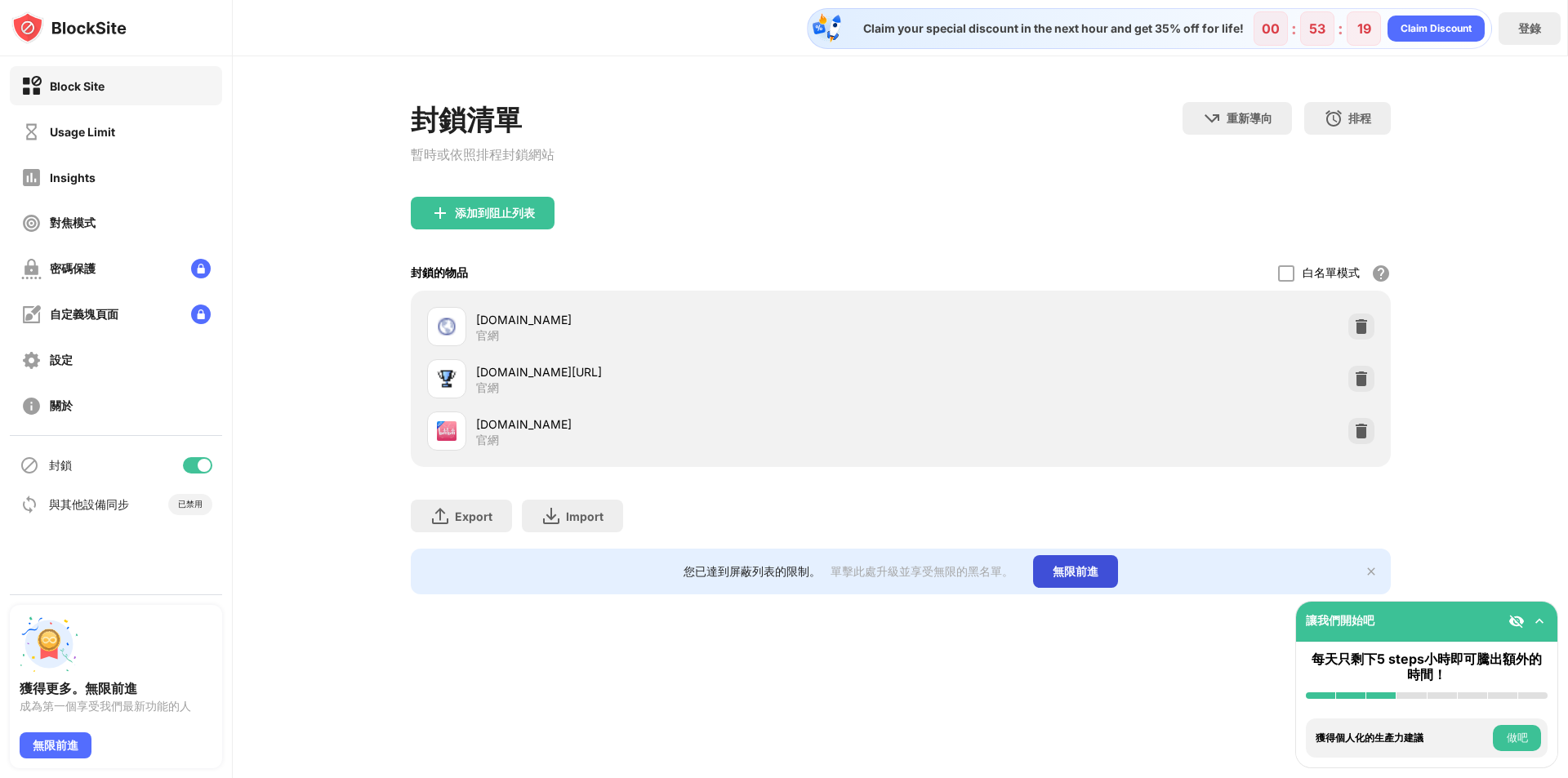
click at [1075, 584] on div "無限前進" at bounding box center [1075, 572] width 85 height 33
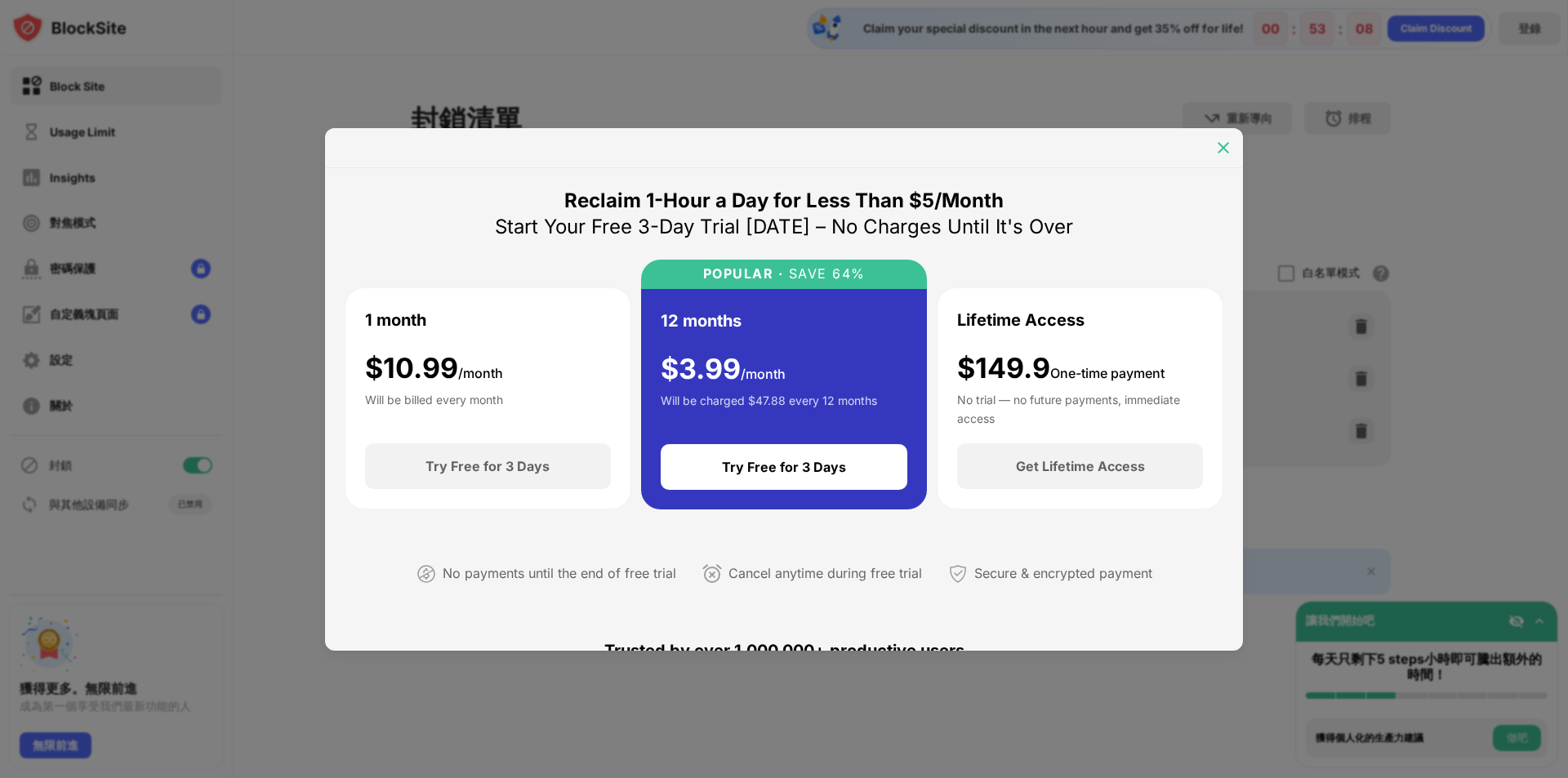
click at [1235, 137] on div at bounding box center [1223, 148] width 26 height 26
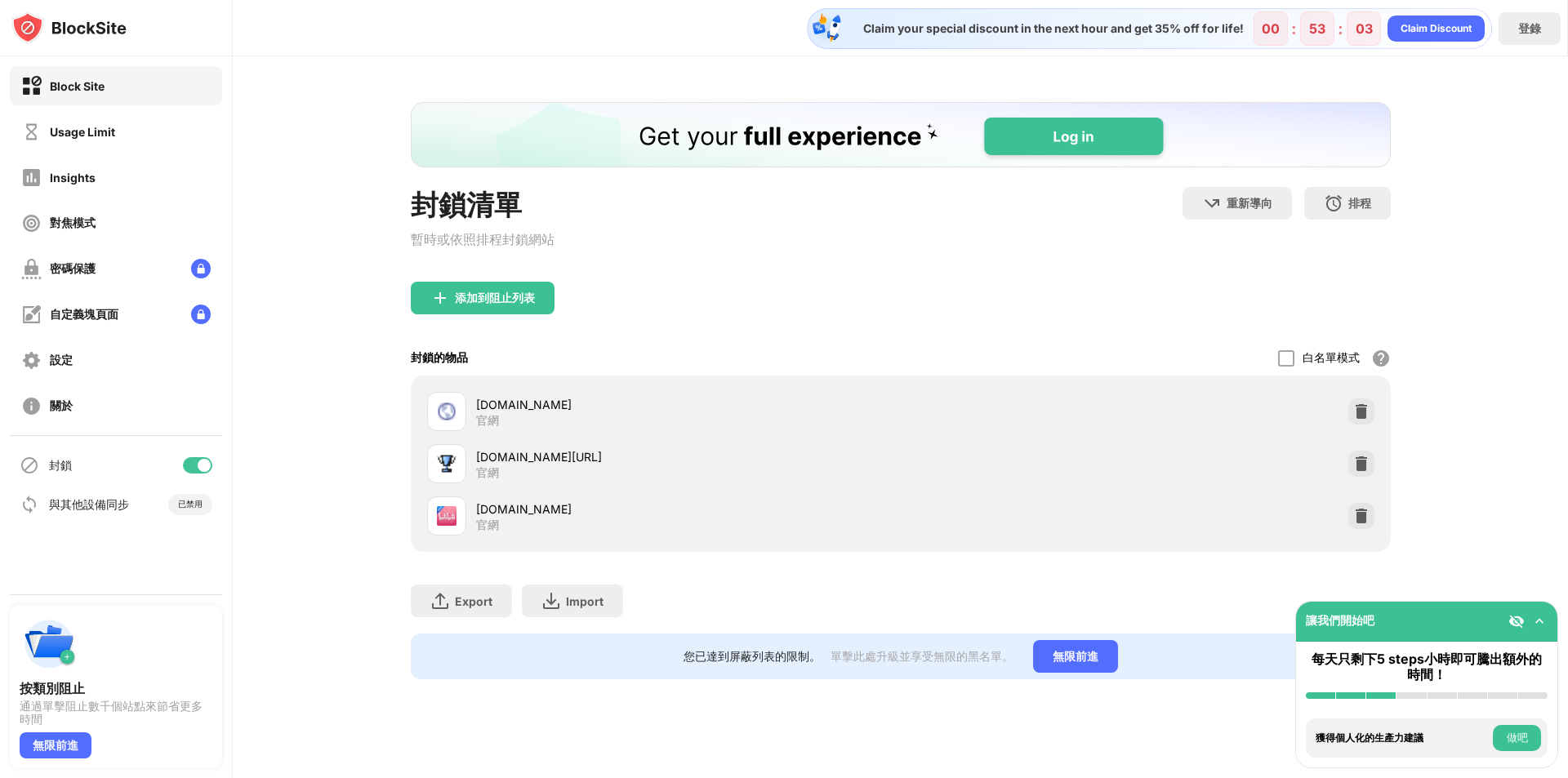
click at [1519, 283] on div "封鎖清單 暫時或依照排程封鎖網站 重新導向 按一下設定重新導向網站 排程 選擇阻止列表將處於活動狀態的日期和時間範圍。（僅適用於網站項目） 添加到阻止列表 封…" at bounding box center [900, 390] width 1335 height 669
